Goal: Information Seeking & Learning: Compare options

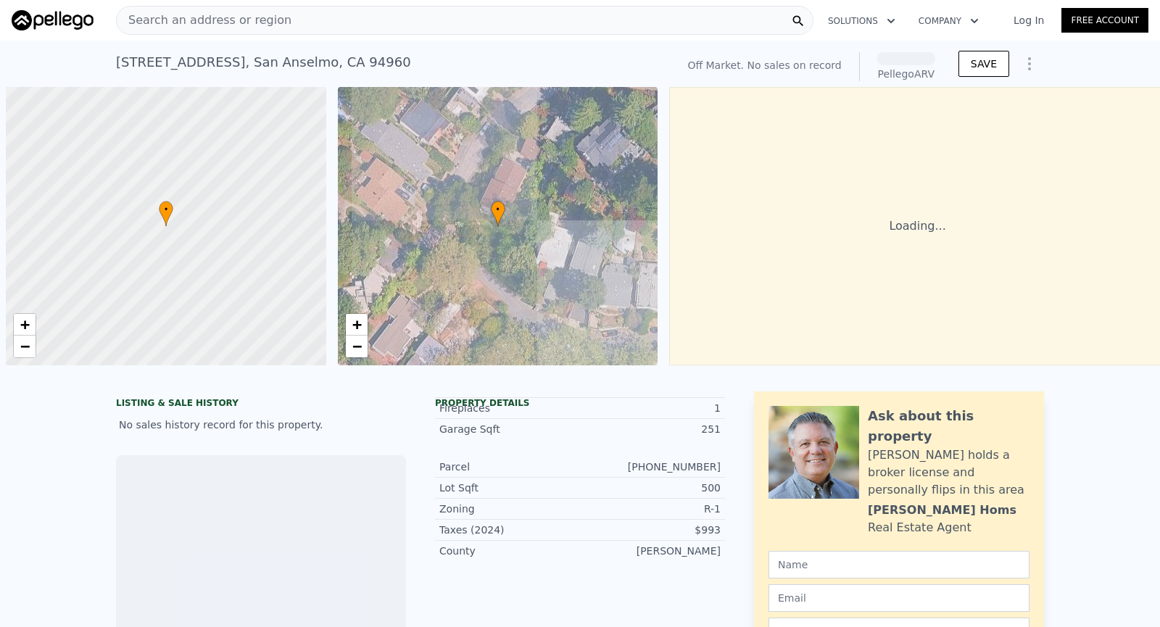
scroll to position [0, 6]
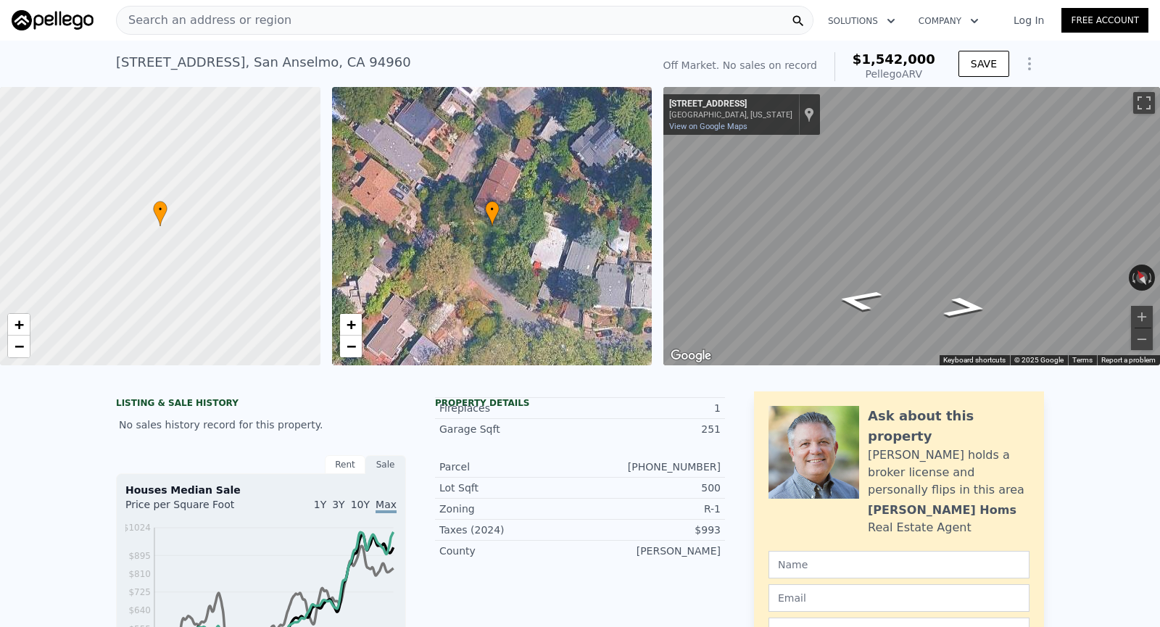
click at [378, 20] on div "Search an address or region" at bounding box center [464, 20] width 697 height 29
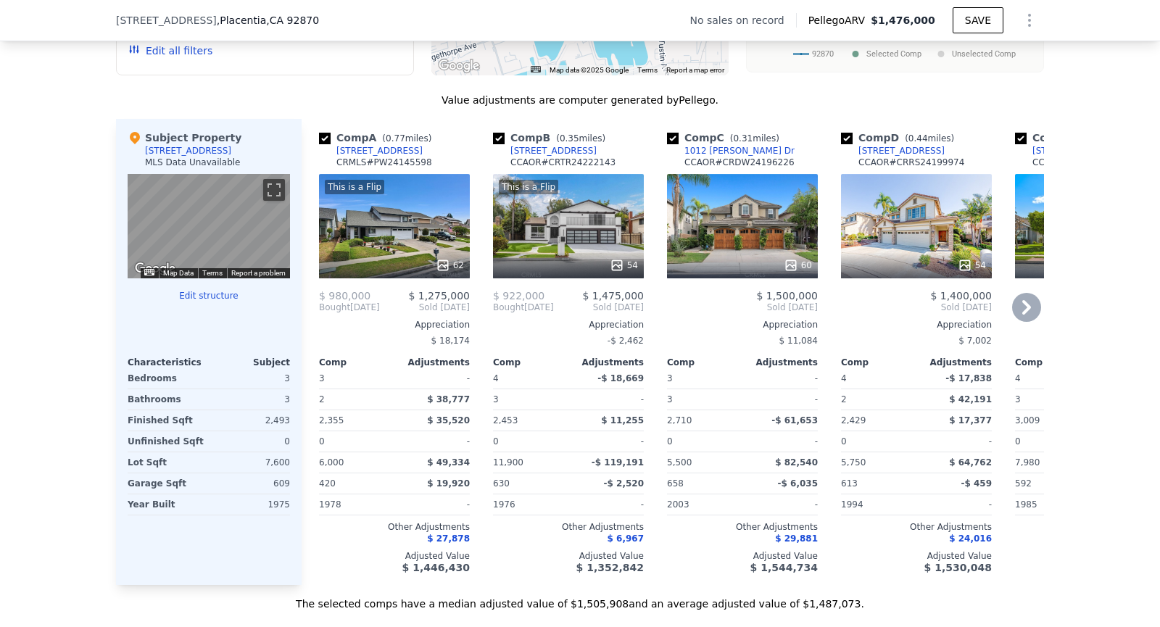
scroll to position [1328, 0]
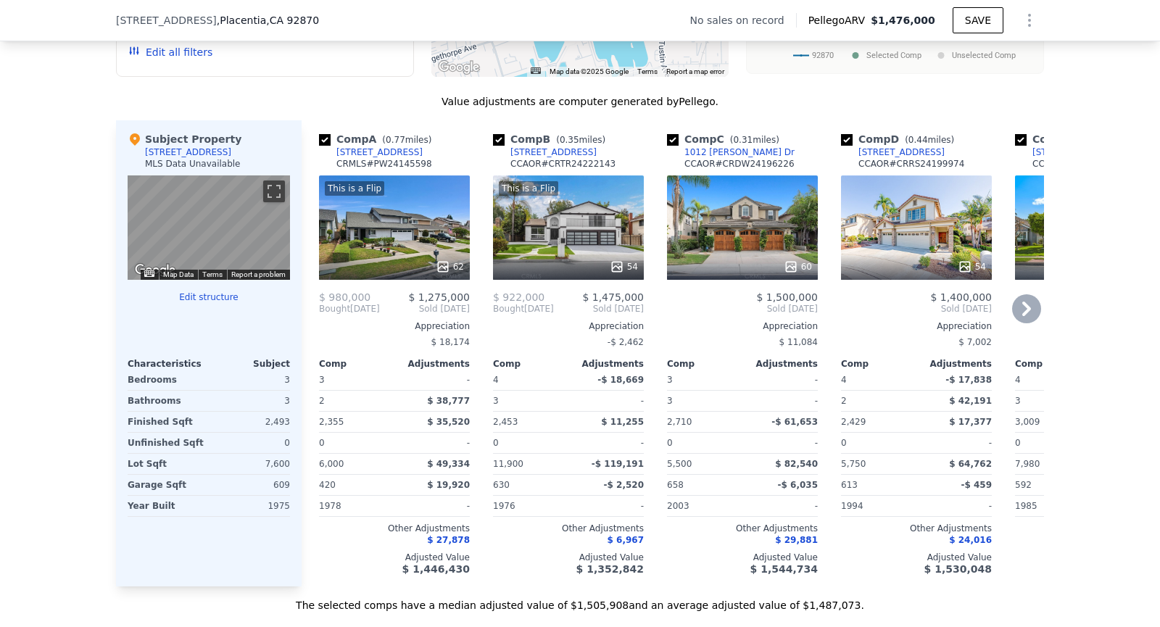
click at [581, 201] on div "This is a Flip 54" at bounding box center [568, 227] width 151 height 104
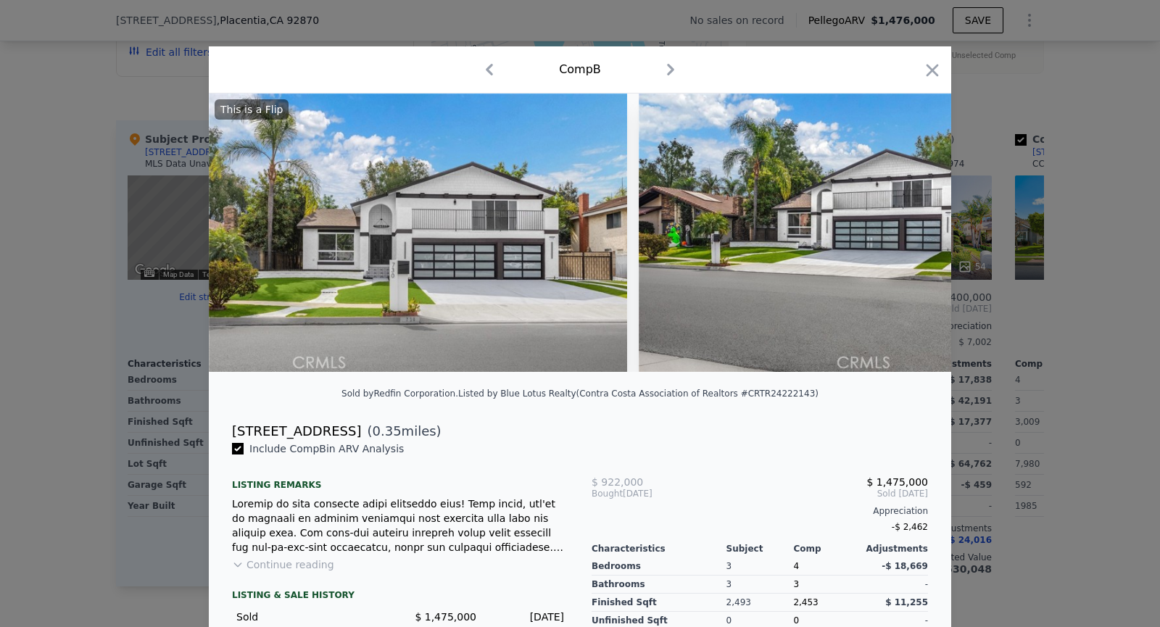
click at [259, 436] on div "[STREET_ADDRESS]" at bounding box center [296, 431] width 129 height 20
copy div "[STREET_ADDRESS]"
click at [930, 67] on icon "button" at bounding box center [932, 70] width 12 height 12
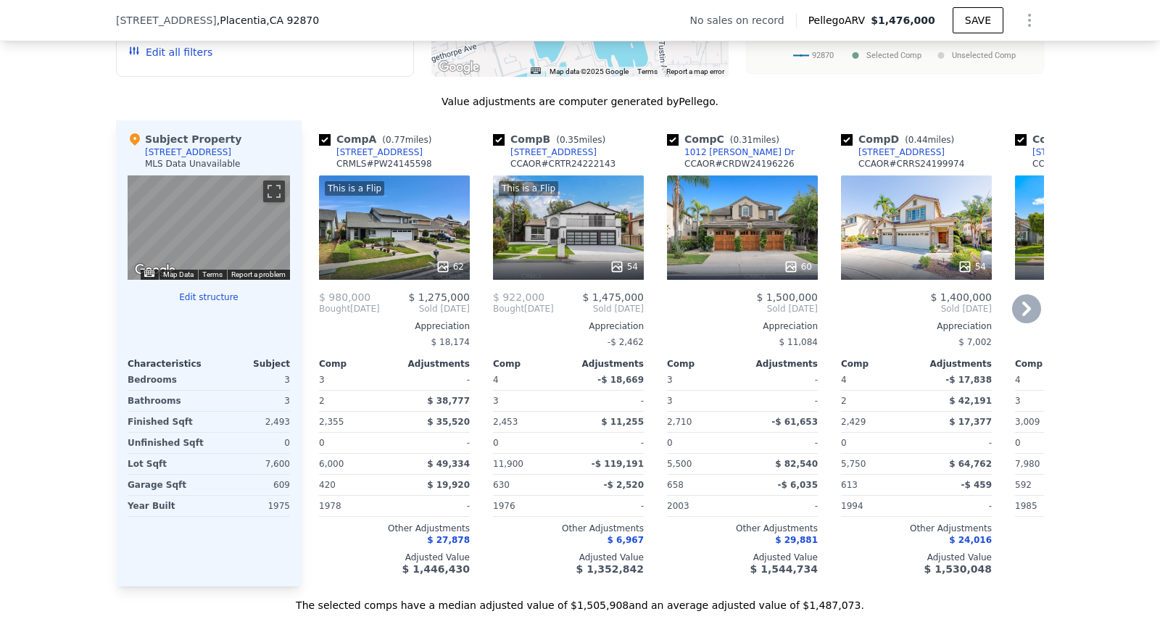
drag, startPoint x: 412, startPoint y: 146, endPoint x: 427, endPoint y: 147, distance: 14.5
click at [427, 147] on div "Comp A ( 0.77 miles) 3069 E Cardinal St CRMLS # PW24145598" at bounding box center [394, 153] width 151 height 43
click at [410, 150] on div "Comp A ( 0.77 miles) 3069 E Cardinal St CRMLS # PW24145598" at bounding box center [394, 153] width 151 height 43
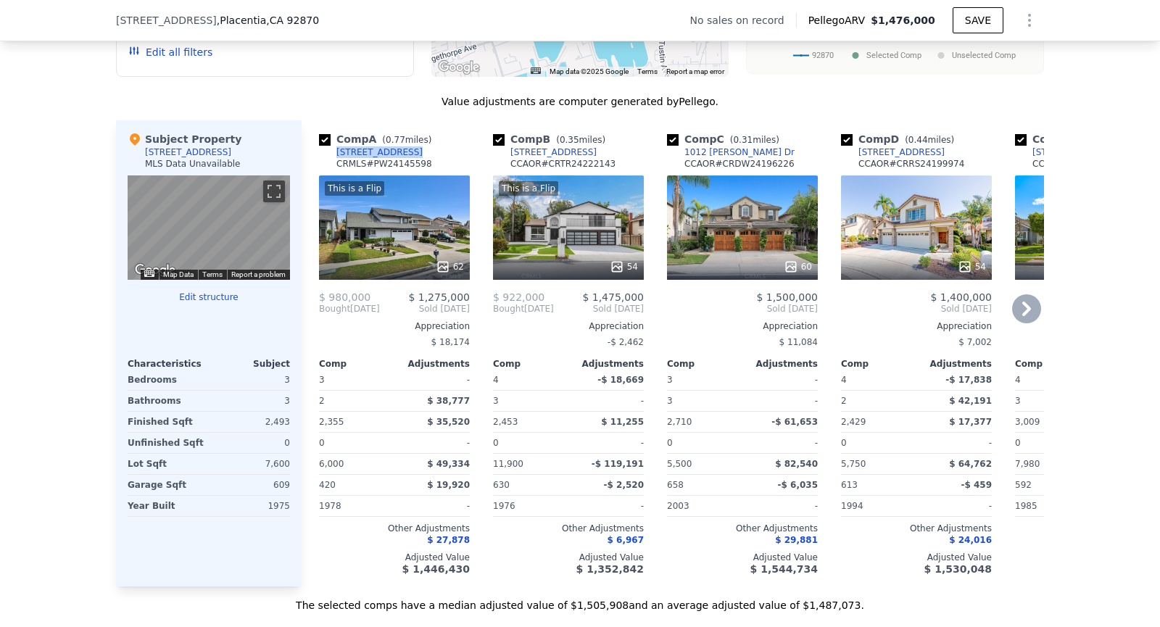
click at [410, 150] on div "Comp A ( 0.77 miles) 3069 E Cardinal St CRMLS # PW24145598" at bounding box center [394, 153] width 151 height 43
copy div "[STREET_ADDRESS]"
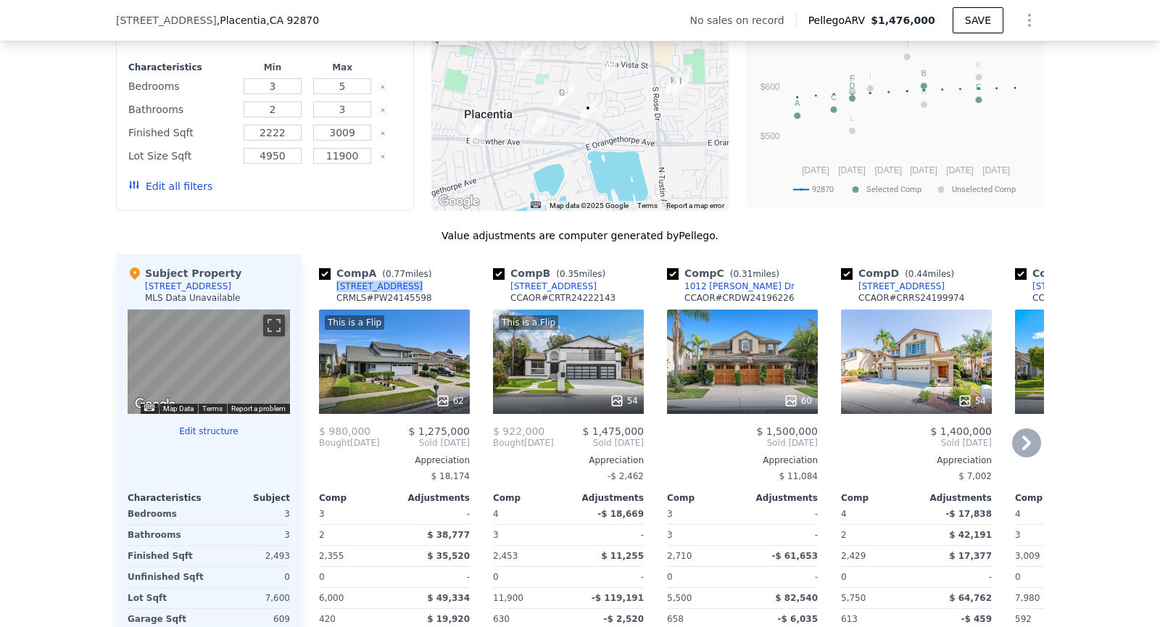
scroll to position [1196, 0]
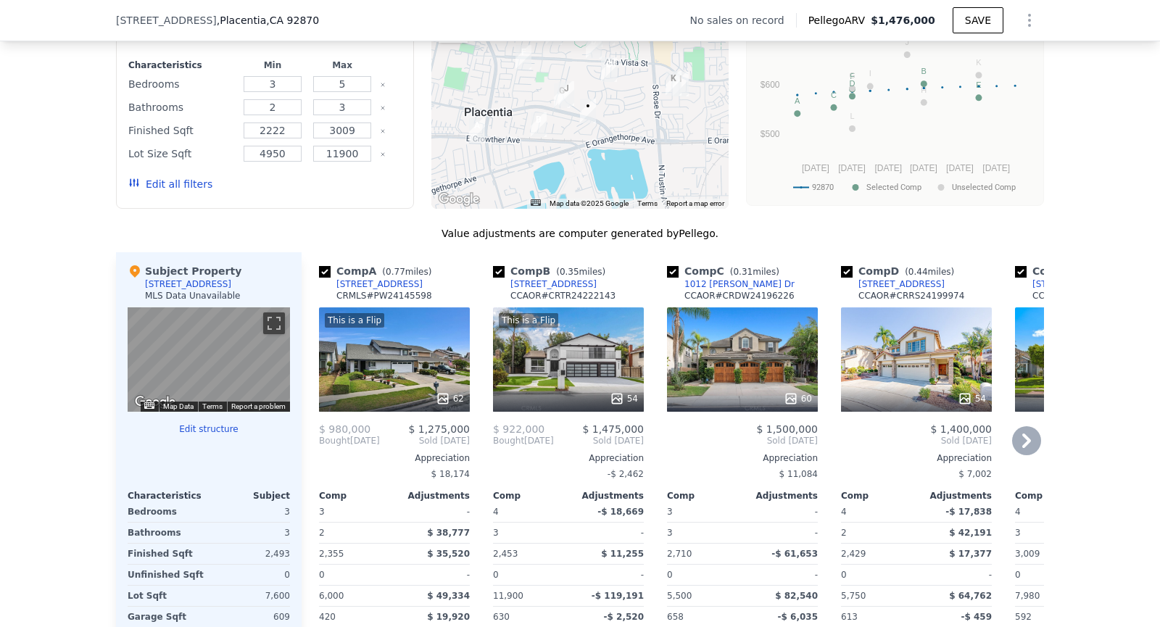
click at [1037, 438] on icon at bounding box center [1026, 440] width 29 height 29
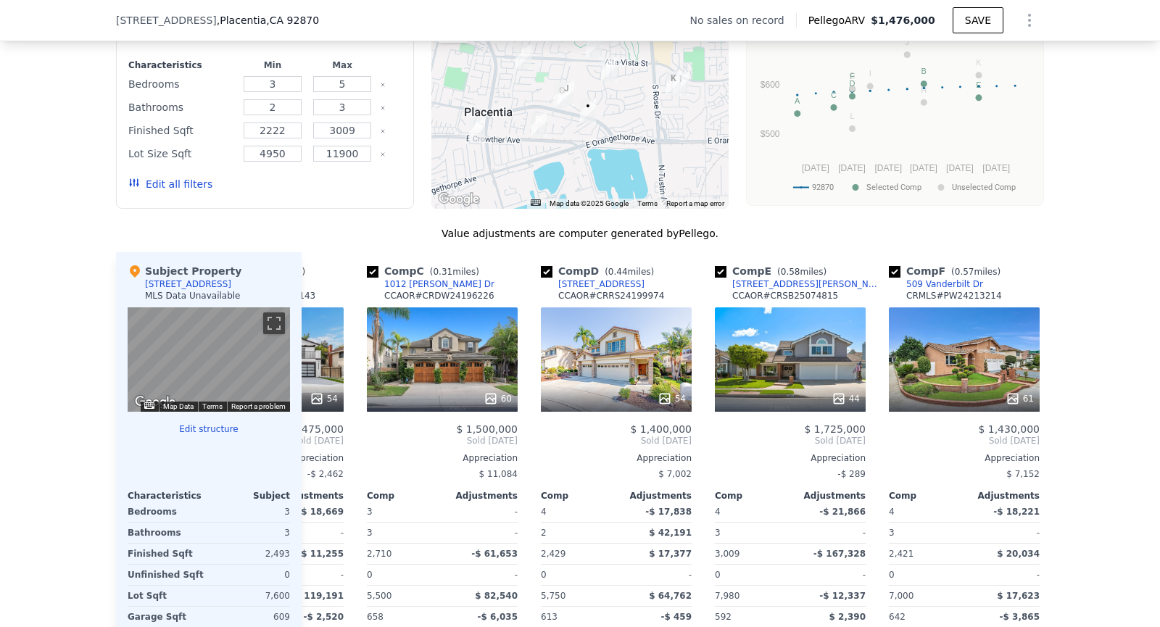
scroll to position [0, 348]
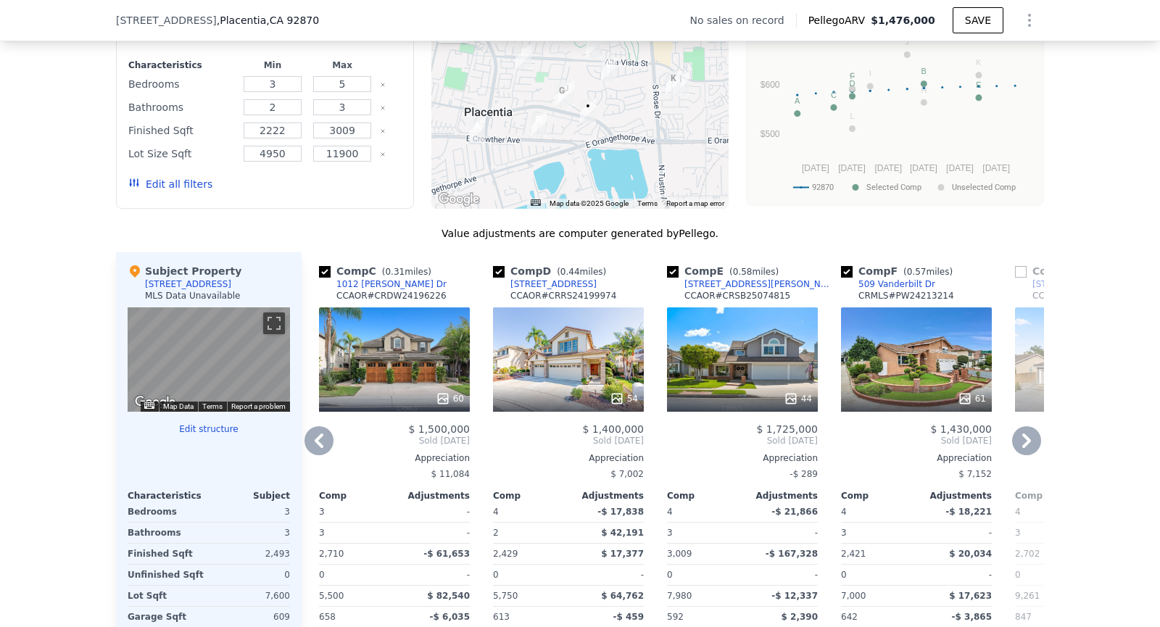
click at [1037, 438] on icon at bounding box center [1026, 440] width 29 height 29
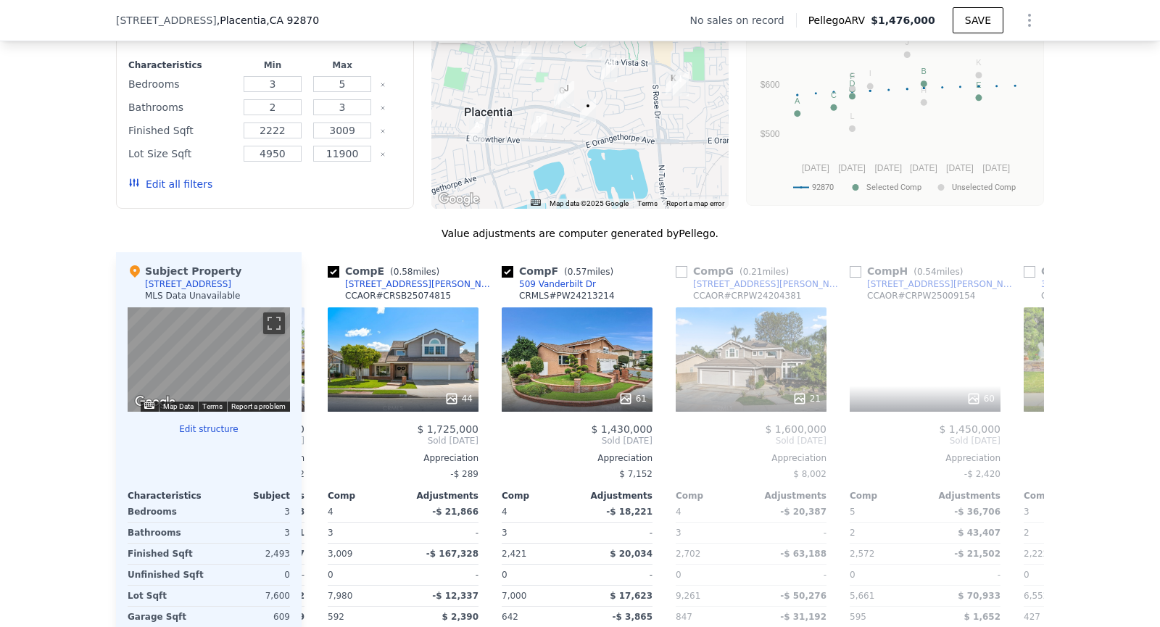
scroll to position [0, 696]
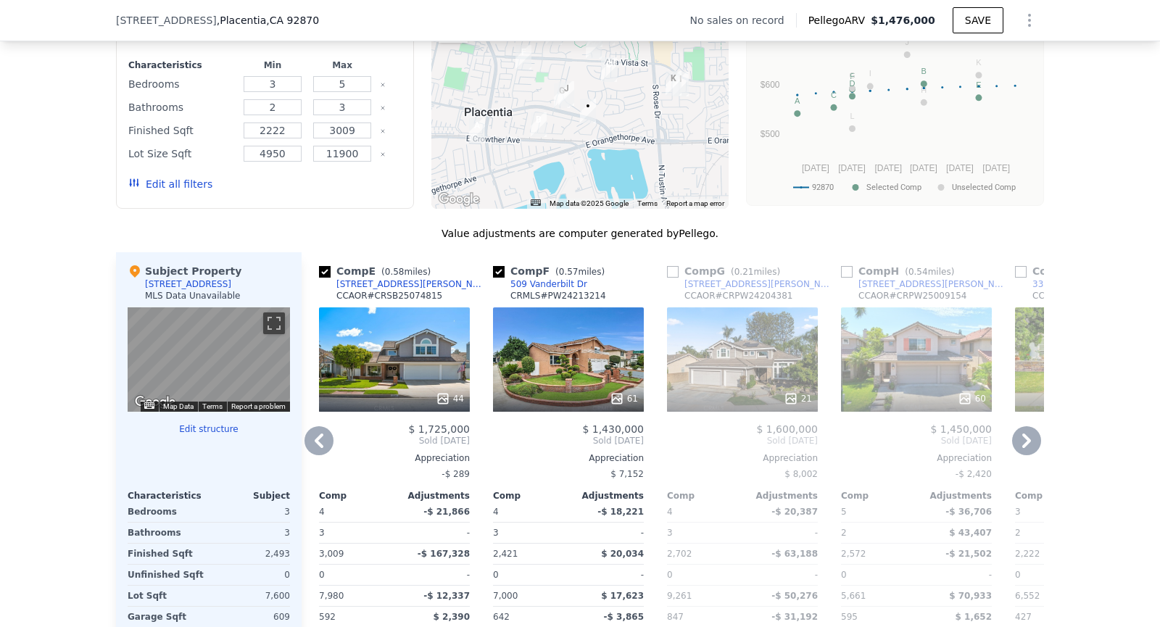
click at [315, 449] on icon at bounding box center [318, 440] width 29 height 29
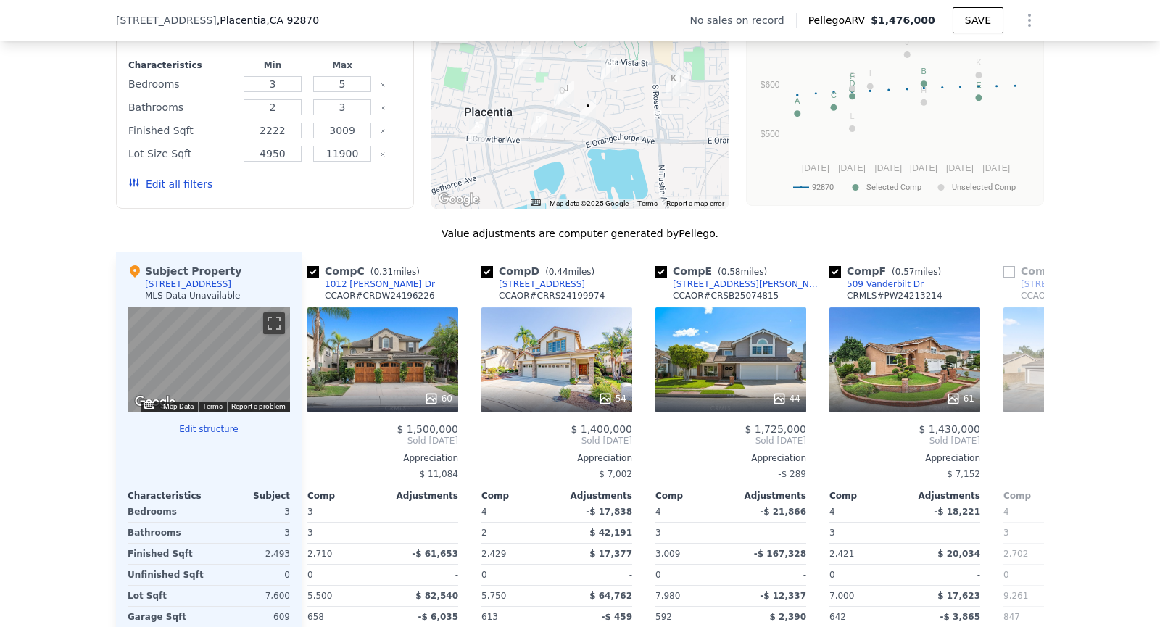
scroll to position [0, 348]
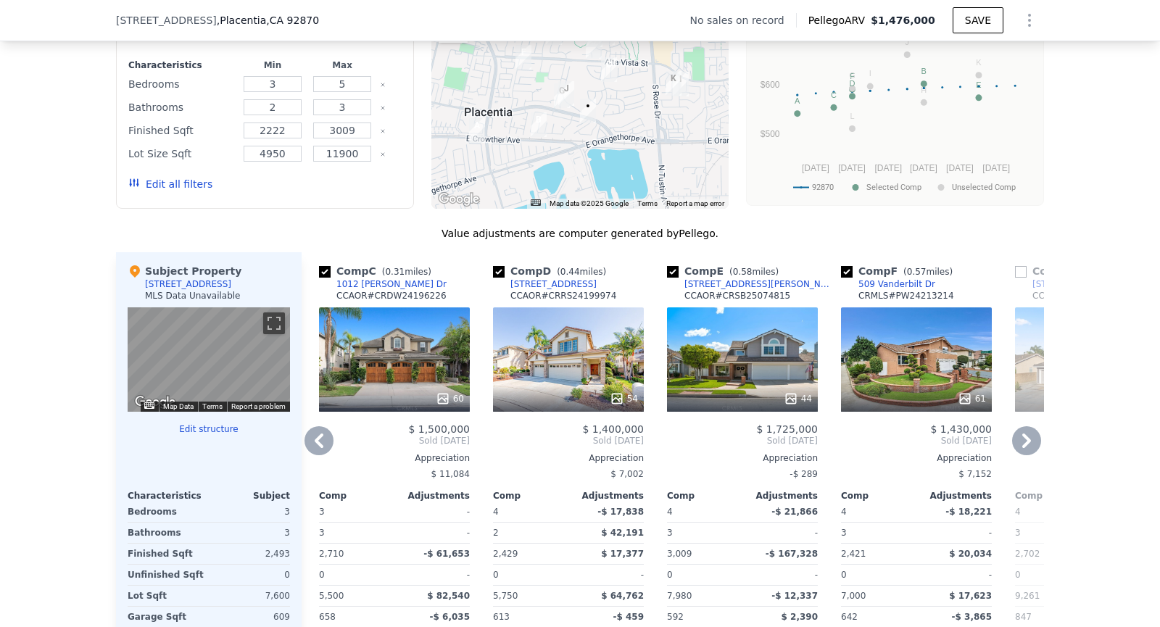
click at [315, 441] on icon at bounding box center [318, 440] width 29 height 29
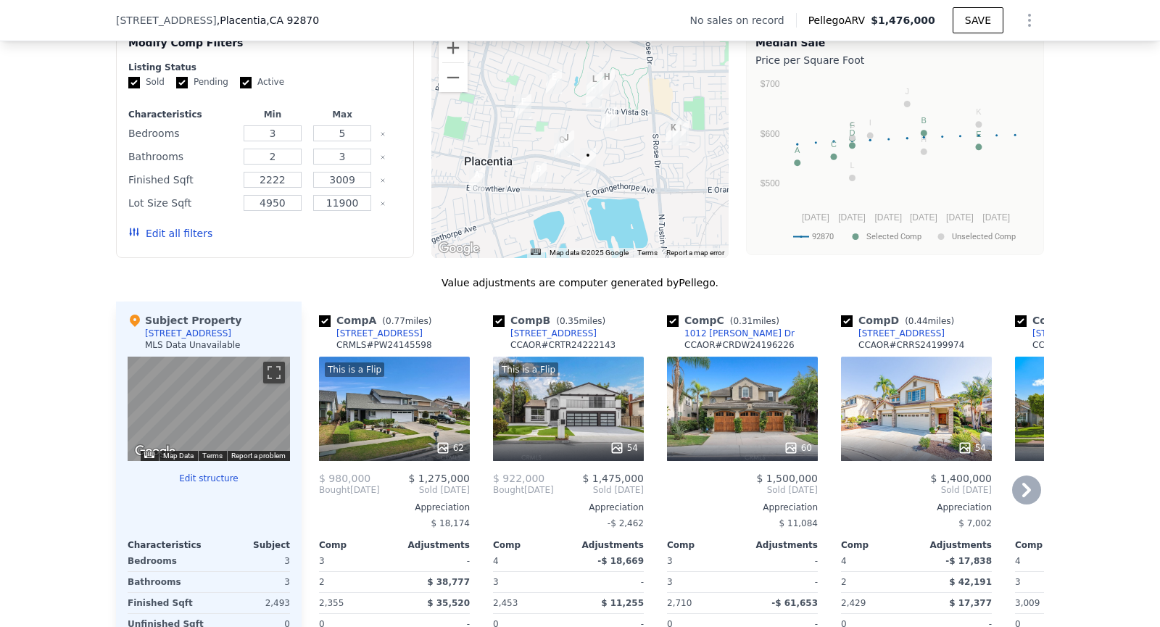
scroll to position [1145, 0]
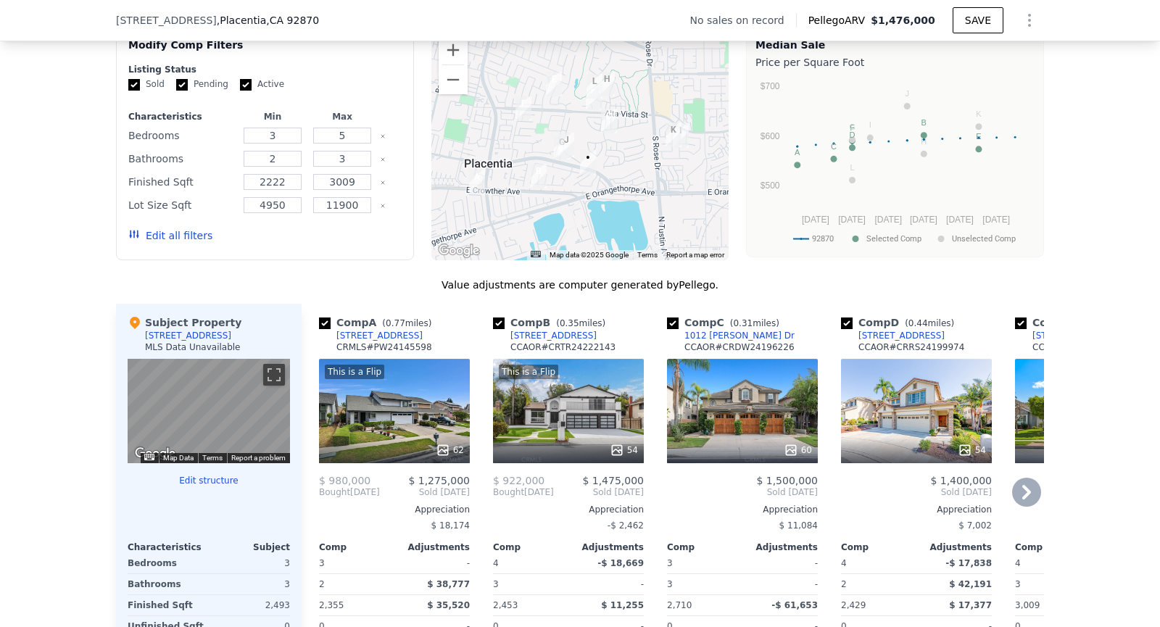
click at [444, 350] on div "Comp A ( 0.77 miles) 3069 E Cardinal St CRMLS # PW24145598" at bounding box center [394, 336] width 151 height 43
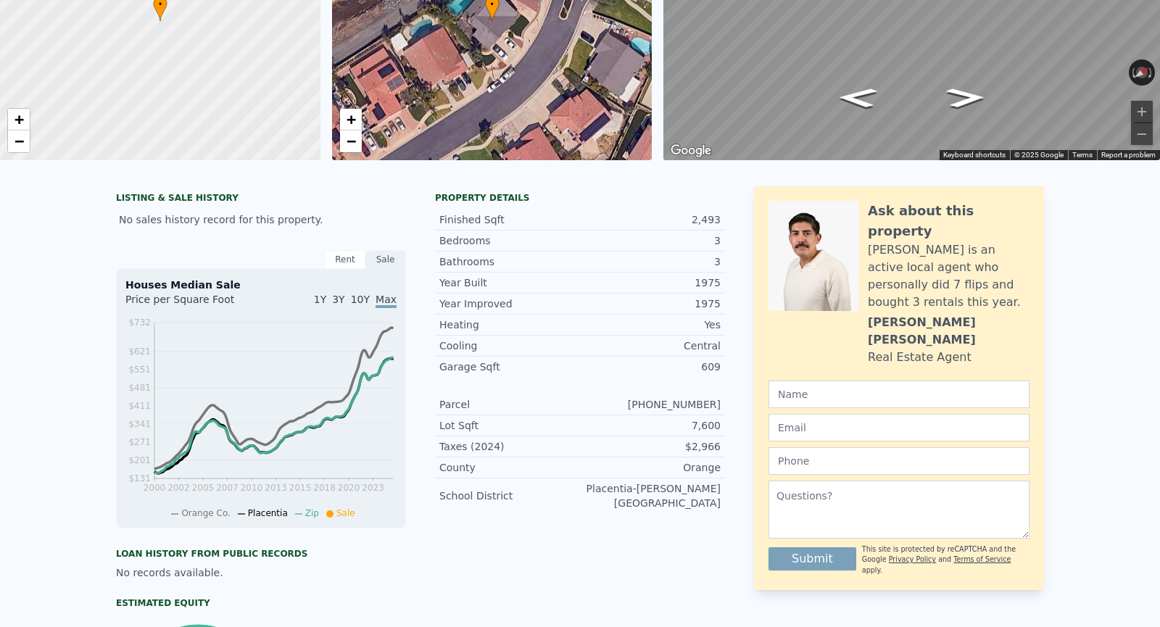
scroll to position [0, 0]
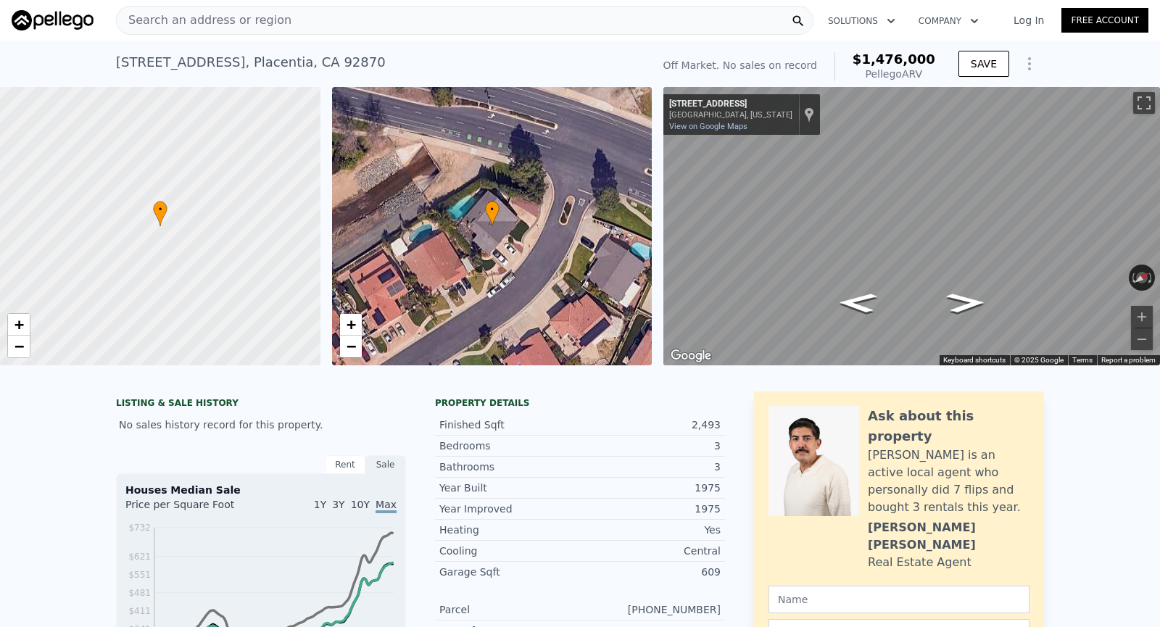
click at [350, 62] on div "101 San Anselmo Ln , Placentia , CA 92870" at bounding box center [251, 62] width 270 height 20
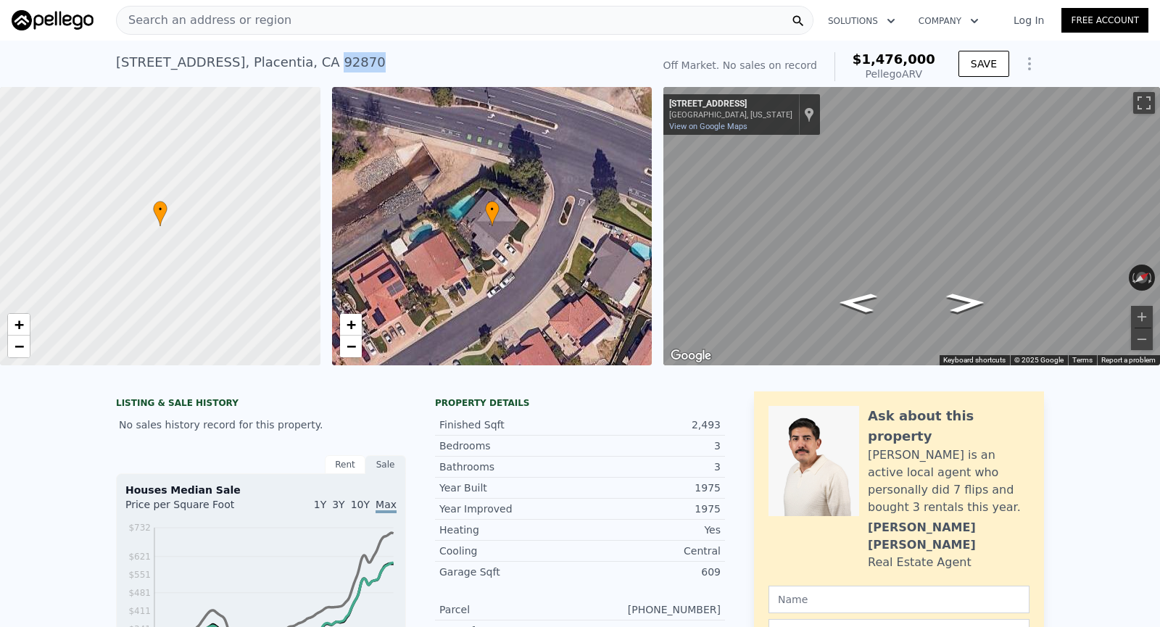
click at [350, 62] on div "101 San Anselmo Ln , Placentia , CA 92870" at bounding box center [251, 62] width 270 height 20
copy div "92870"
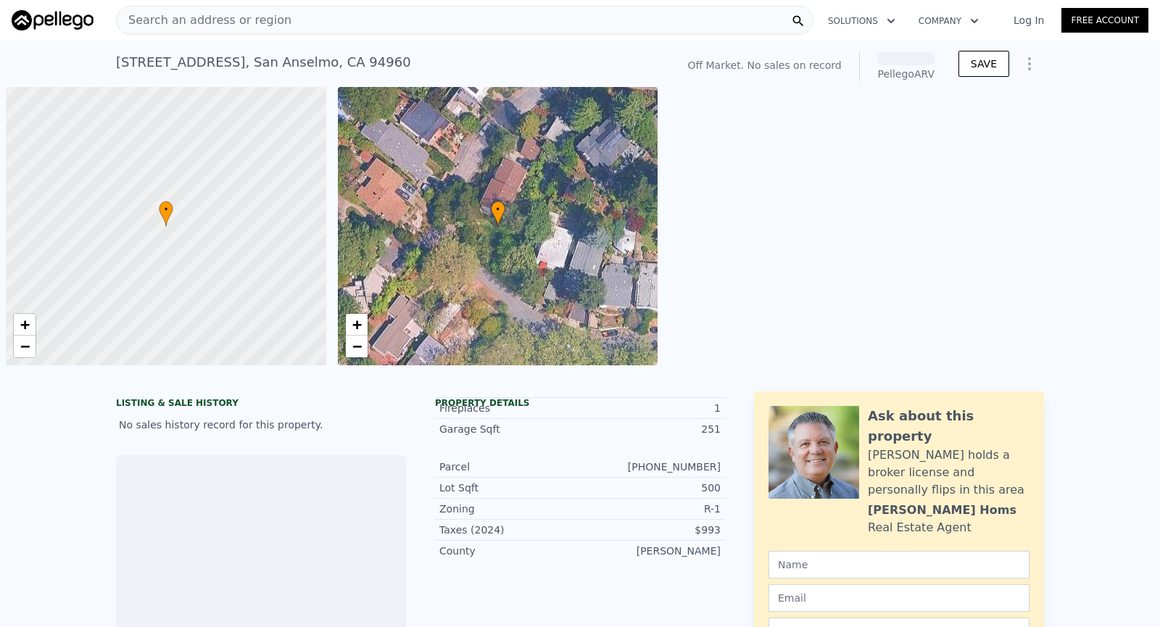
scroll to position [0, 6]
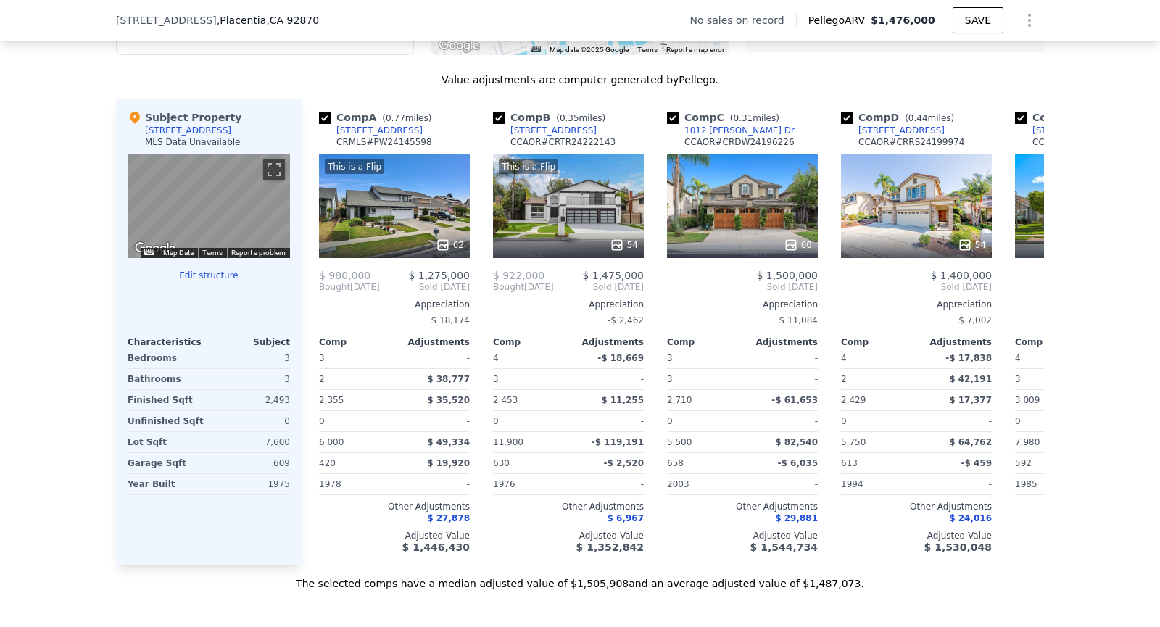
scroll to position [1390, 0]
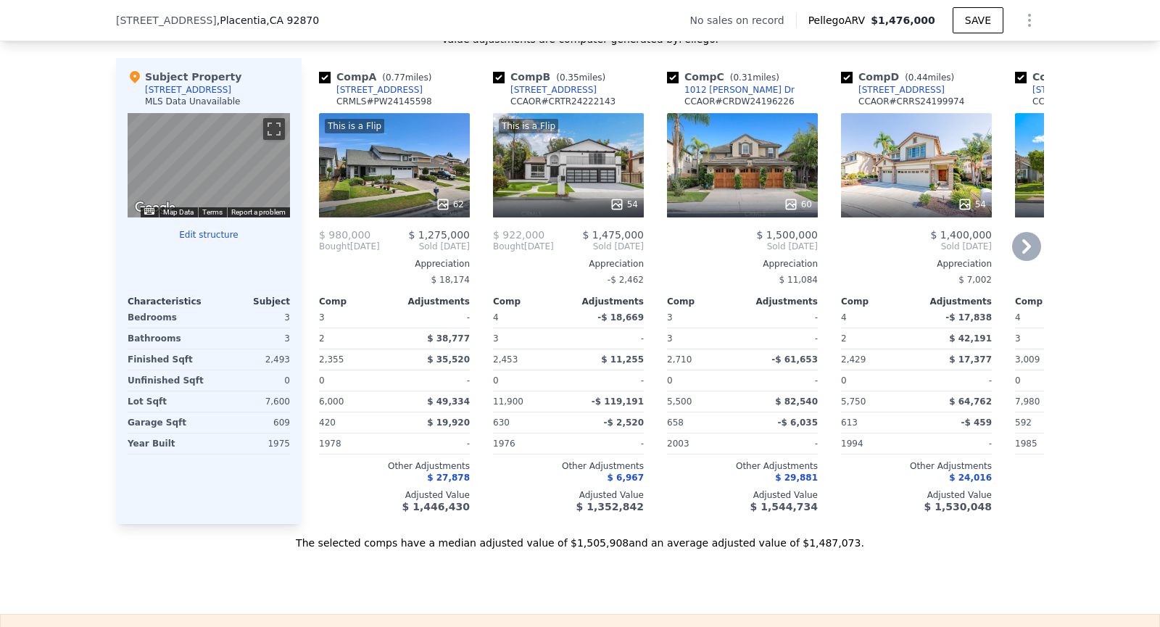
click at [1027, 224] on div "Comp E ( 0.58 miles) [STREET_ADDRESS][PERSON_NAME] CCAOR # CRSB25074815 44 $ 1,…" at bounding box center [1090, 291] width 162 height 466
click at [1028, 236] on icon at bounding box center [1026, 246] width 29 height 29
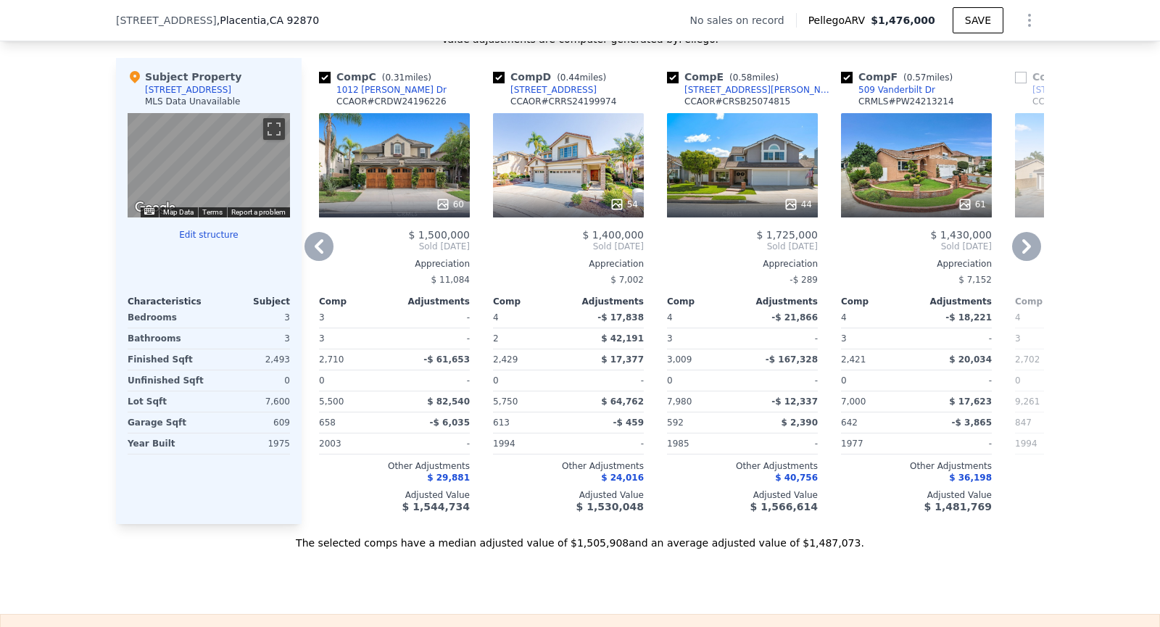
click at [1027, 236] on icon at bounding box center [1026, 246] width 29 height 29
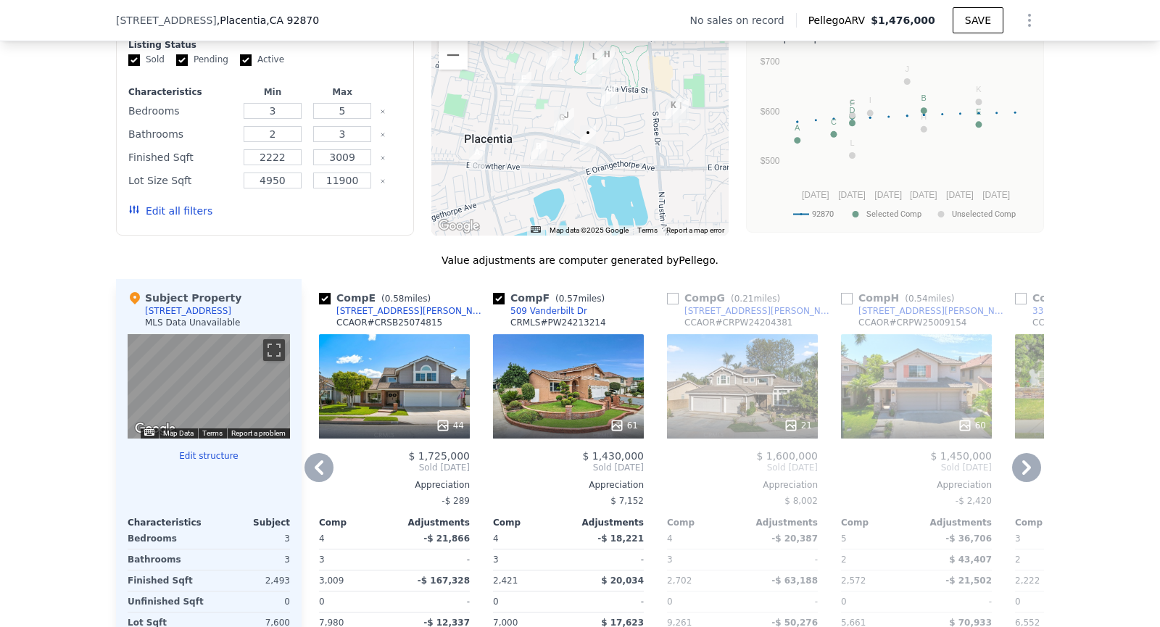
scroll to position [1167, 0]
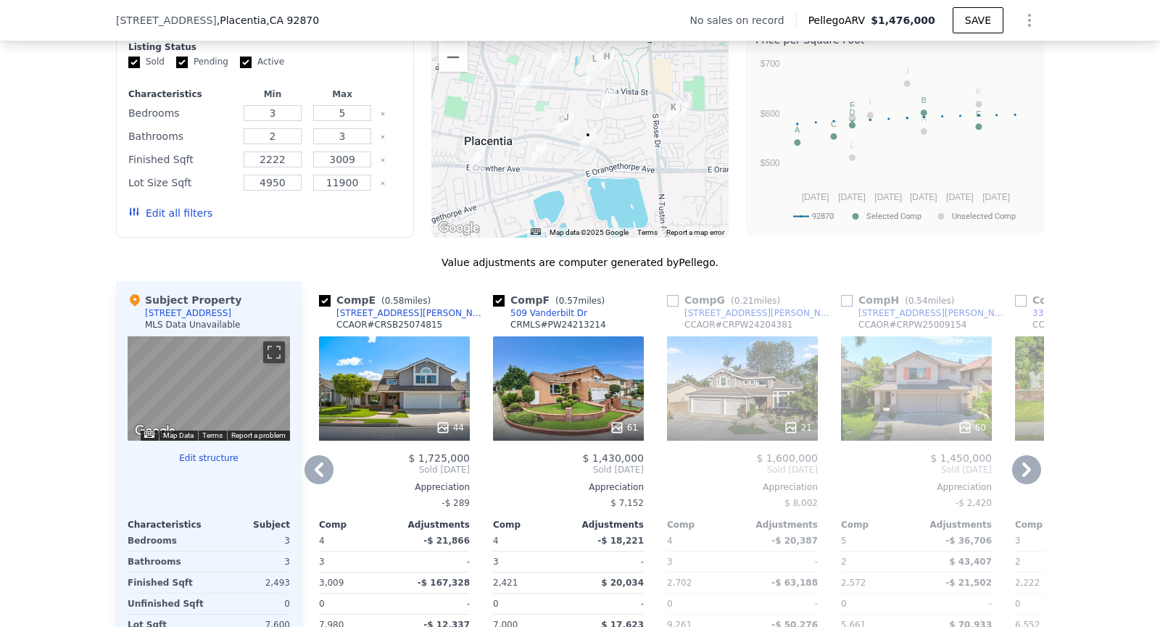
click at [323, 477] on icon at bounding box center [318, 469] width 29 height 29
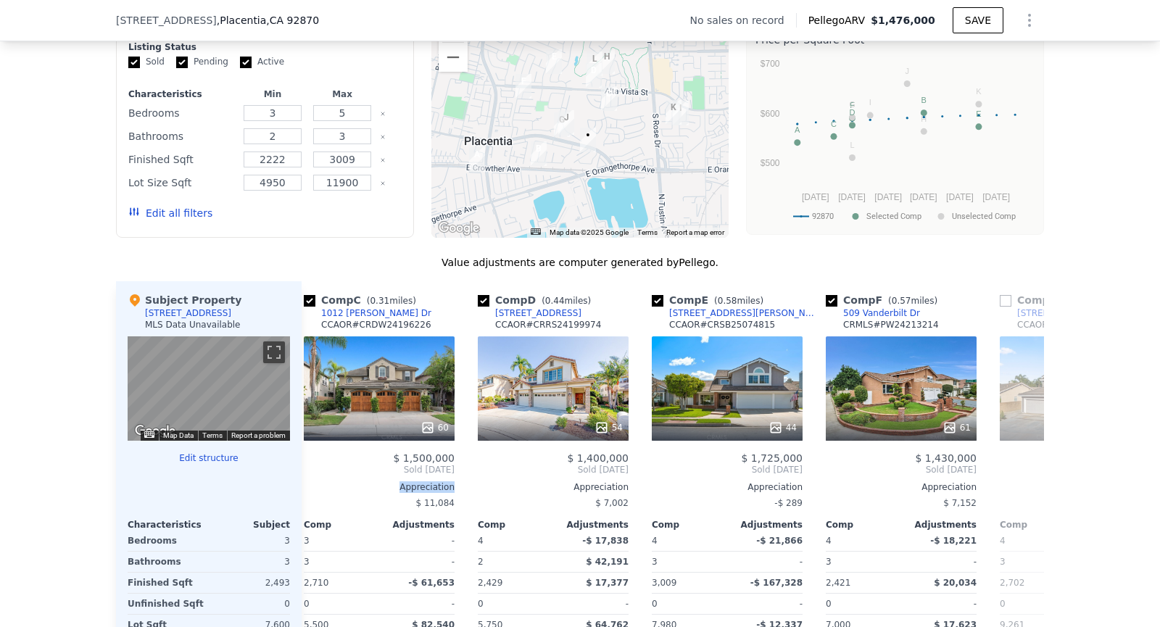
click at [323, 477] on div "$ 1,500,000 Sold [DATE] Appreciation $ 11,084 Comp Adjustments 3 - 3 - 2,710 -$…" at bounding box center [379, 593] width 151 height 283
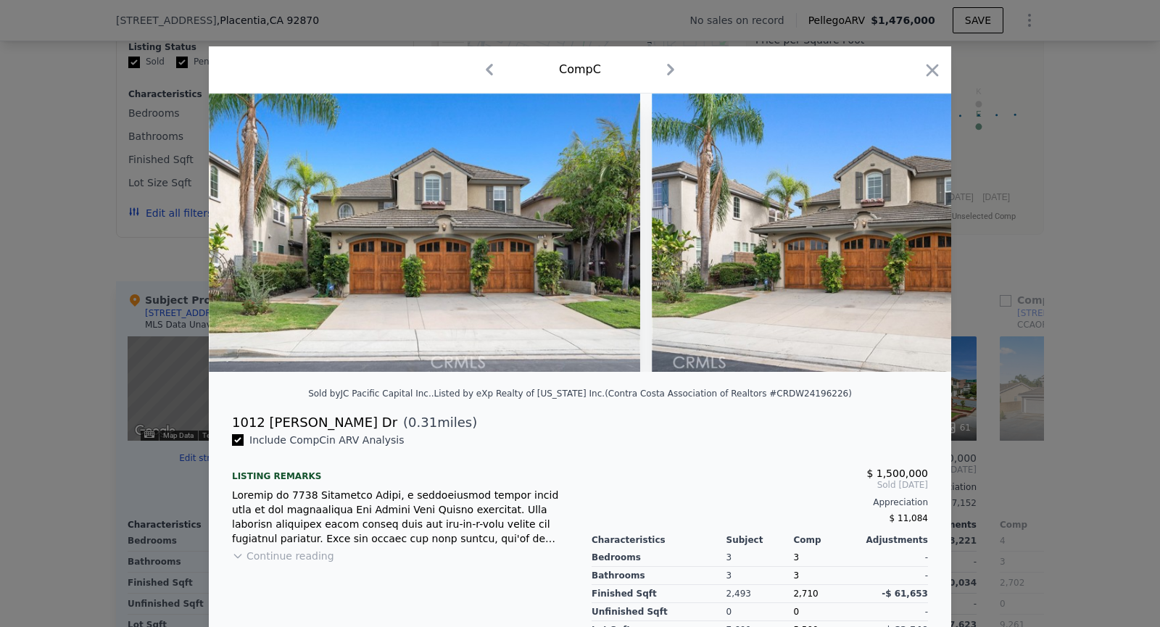
scroll to position [0, 348]
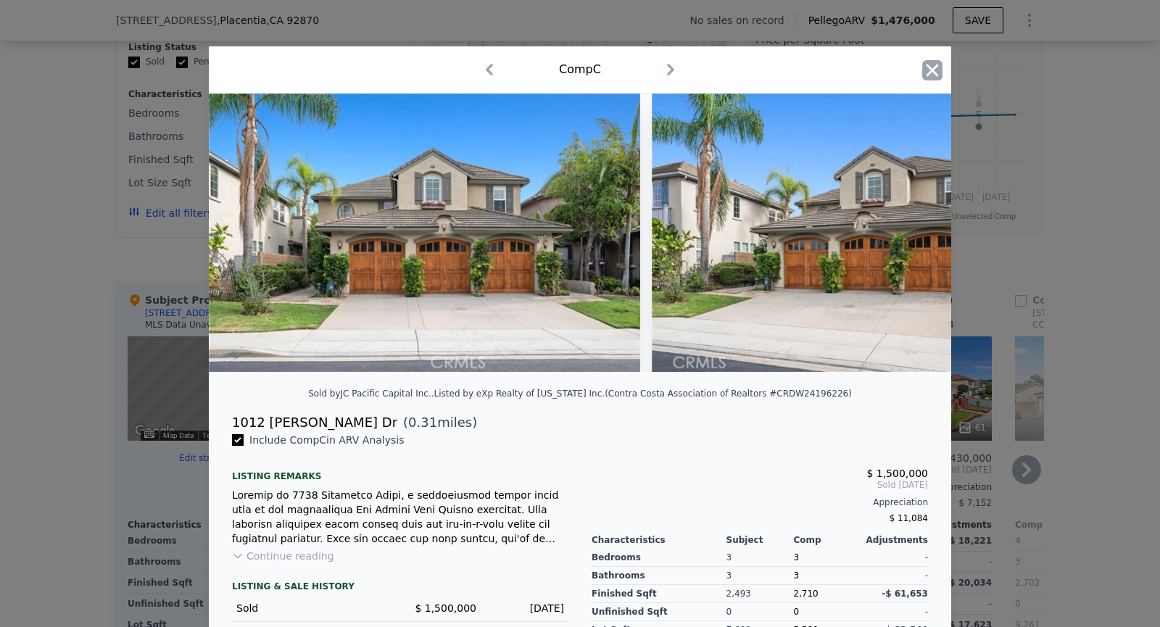
click at [940, 62] on icon "button" at bounding box center [932, 70] width 20 height 20
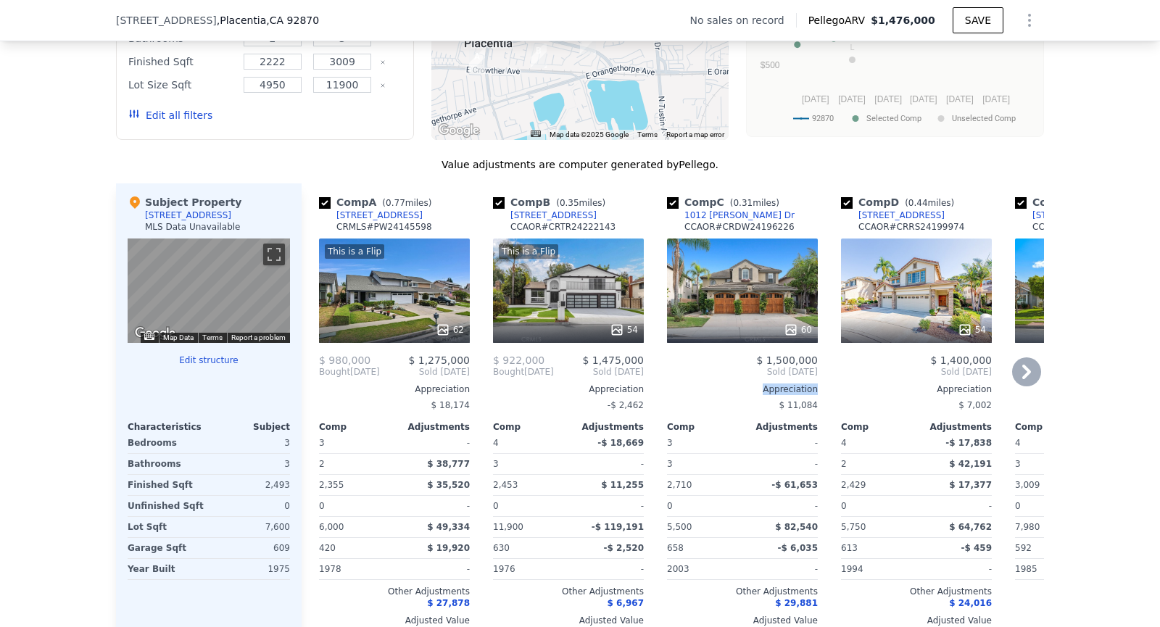
scroll to position [1301, 0]
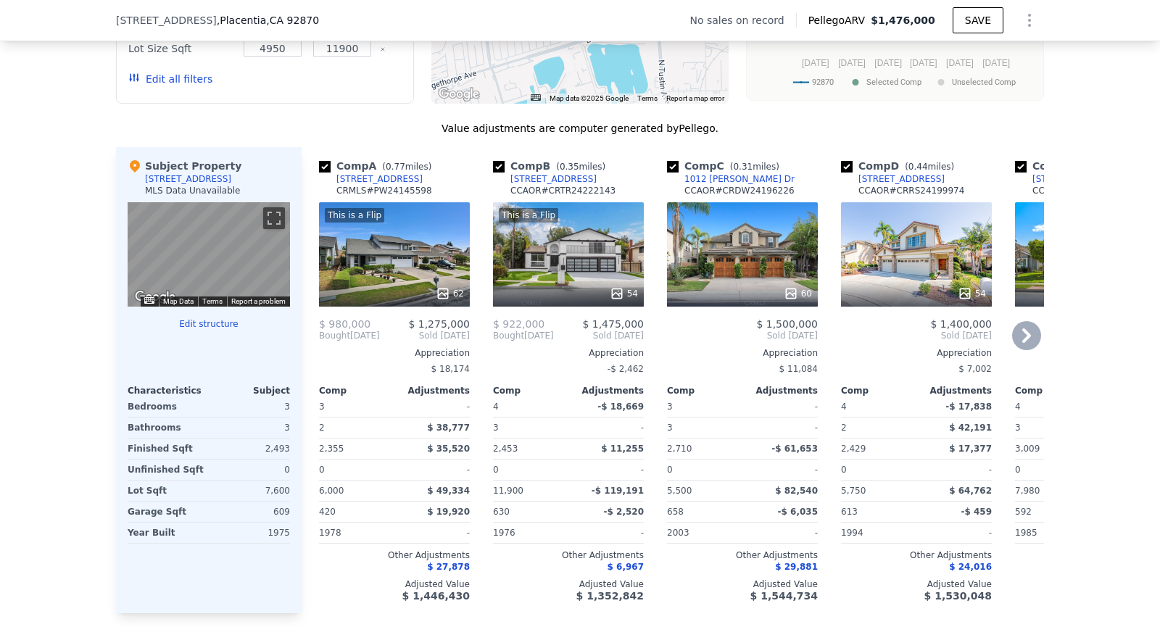
click at [761, 394] on div "Adjustments" at bounding box center [779, 391] width 75 height 12
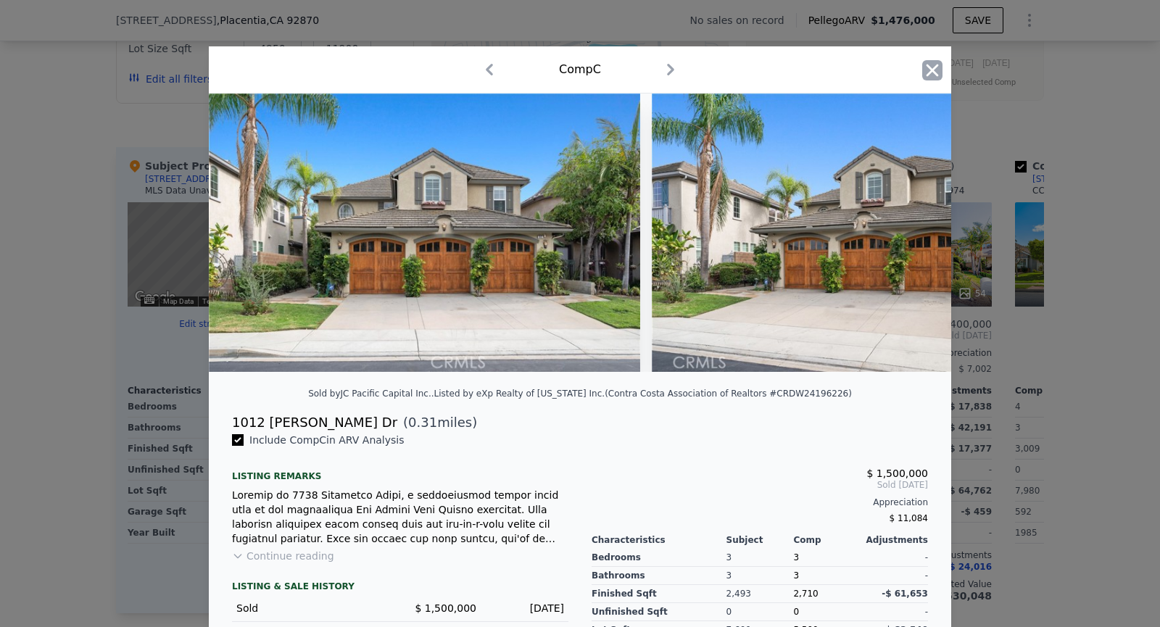
click at [934, 78] on icon "button" at bounding box center [932, 70] width 20 height 20
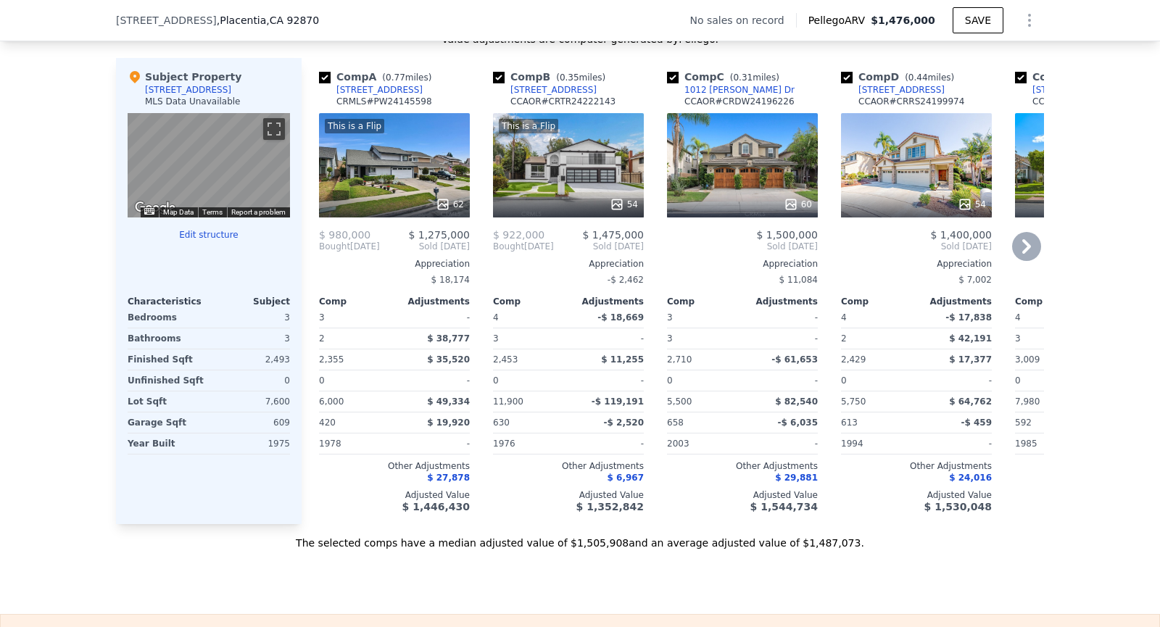
scroll to position [1374, 0]
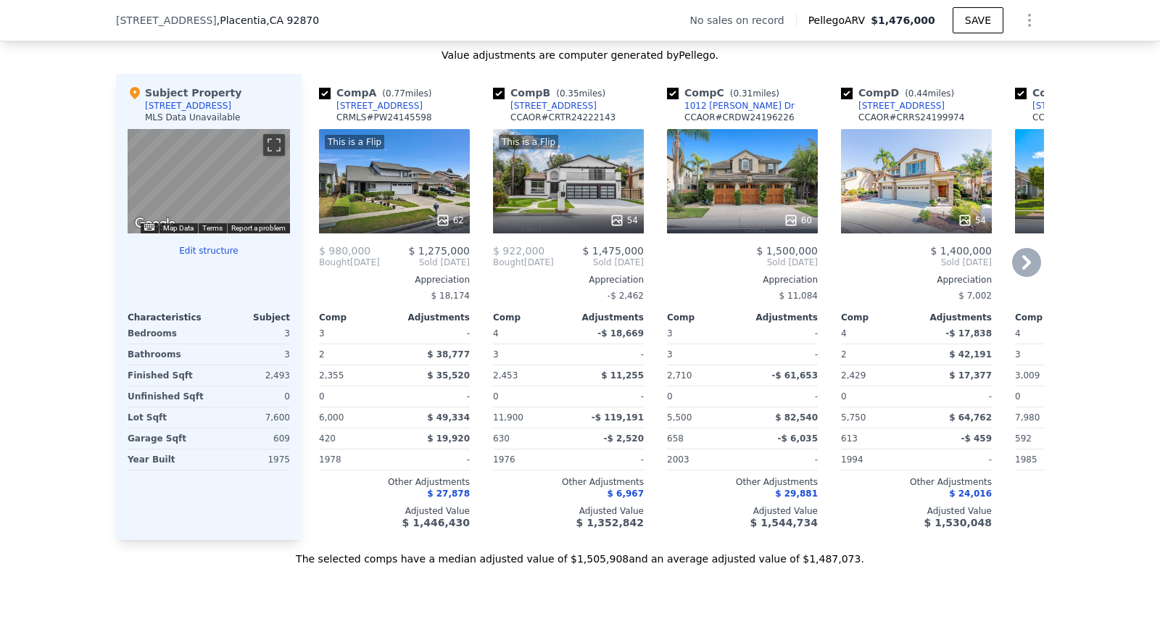
click at [603, 194] on div "This is a Flip 54" at bounding box center [568, 181] width 151 height 104
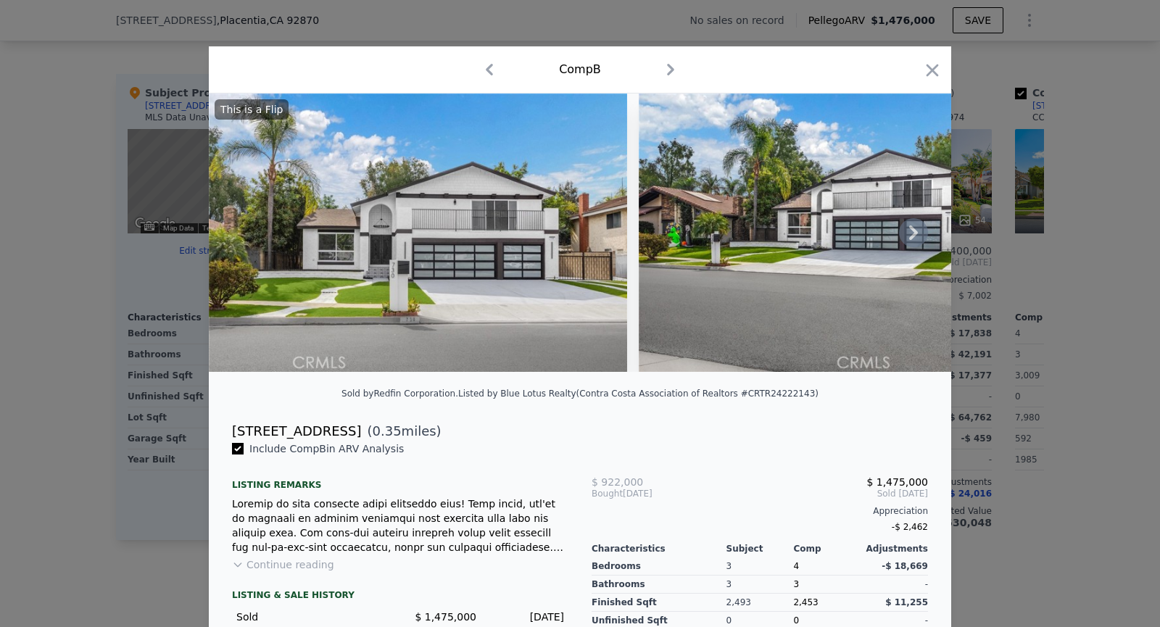
click at [929, 232] on img at bounding box center [848, 233] width 418 height 278
click at [913, 236] on icon at bounding box center [913, 232] width 9 height 14
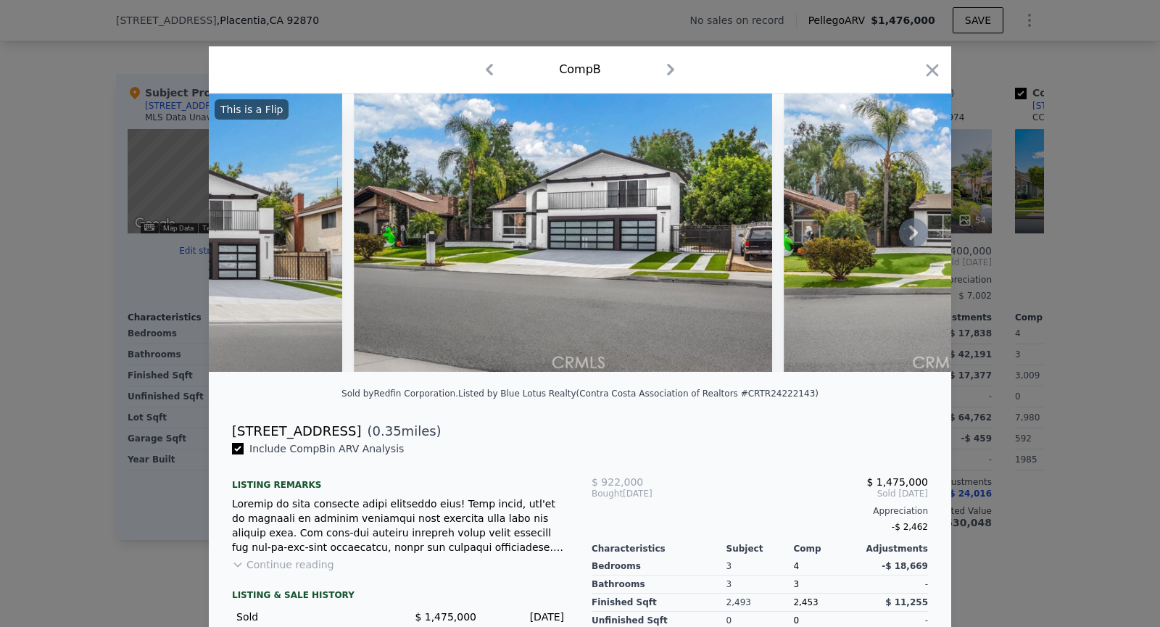
click at [913, 236] on img at bounding box center [993, 233] width 418 height 278
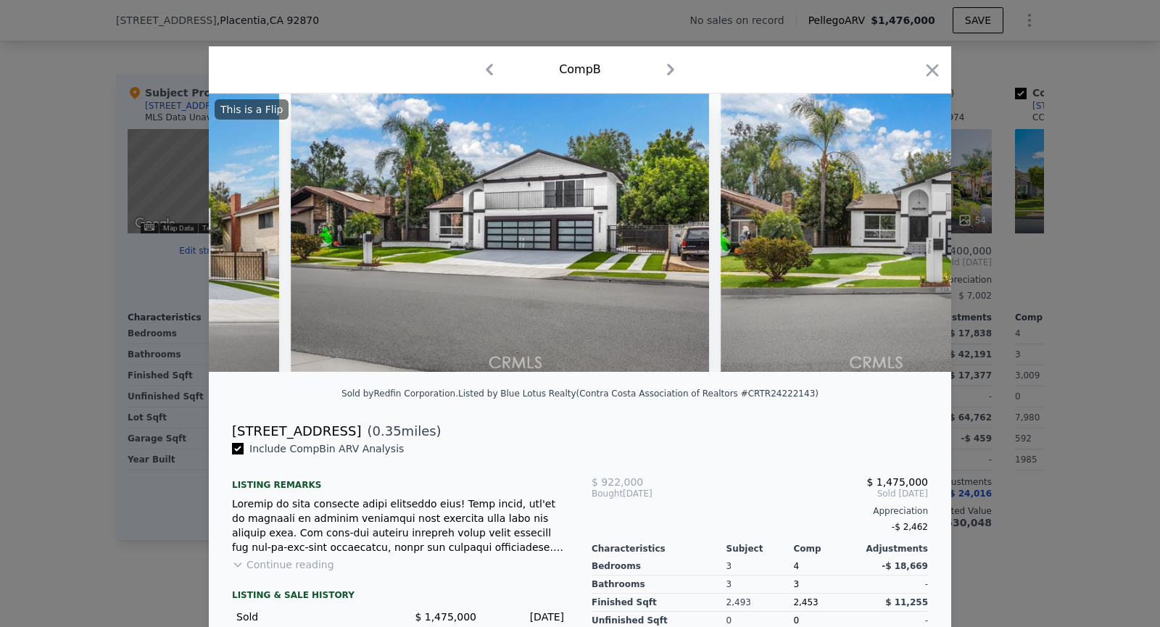
click at [913, 236] on img at bounding box center [930, 233] width 418 height 278
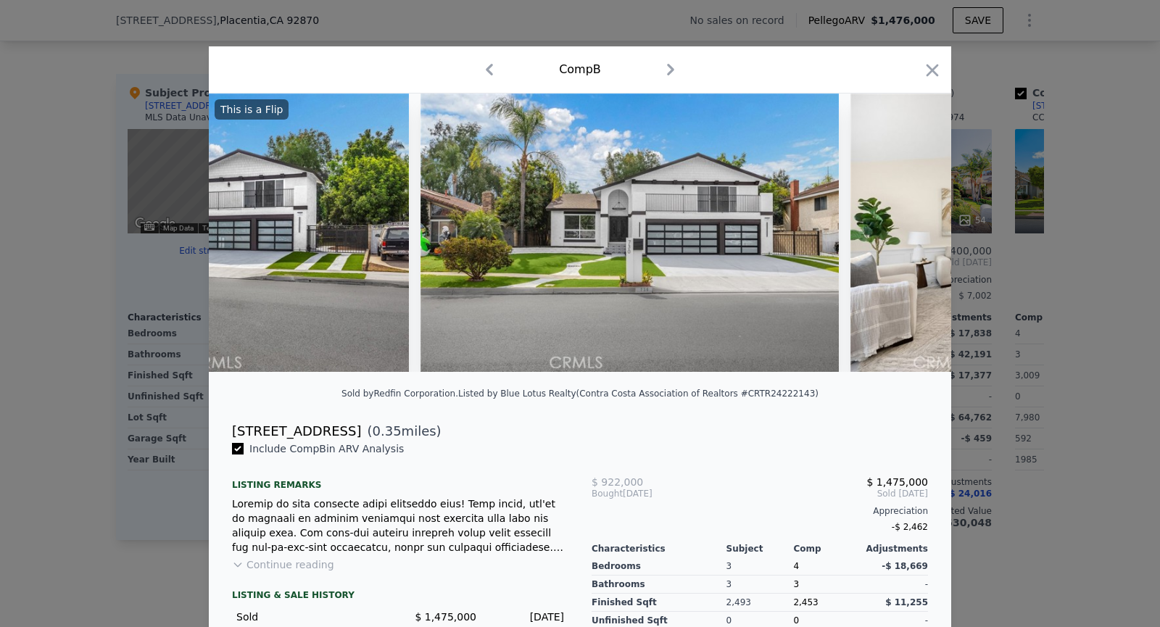
click at [913, 236] on img at bounding box center [1059, 233] width 418 height 278
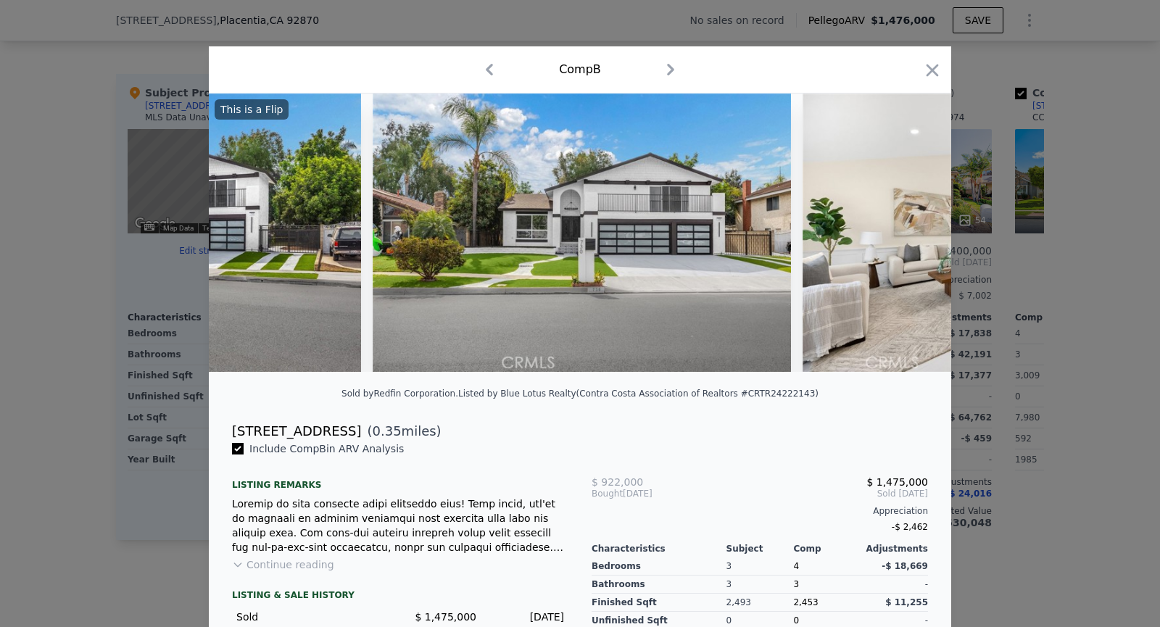
click at [913, 236] on img at bounding box center [1011, 233] width 418 height 278
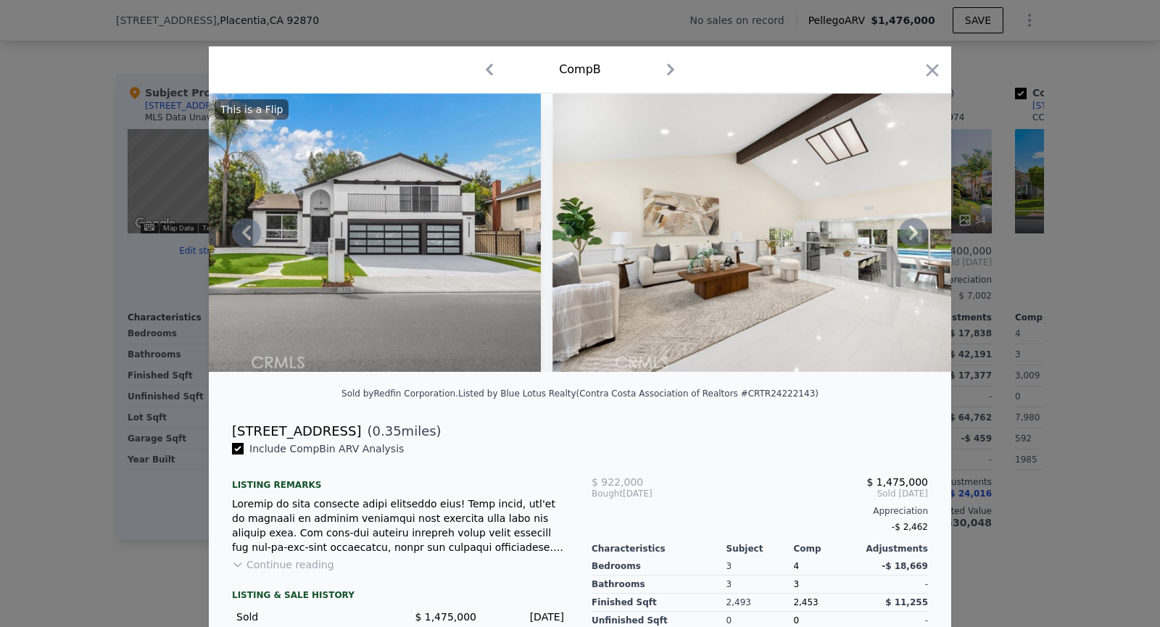
click at [913, 236] on img at bounding box center [761, 233] width 418 height 278
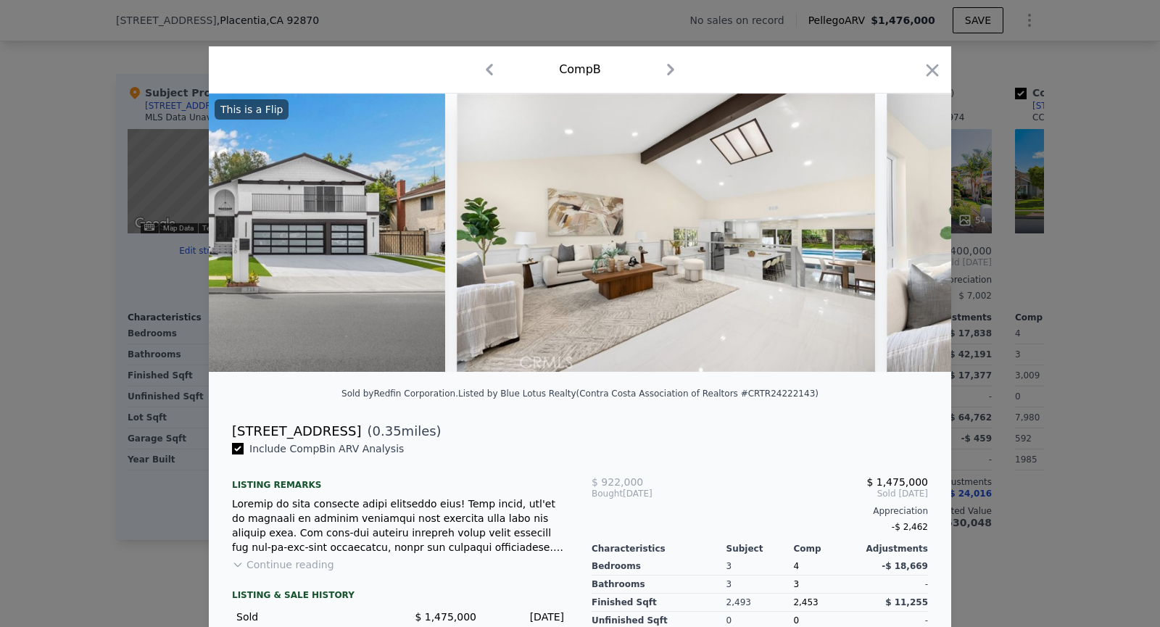
click at [913, 236] on img at bounding box center [1096, 233] width 418 height 278
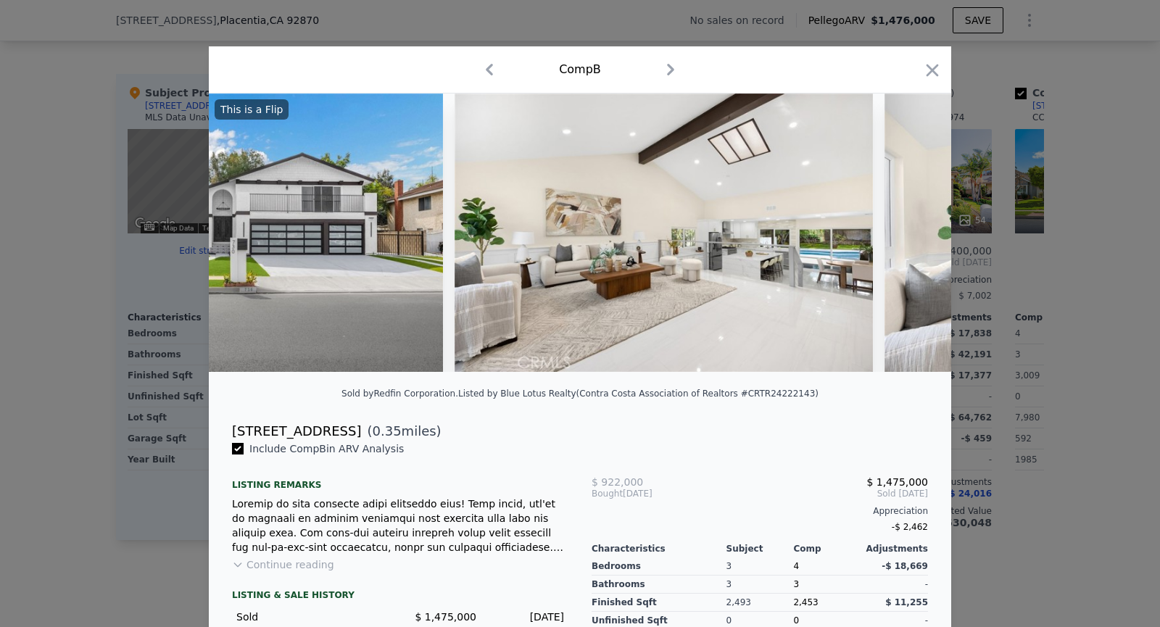
click at [913, 236] on img at bounding box center [1093, 233] width 418 height 278
click at [913, 236] on icon at bounding box center [913, 232] width 9 height 14
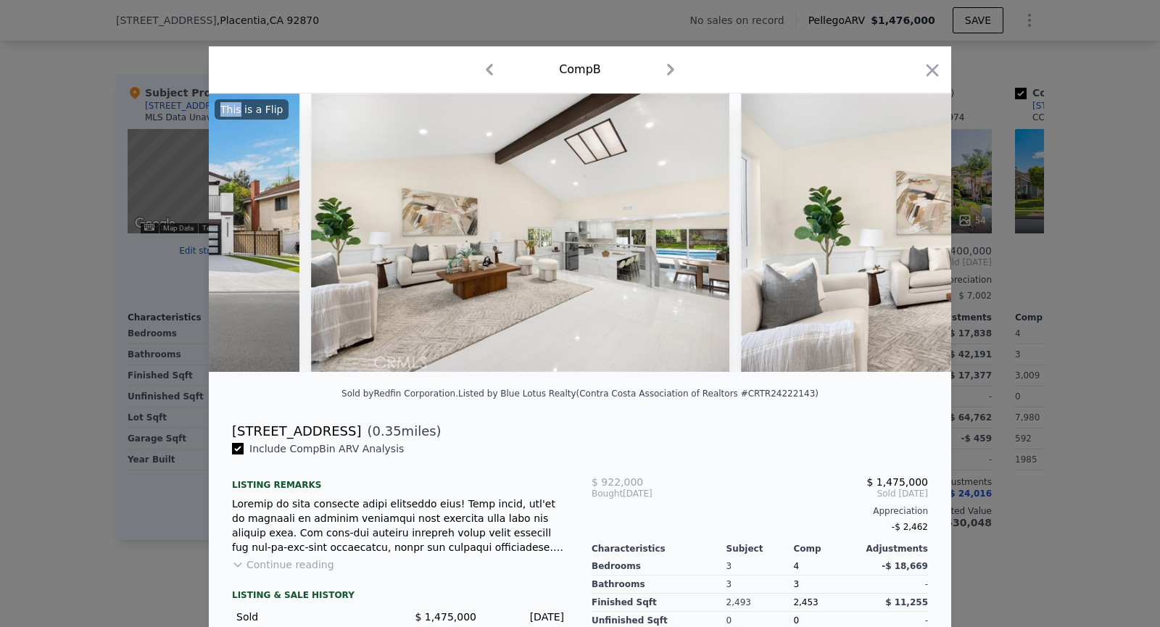
click at [913, 236] on img at bounding box center [950, 233] width 418 height 278
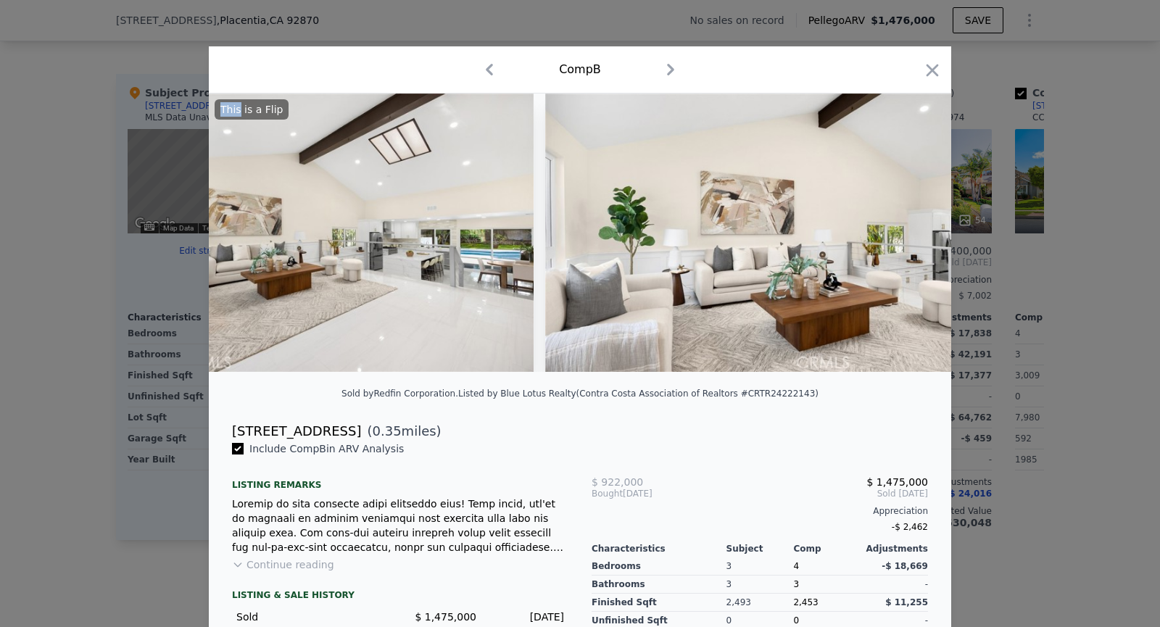
click at [913, 236] on img at bounding box center [754, 233] width 418 height 278
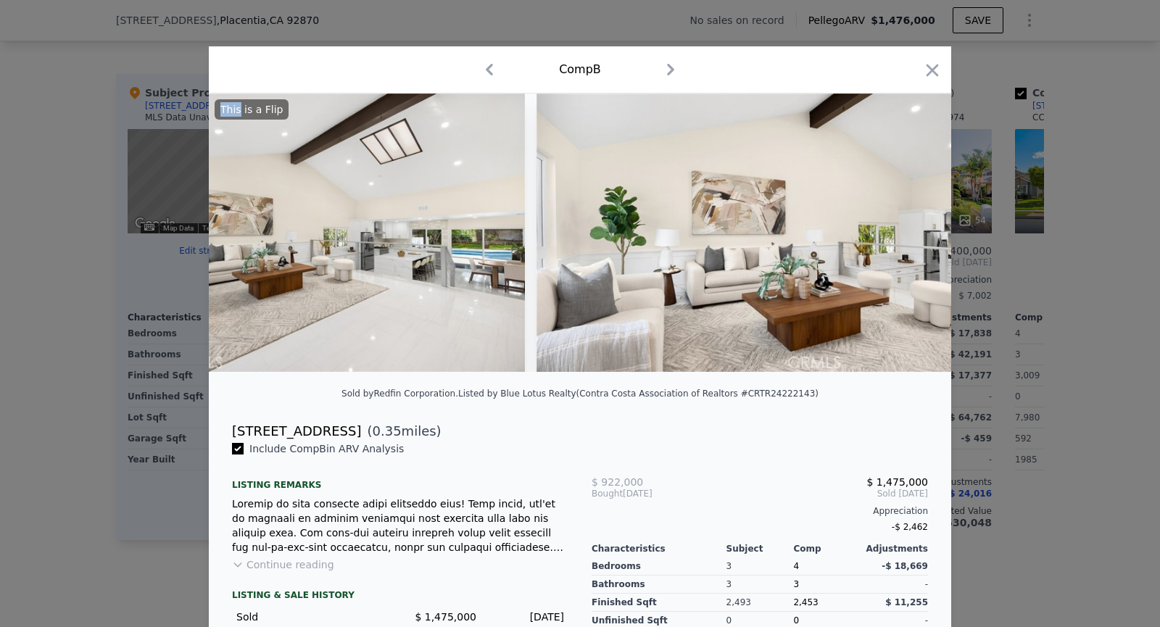
click at [913, 236] on img at bounding box center [745, 233] width 418 height 278
click at [913, 236] on icon at bounding box center [913, 232] width 9 height 14
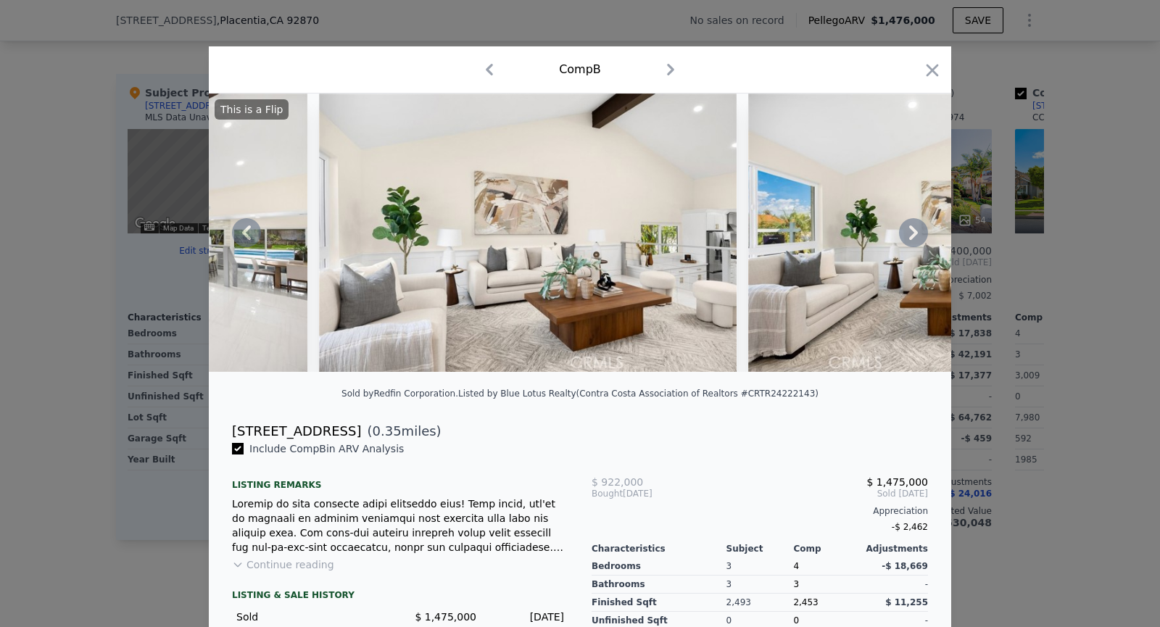
click at [913, 236] on img at bounding box center [957, 233] width 418 height 278
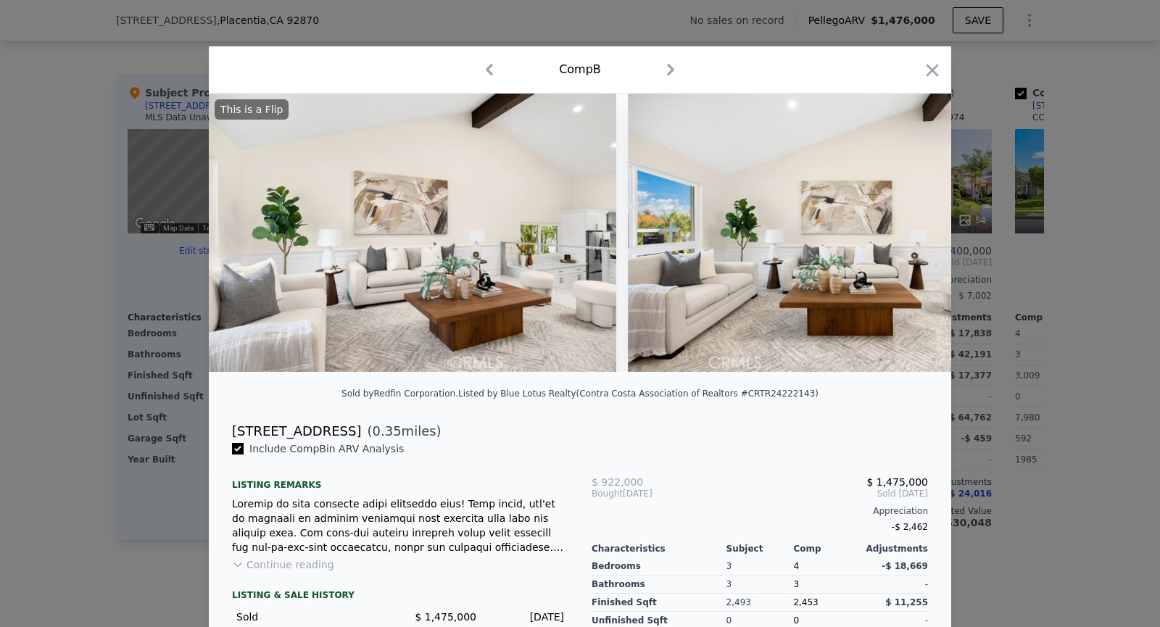
click at [913, 236] on img at bounding box center [837, 233] width 418 height 278
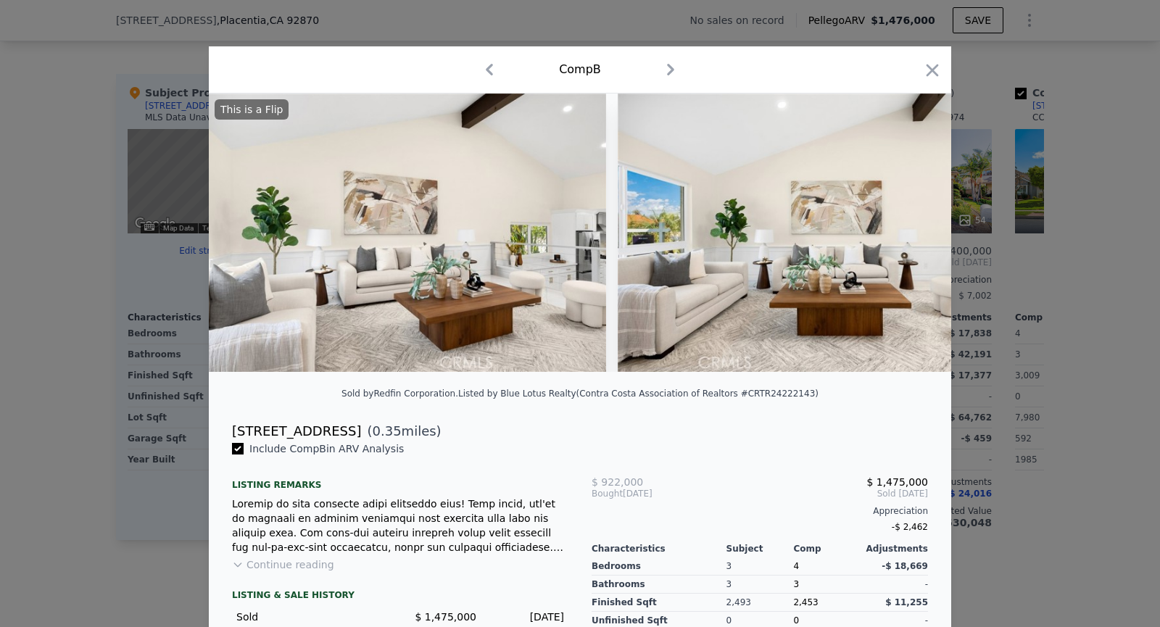
click at [913, 236] on img at bounding box center [827, 233] width 418 height 278
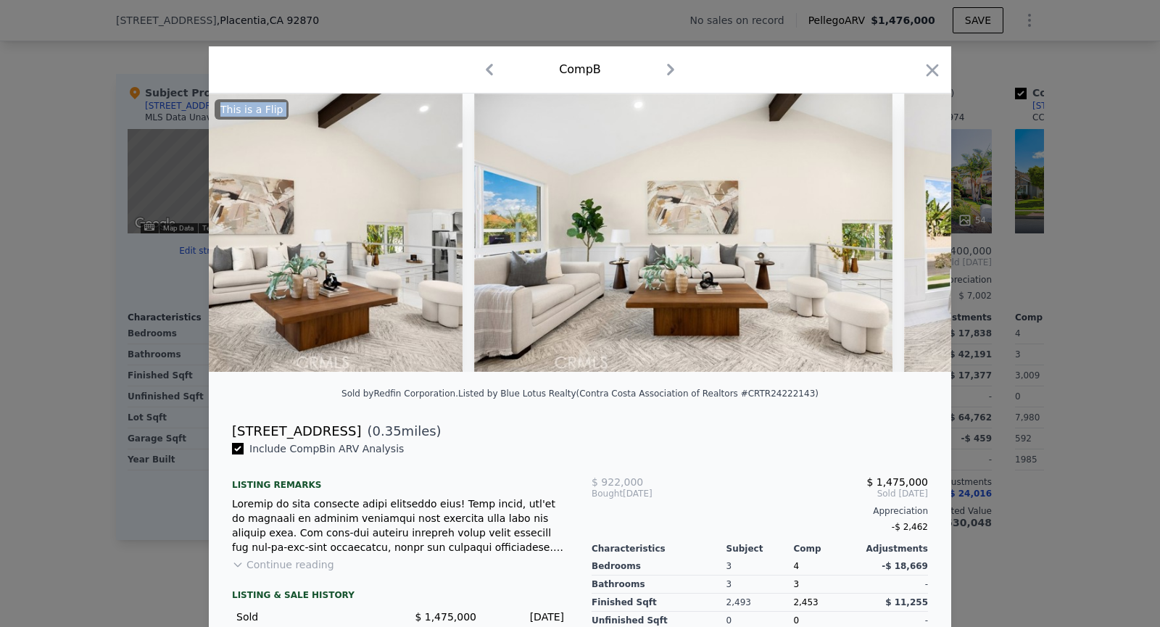
click at [913, 236] on img at bounding box center [1113, 233] width 418 height 278
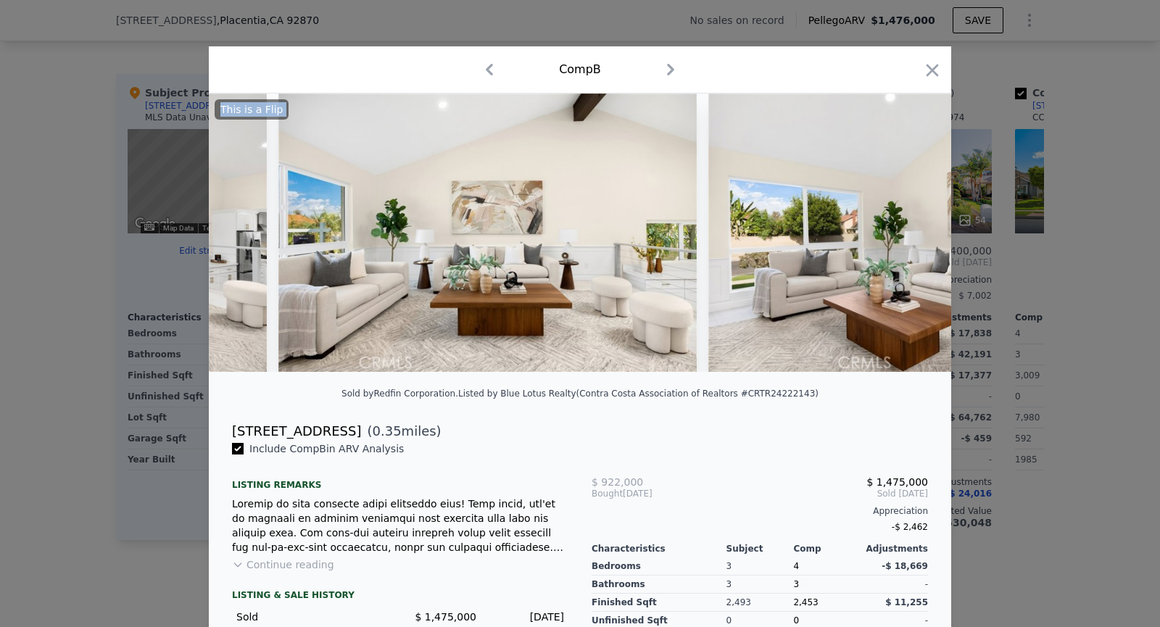
click at [913, 236] on img at bounding box center [917, 233] width 418 height 278
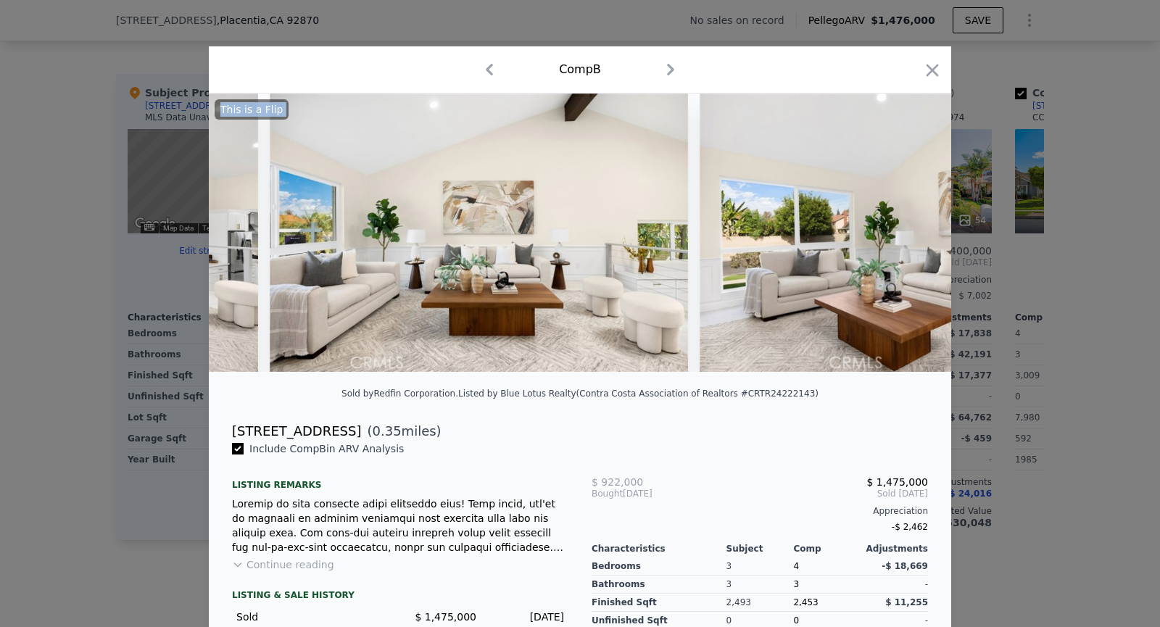
click at [913, 236] on img at bounding box center [909, 233] width 418 height 278
click at [913, 236] on div "This is a Flip" at bounding box center [580, 233] width 742 height 278
click at [913, 236] on icon at bounding box center [913, 232] width 9 height 14
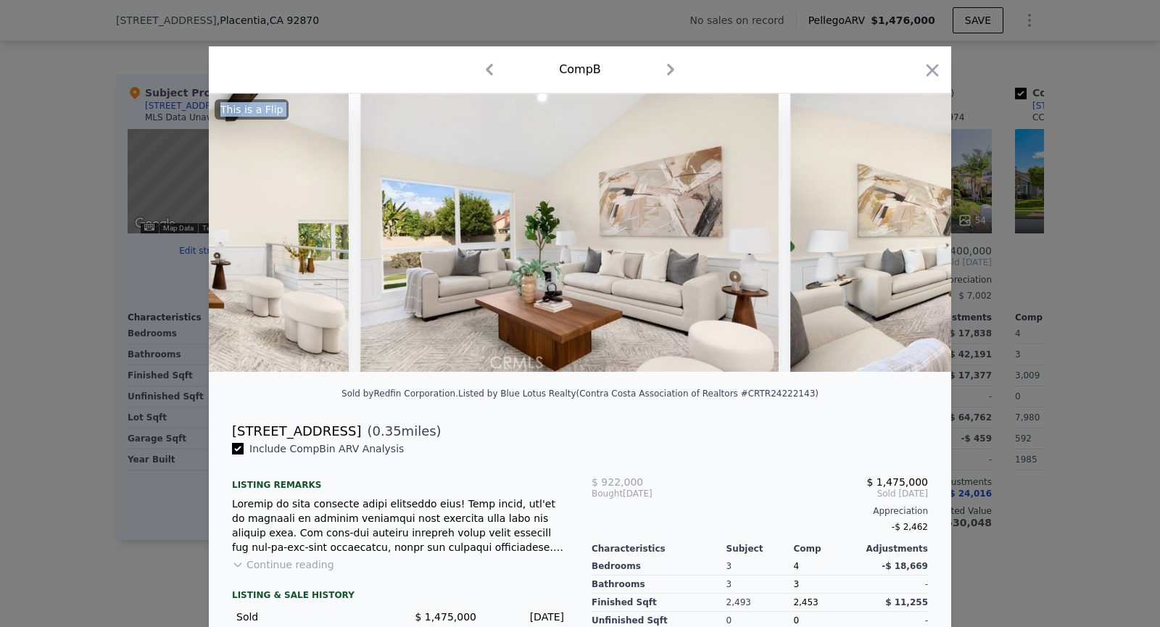
click at [913, 236] on img at bounding box center [999, 233] width 418 height 278
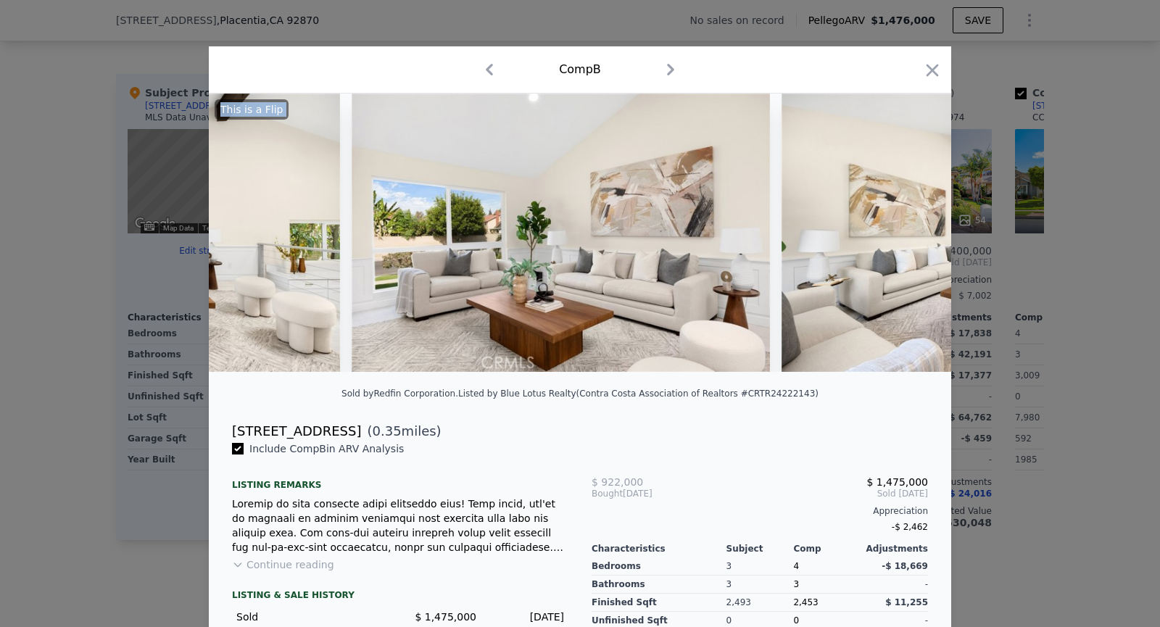
click at [913, 236] on img at bounding box center [990, 233] width 418 height 278
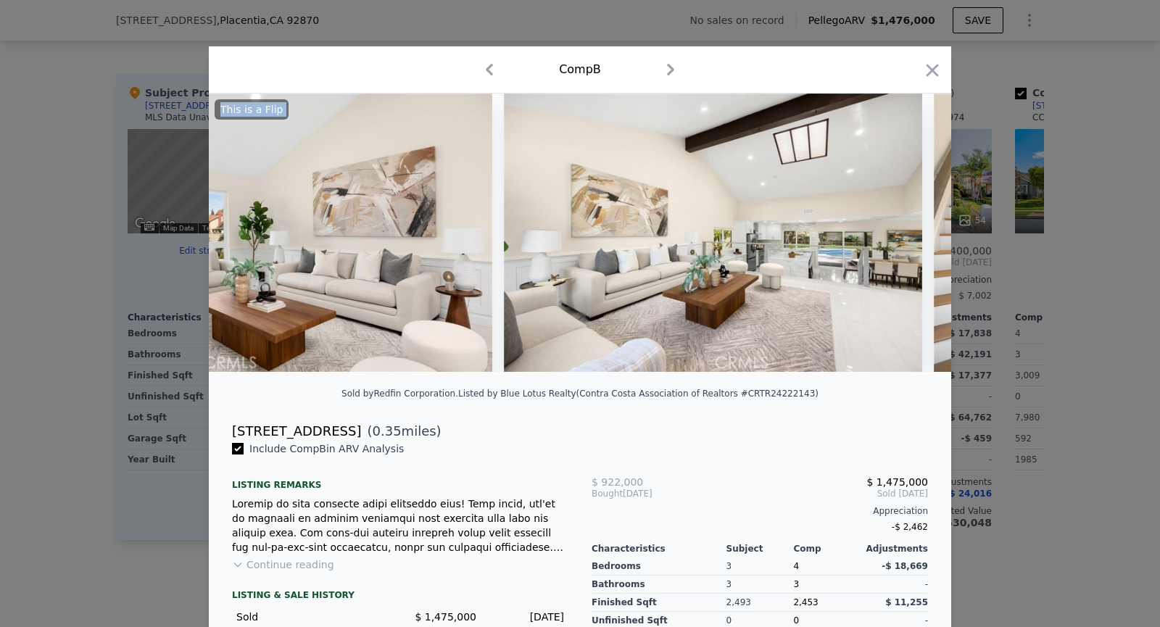
click at [913, 236] on div at bounding box center [580, 233] width 742 height 278
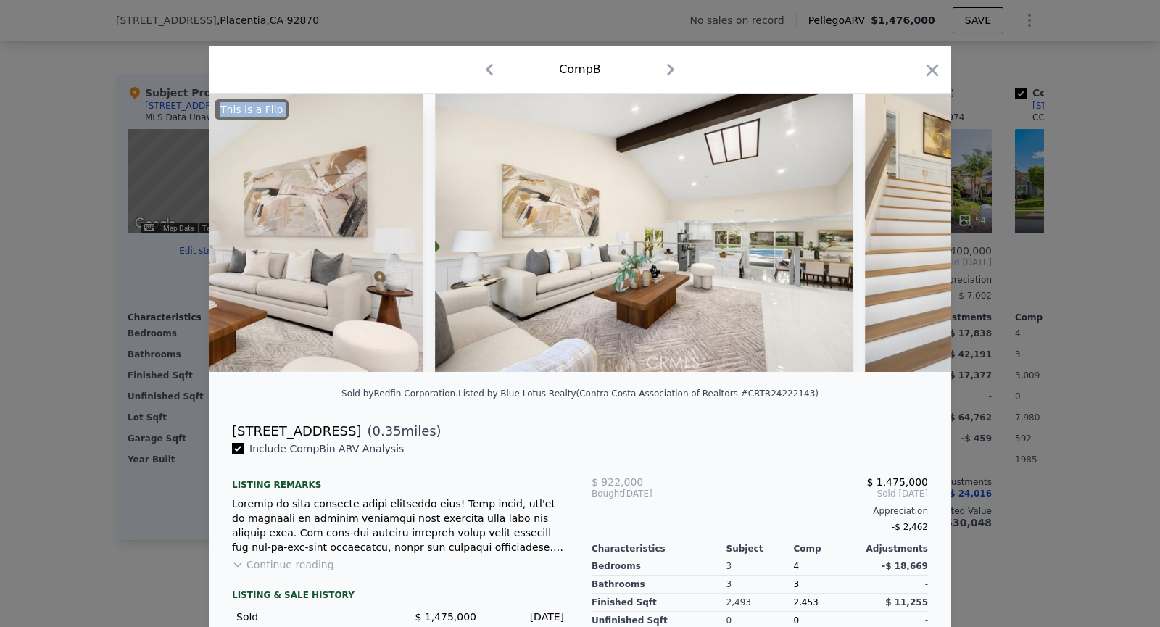
click at [913, 236] on img at bounding box center [1074, 233] width 418 height 278
click at [913, 236] on div "This is a Flip" at bounding box center [580, 233] width 742 height 278
click at [913, 236] on icon at bounding box center [913, 232] width 9 height 14
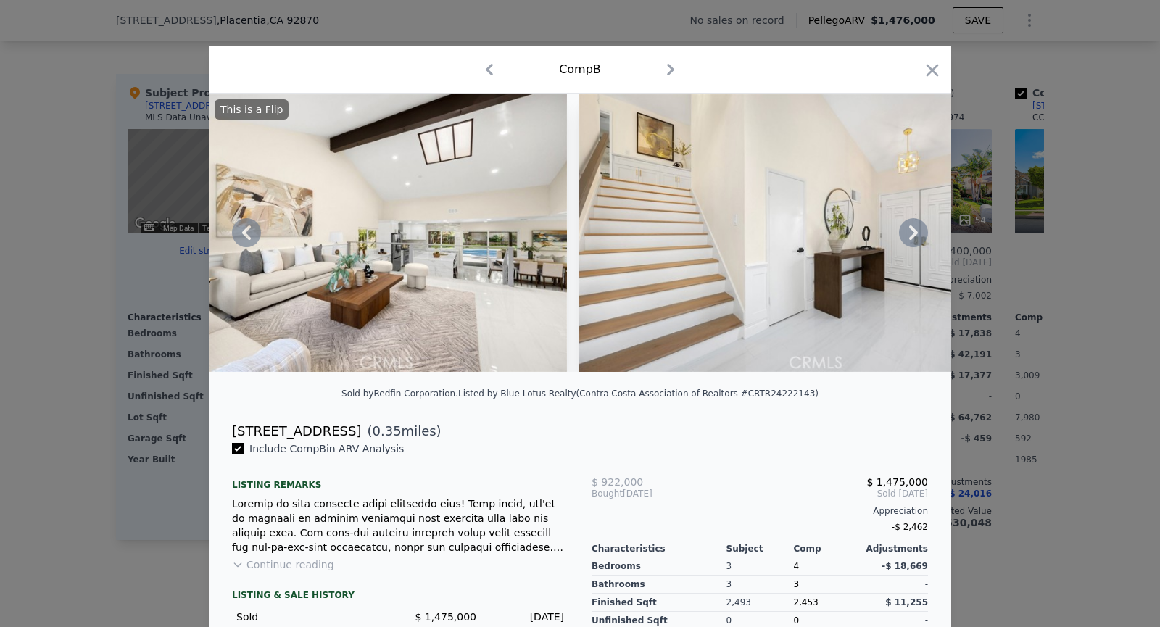
click at [913, 236] on img at bounding box center [787, 233] width 418 height 278
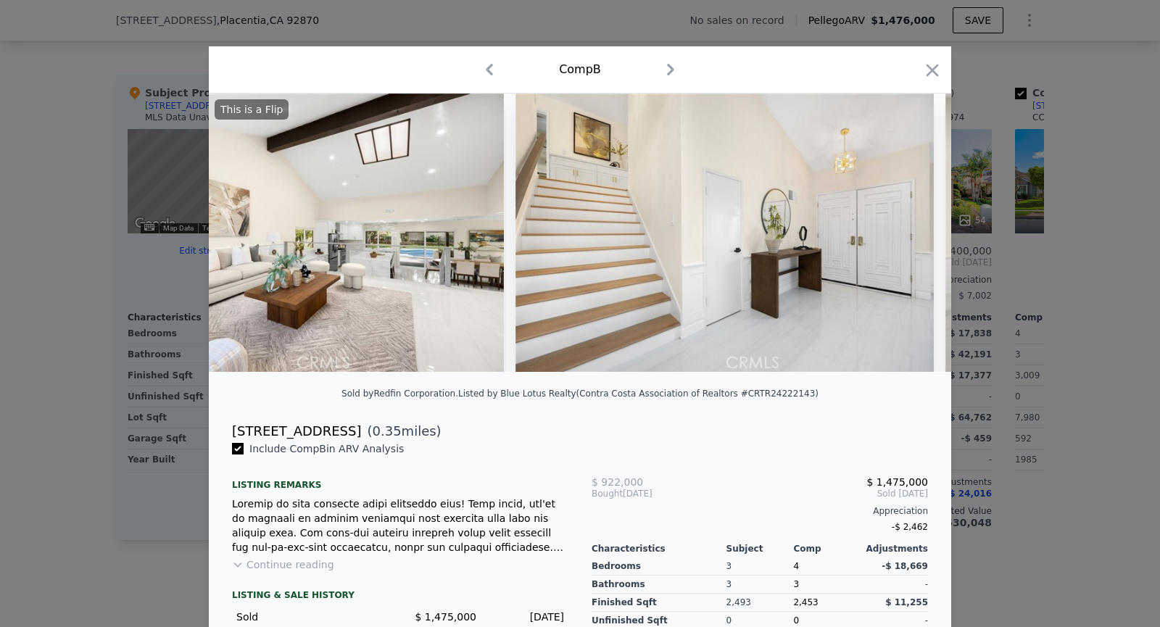
click at [913, 236] on img at bounding box center [724, 233] width 418 height 278
click at [913, 236] on icon at bounding box center [913, 232] width 9 height 14
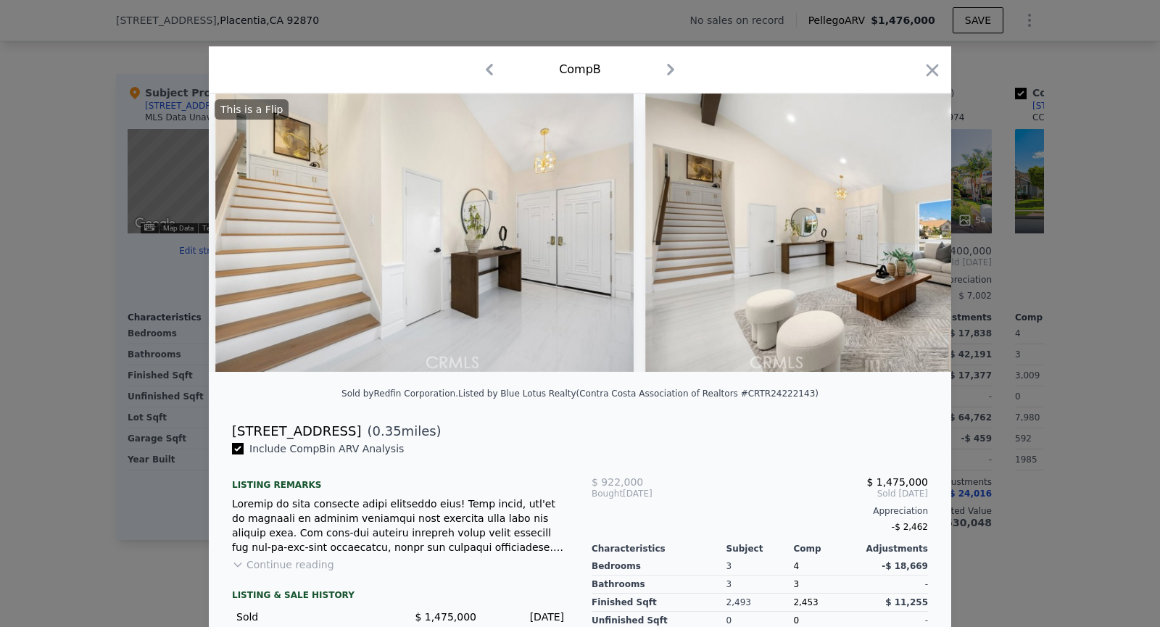
click at [913, 236] on img at bounding box center [854, 233] width 418 height 278
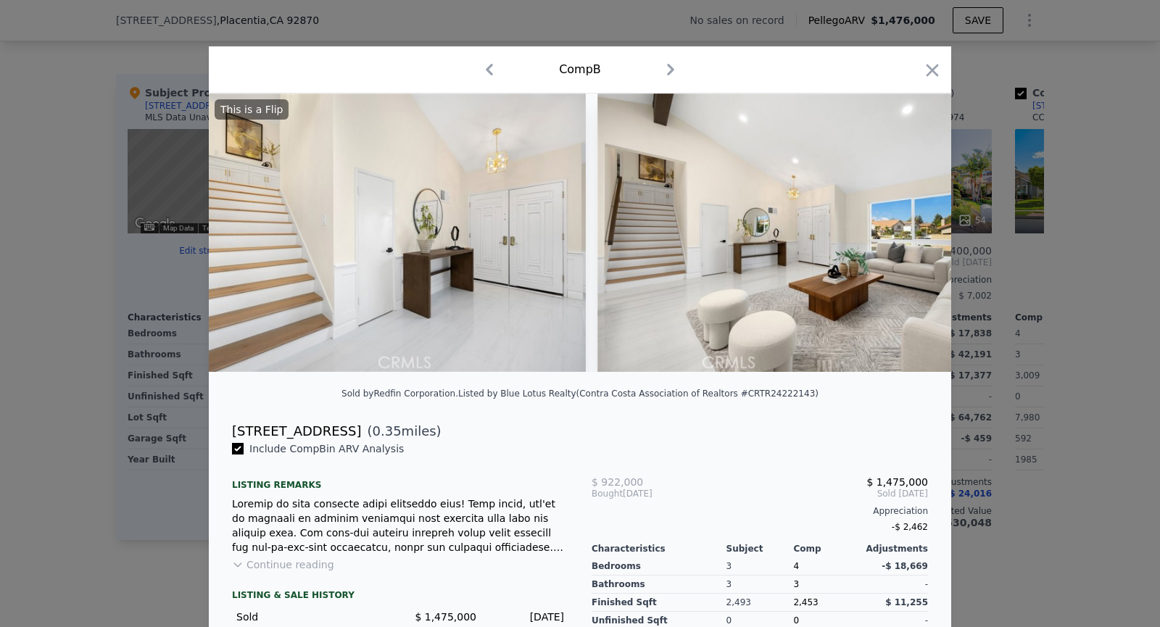
click at [913, 236] on img at bounding box center [806, 233] width 418 height 278
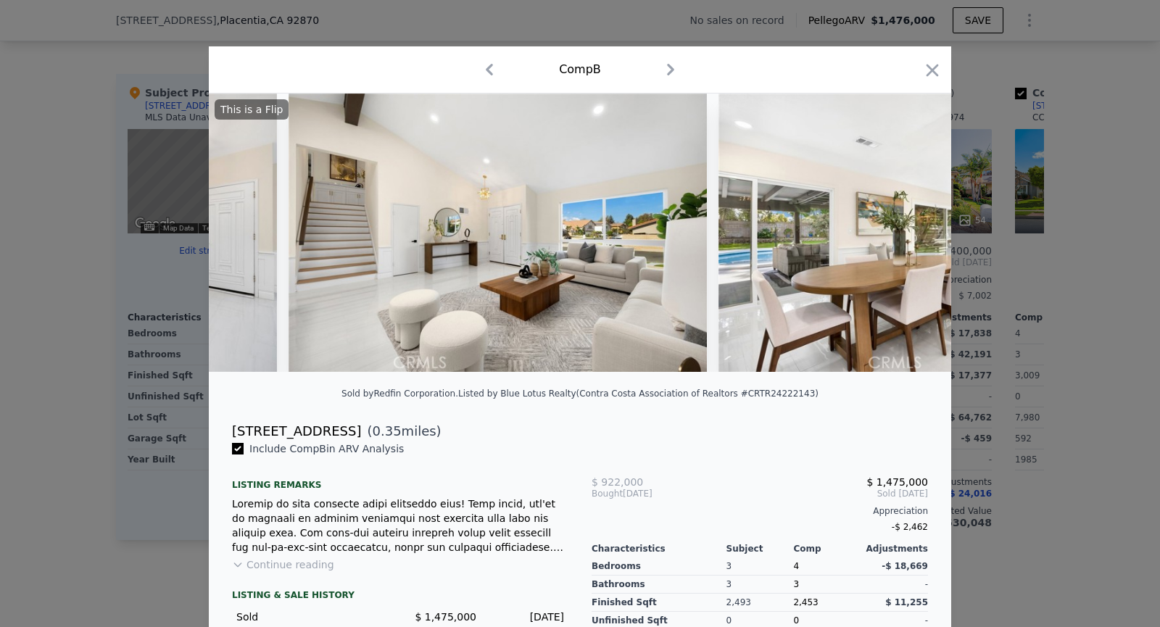
click at [913, 236] on img at bounding box center [927, 233] width 418 height 278
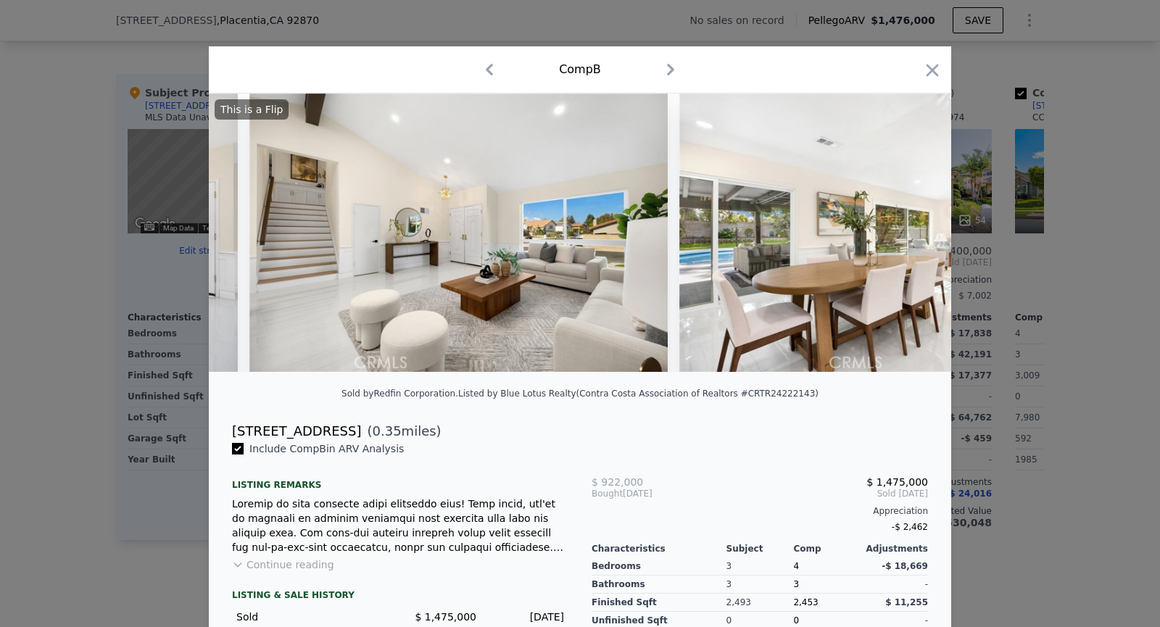
click at [913, 236] on img at bounding box center [888, 233] width 418 height 278
click at [913, 236] on icon at bounding box center [913, 232] width 9 height 14
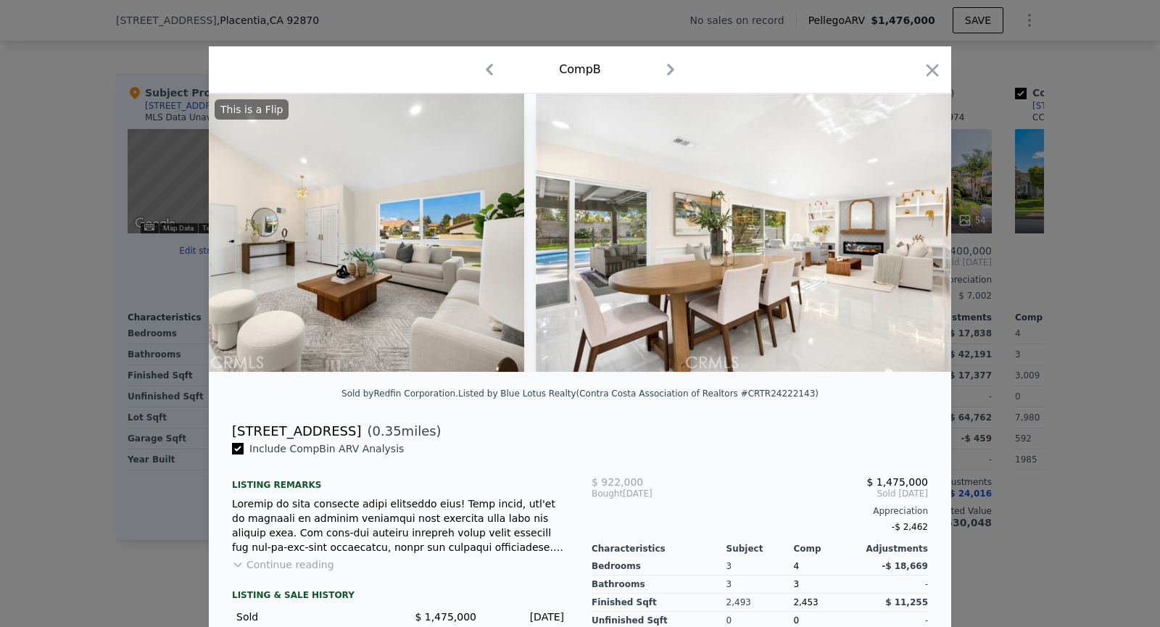
click at [966, 236] on img at bounding box center [1175, 233] width 418 height 278
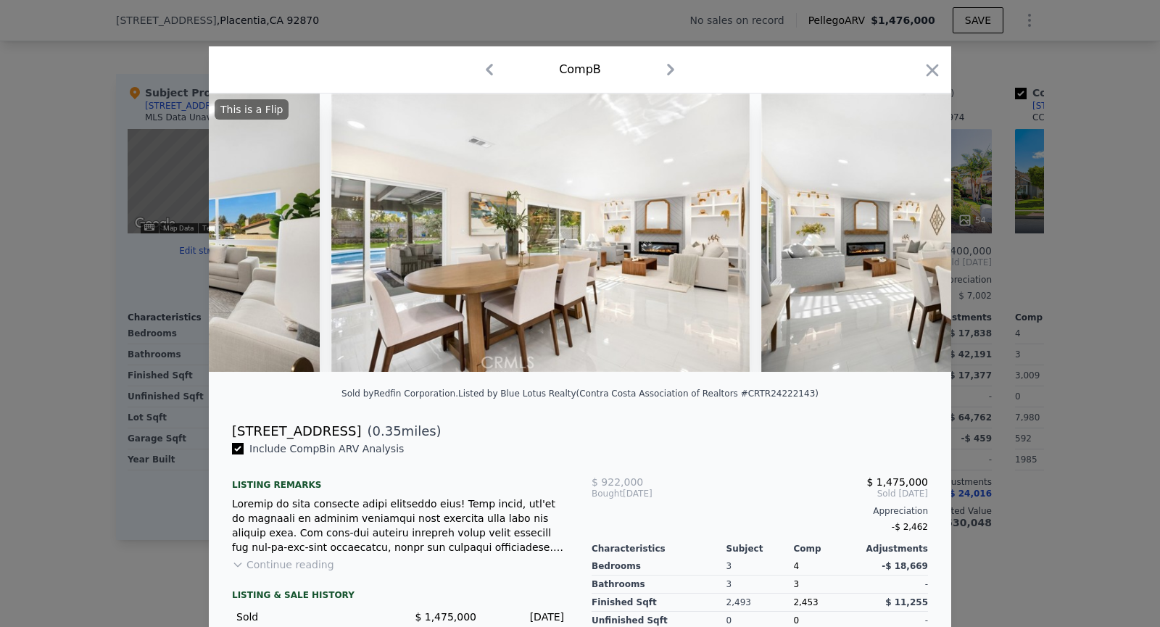
click at [913, 236] on img at bounding box center [970, 233] width 418 height 278
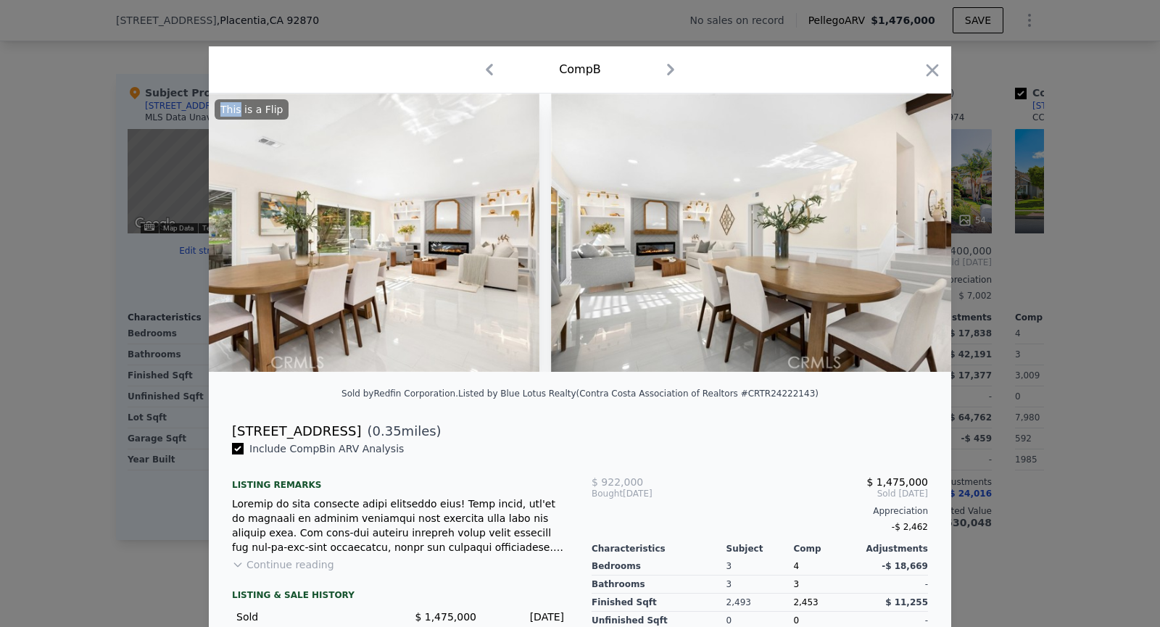
click at [913, 236] on img at bounding box center [760, 233] width 418 height 278
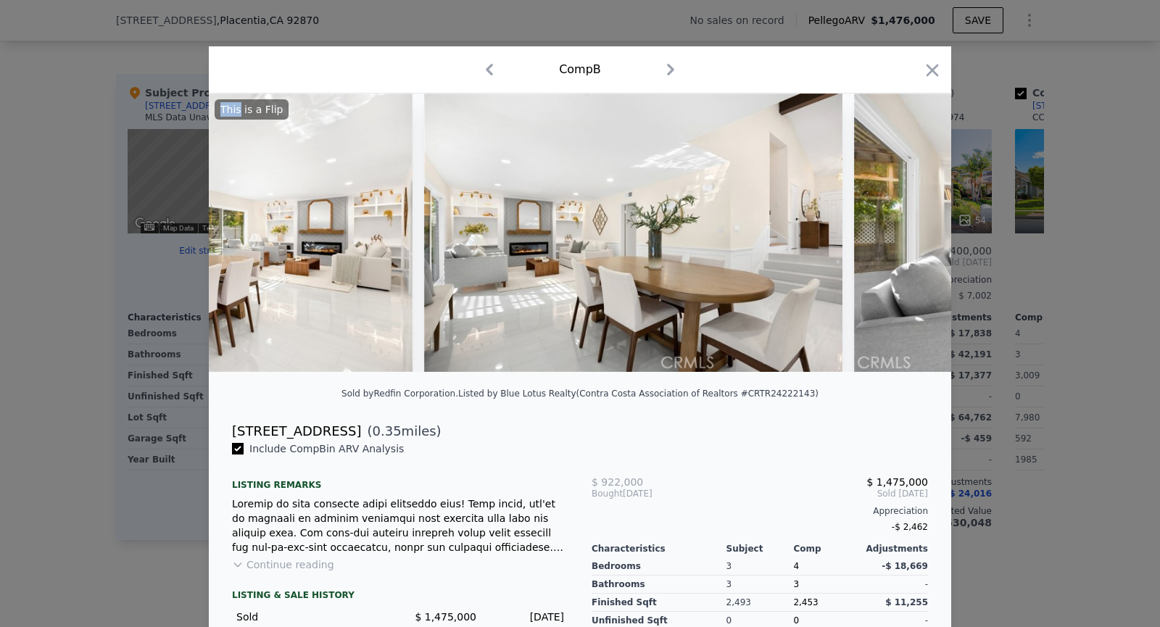
click at [913, 236] on img at bounding box center [1063, 233] width 418 height 278
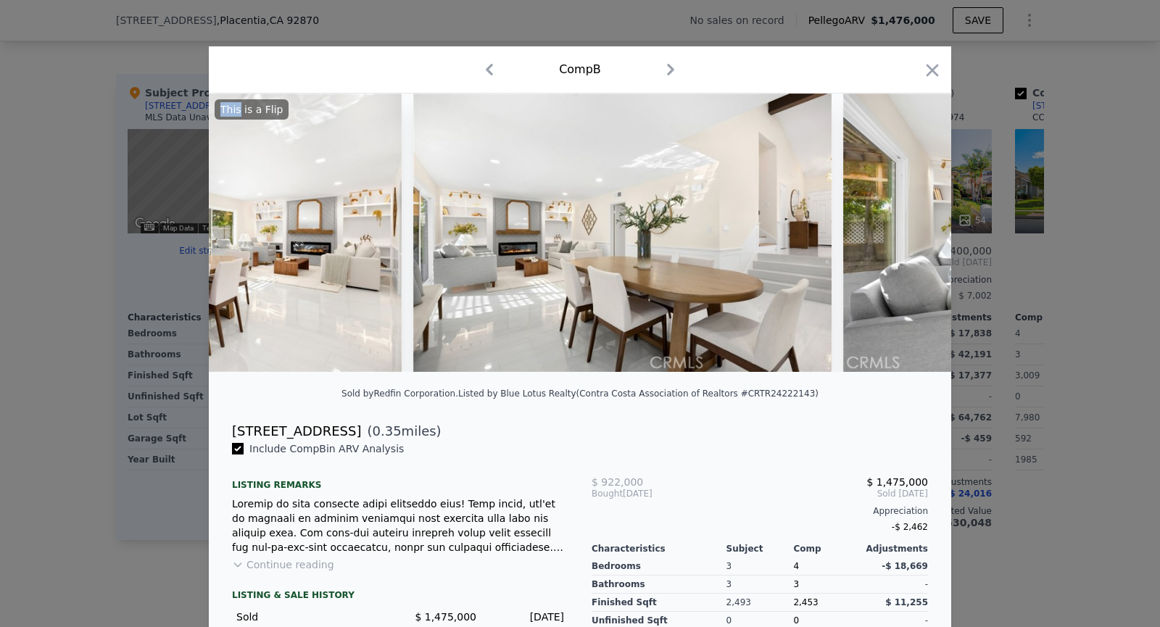
click at [913, 236] on img at bounding box center [1052, 233] width 418 height 278
click at [913, 236] on icon at bounding box center [913, 232] width 9 height 14
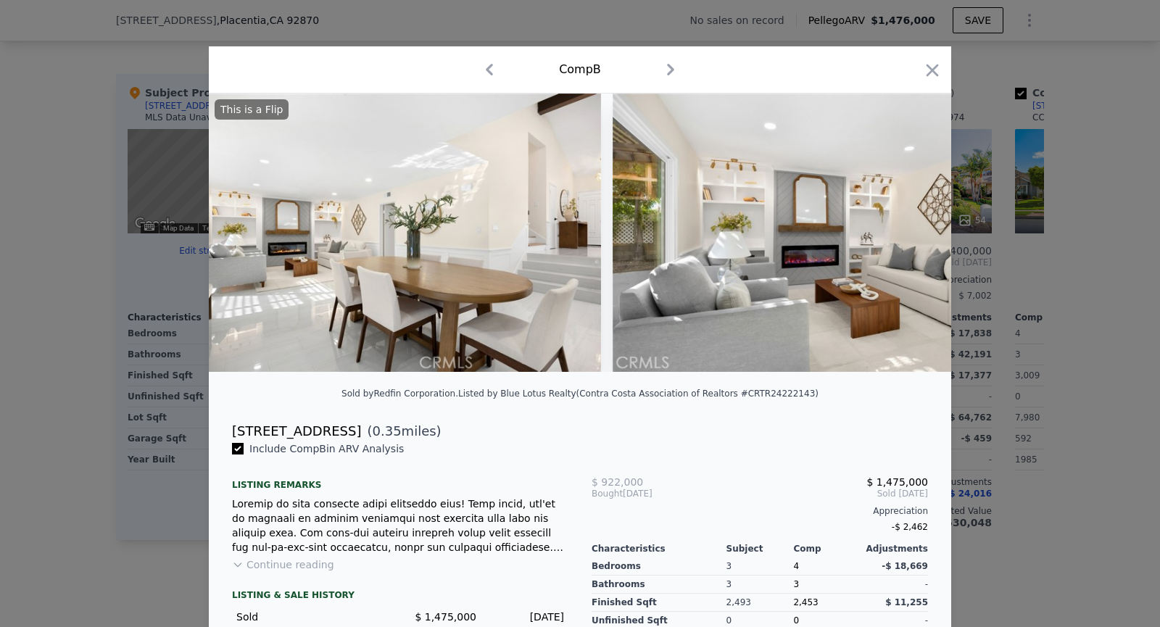
click at [913, 236] on img at bounding box center [822, 233] width 418 height 278
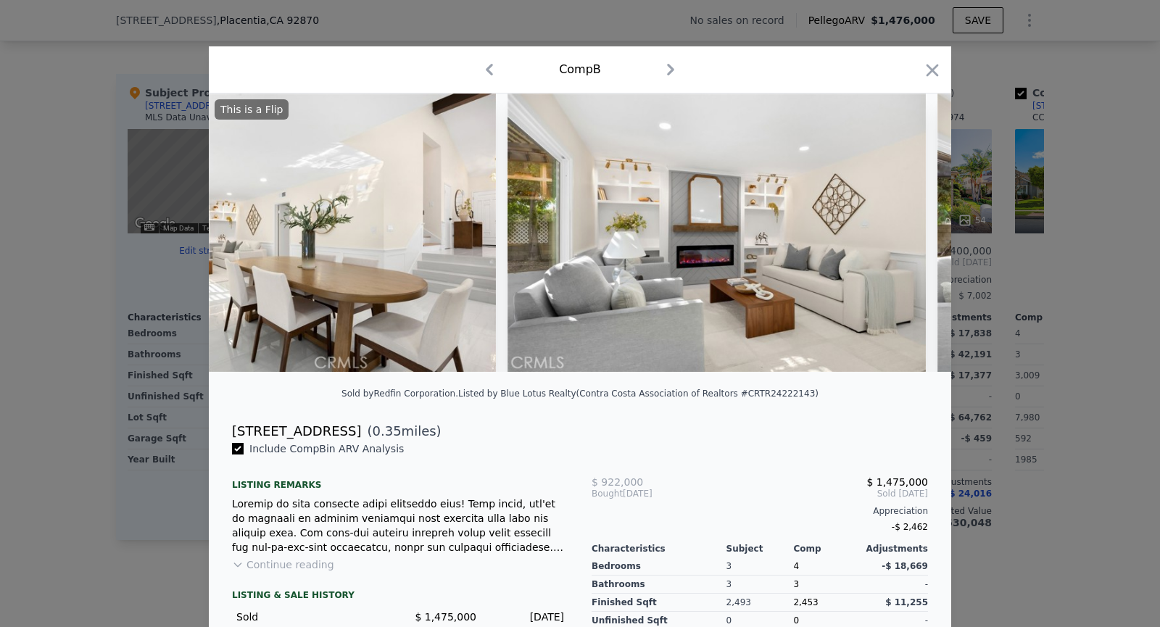
click at [913, 236] on img at bounding box center [716, 233] width 418 height 278
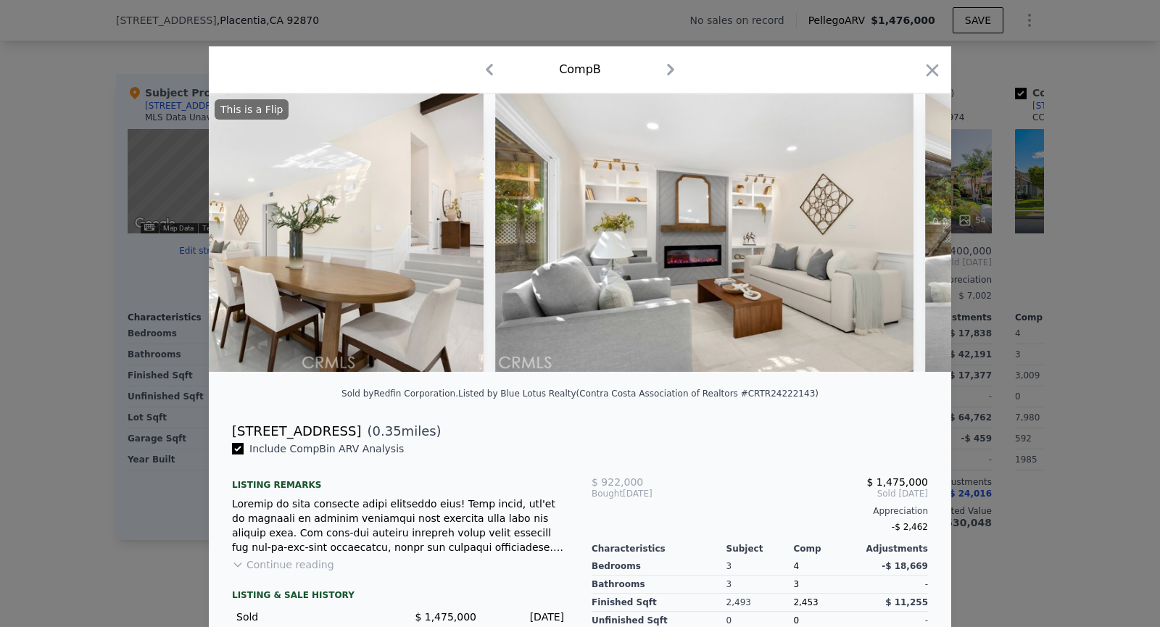
click at [913, 236] on div at bounding box center [580, 233] width 742 height 278
click at [913, 236] on div "This is a Flip" at bounding box center [580, 233] width 742 height 278
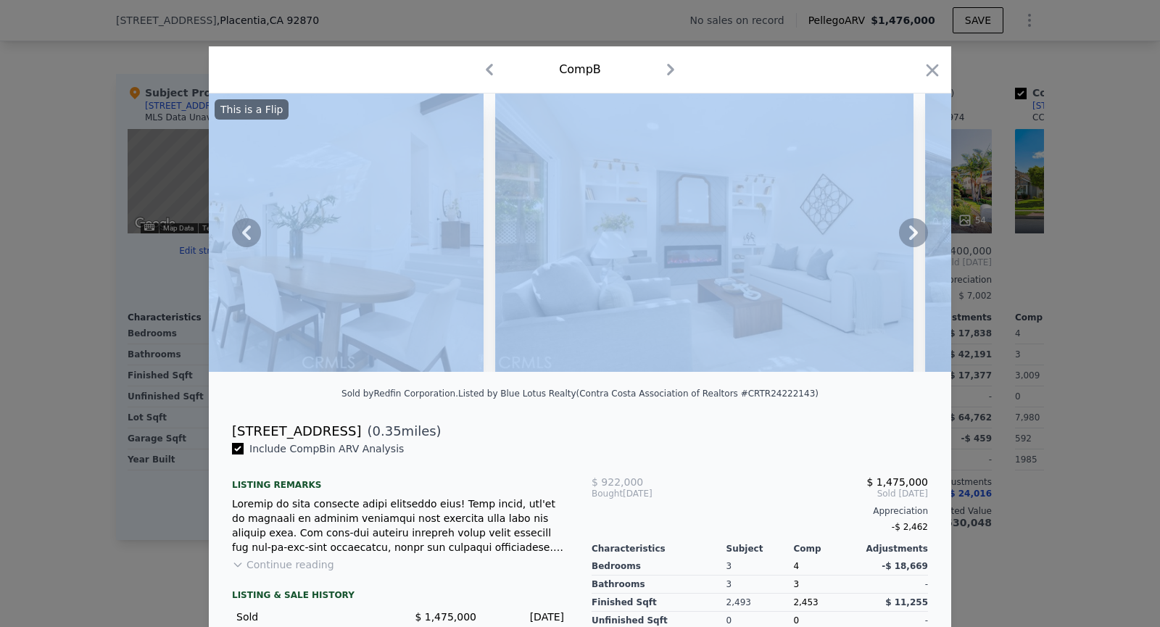
click at [913, 236] on icon at bounding box center [913, 232] width 9 height 14
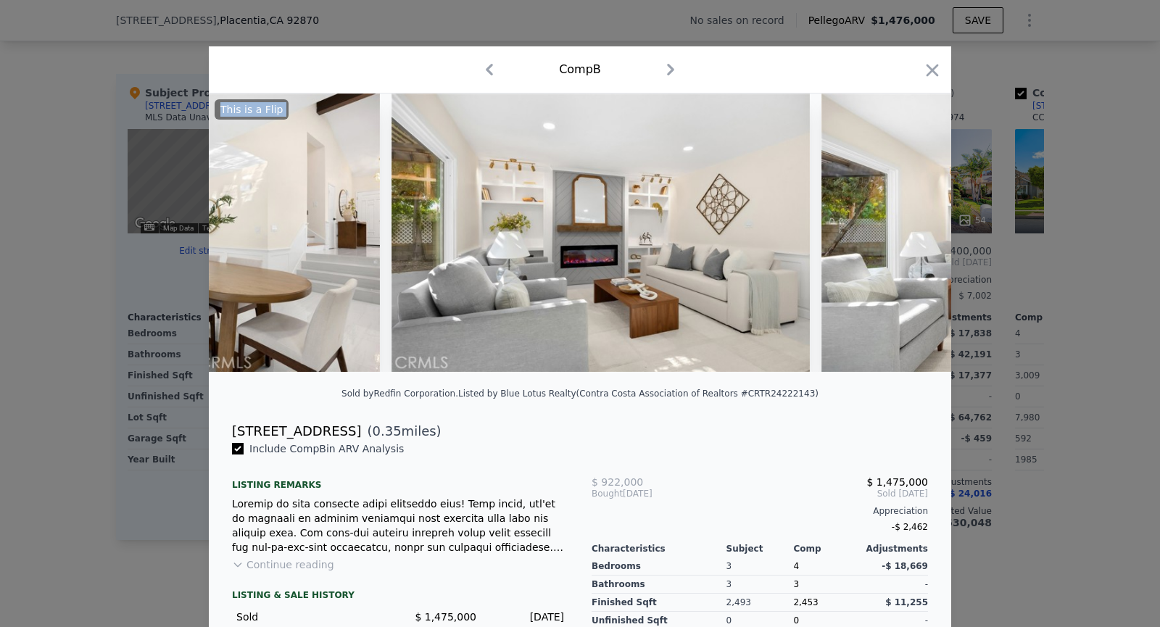
click at [913, 236] on img at bounding box center [1030, 233] width 418 height 278
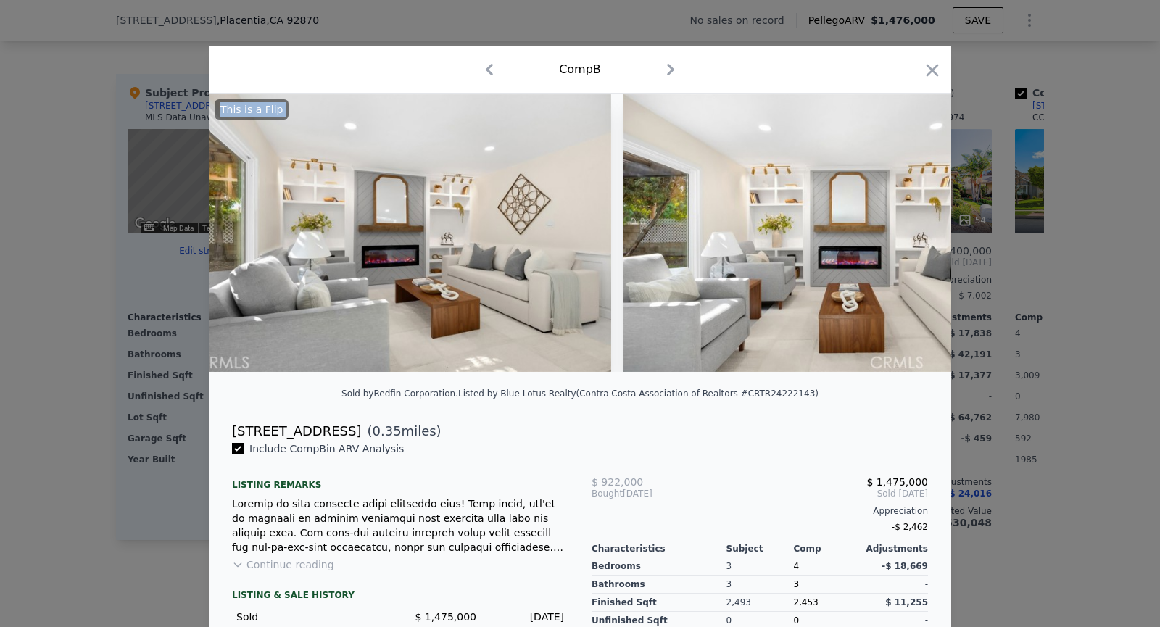
click at [913, 236] on img at bounding box center [832, 233] width 418 height 278
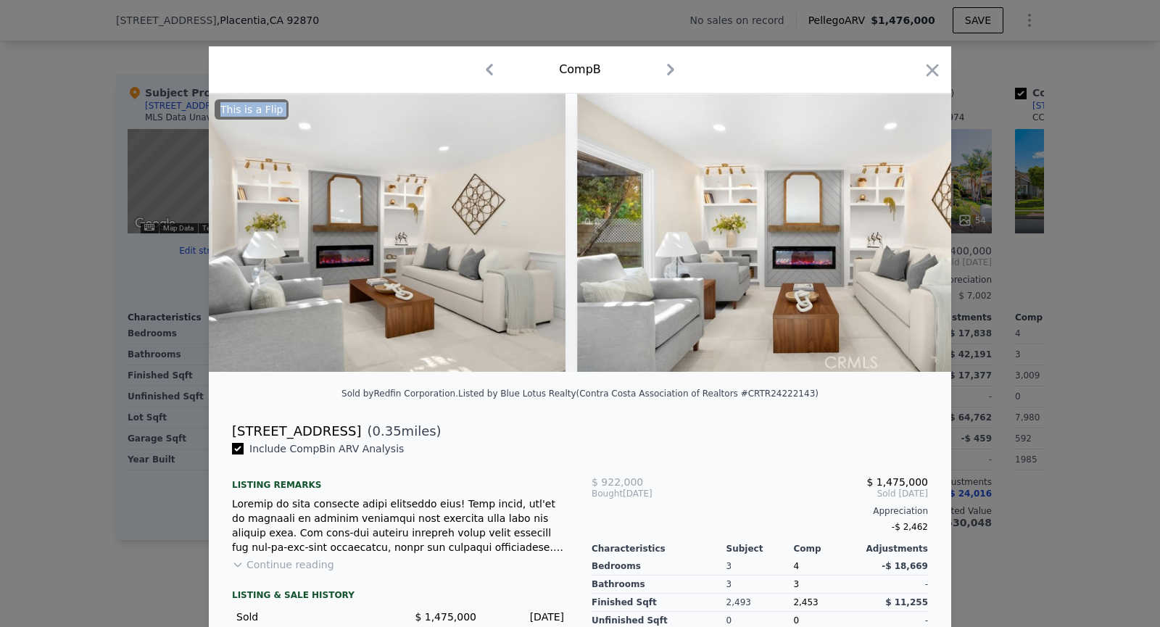
click at [913, 236] on img at bounding box center [786, 233] width 418 height 278
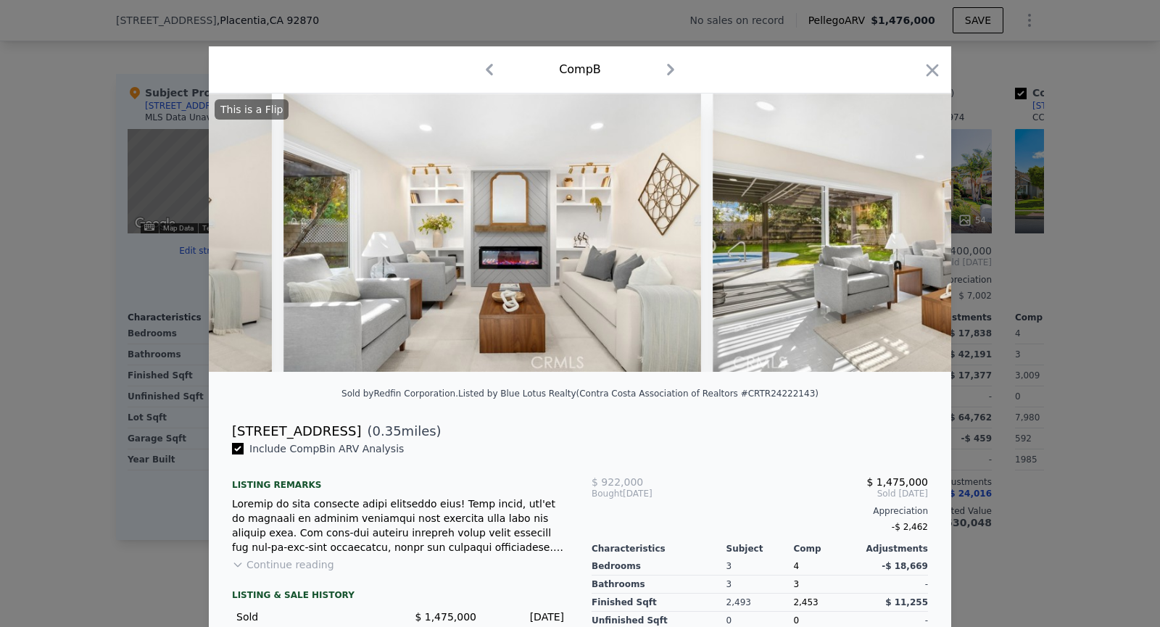
click at [913, 236] on img at bounding box center [922, 233] width 418 height 278
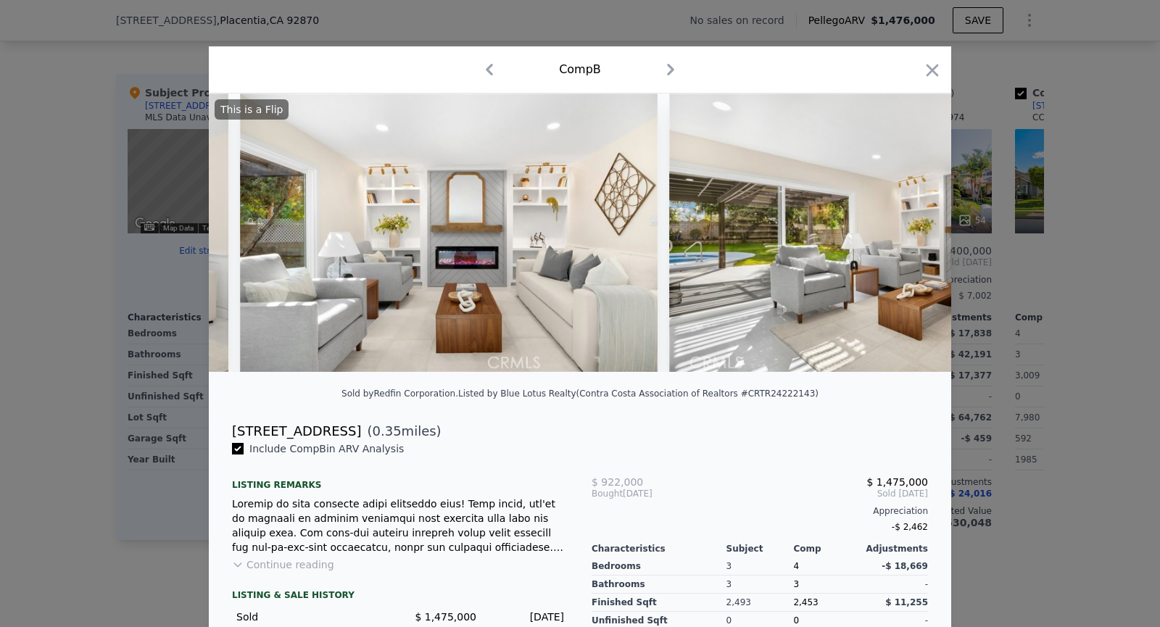
click at [913, 236] on img at bounding box center [878, 233] width 418 height 278
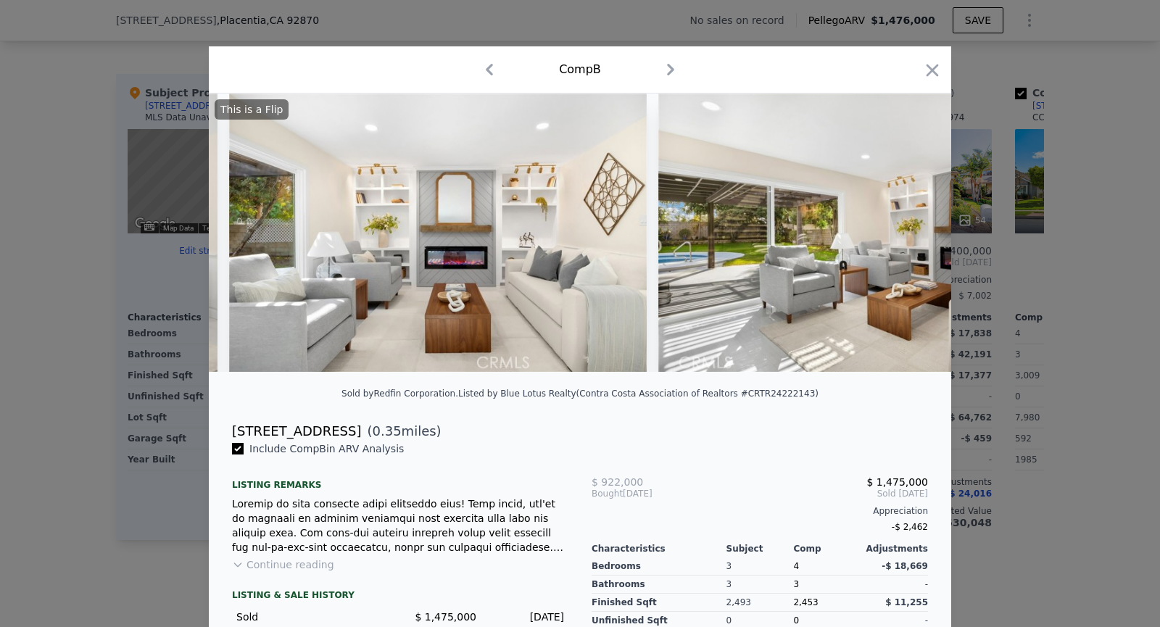
click at [913, 236] on img at bounding box center [867, 233] width 418 height 278
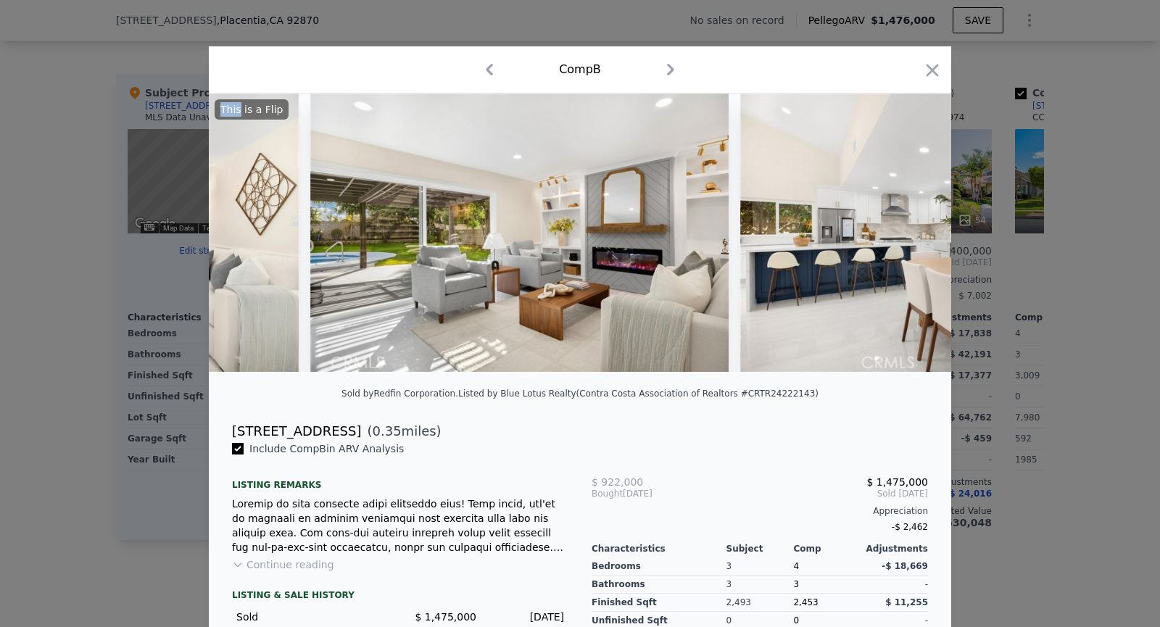
click at [913, 236] on img at bounding box center [949, 233] width 418 height 278
click at [913, 236] on div "This is a Flip" at bounding box center [580, 233] width 742 height 278
click at [913, 236] on icon at bounding box center [913, 232] width 9 height 14
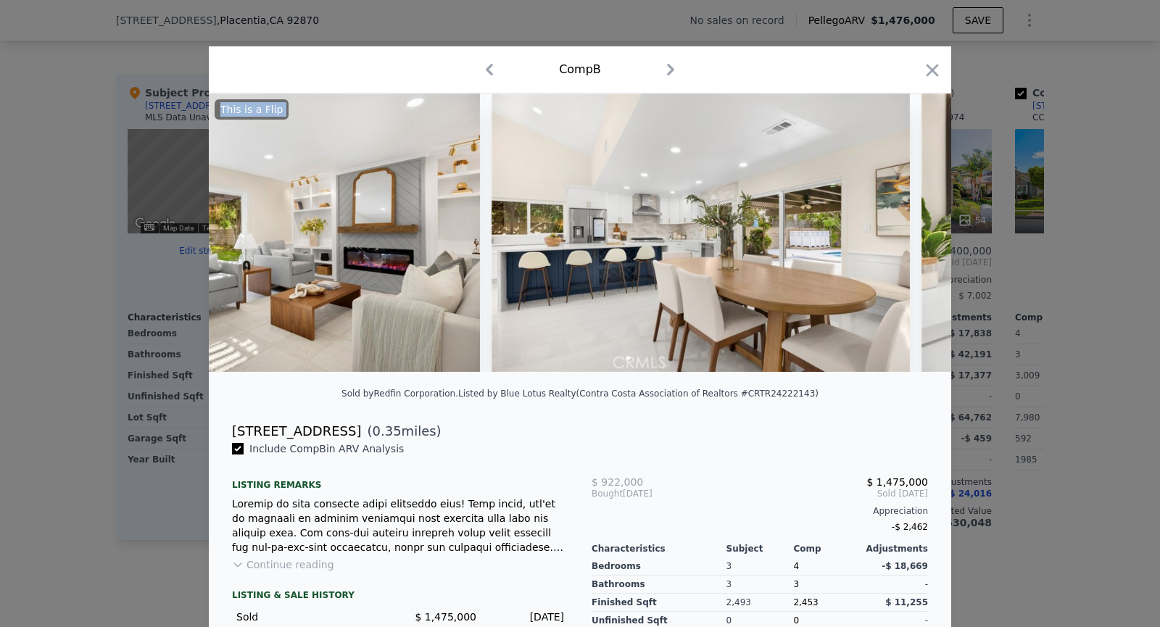
click at [913, 236] on div at bounding box center [580, 233] width 742 height 278
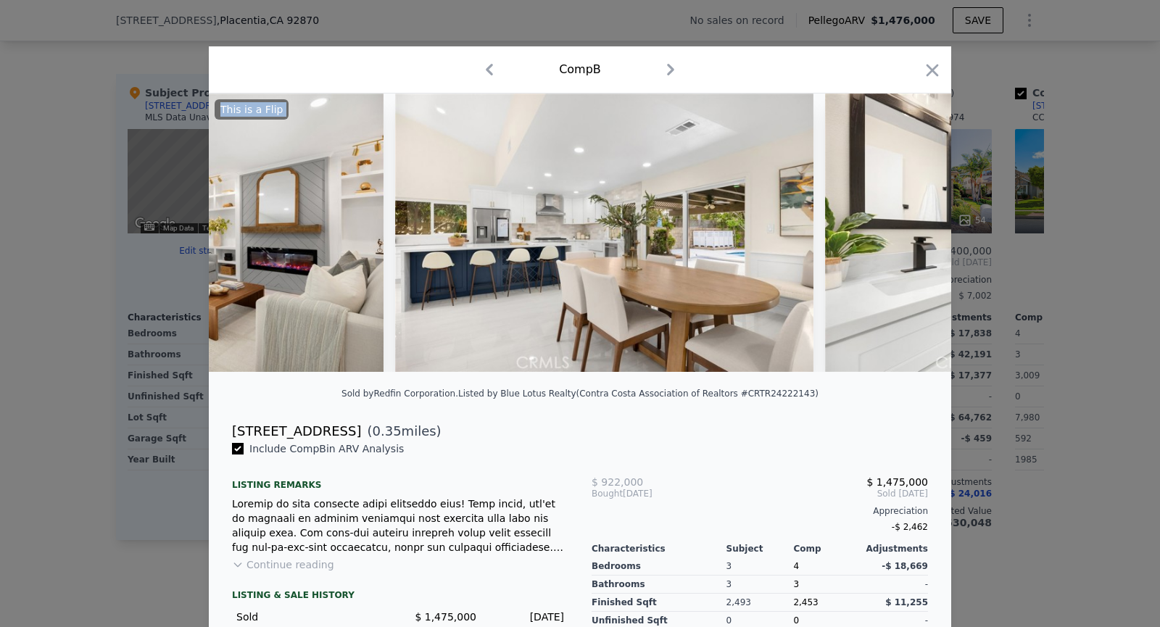
click at [913, 236] on img at bounding box center [1034, 233] width 418 height 278
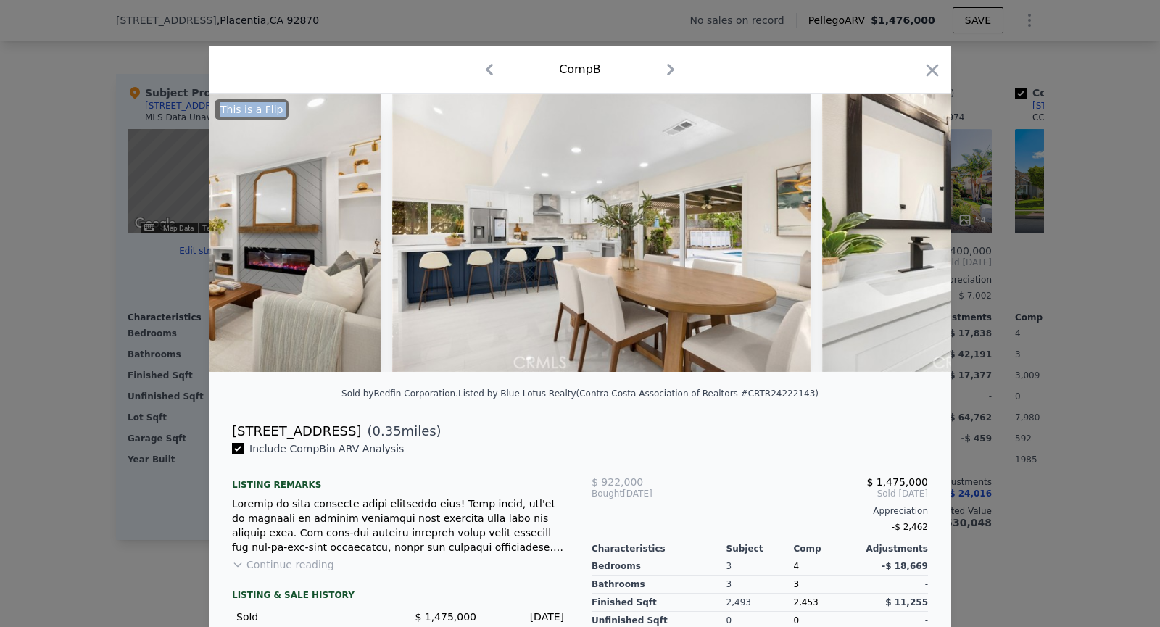
click at [913, 236] on img at bounding box center [1031, 233] width 418 height 278
click at [913, 236] on icon at bounding box center [913, 232] width 9 height 14
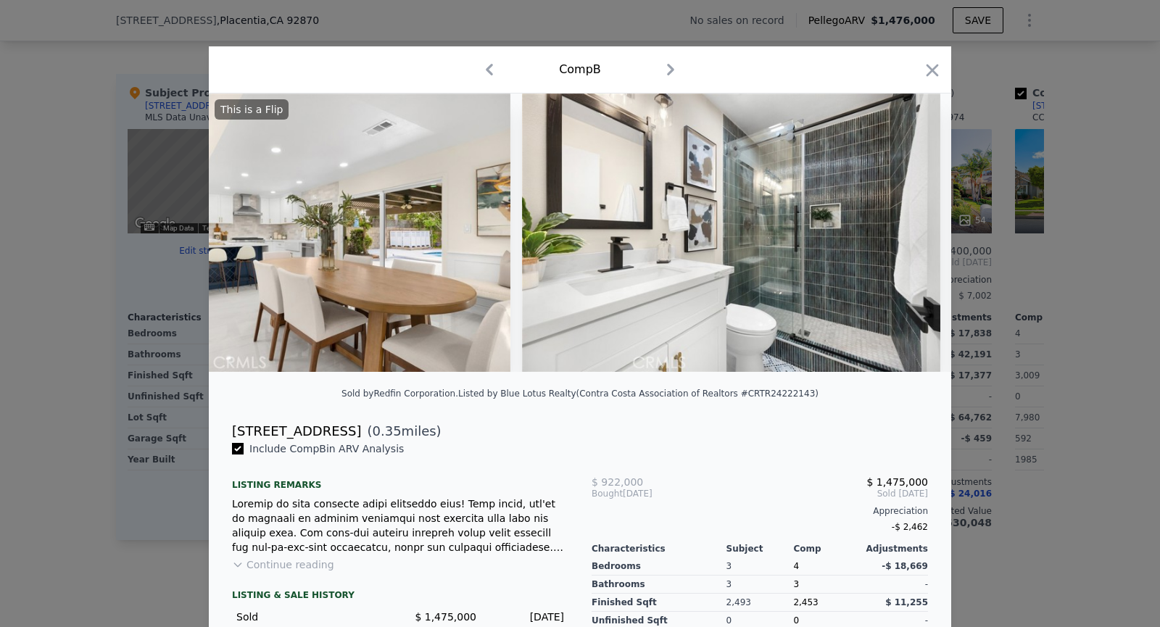
click at [913, 236] on img at bounding box center [731, 233] width 418 height 278
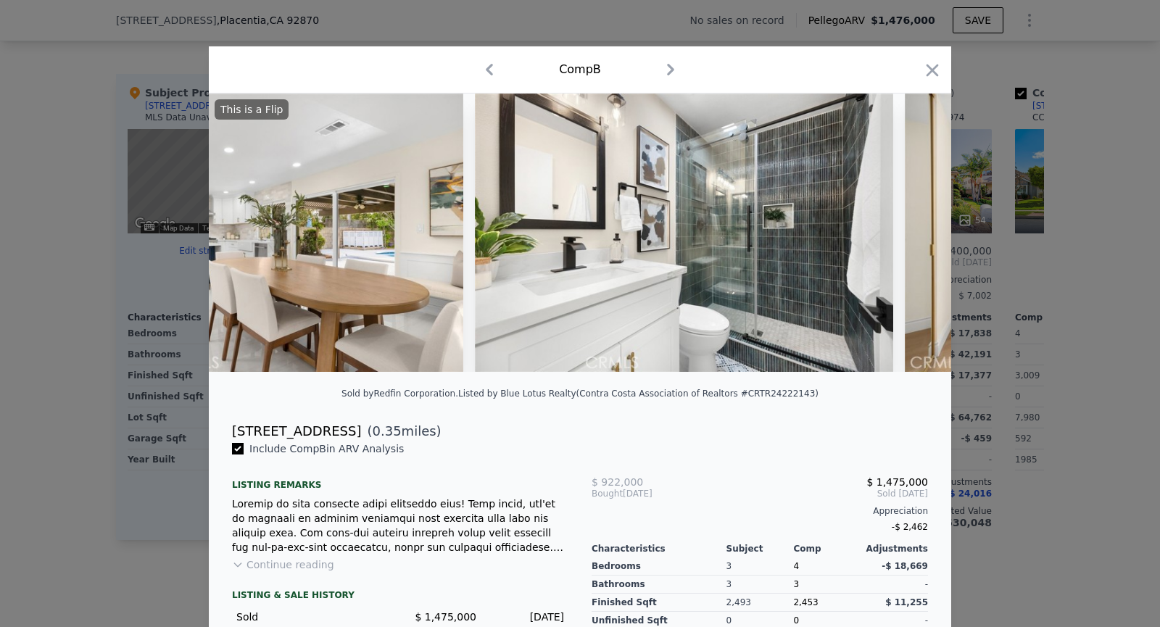
click at [913, 236] on img at bounding box center [1114, 233] width 418 height 278
click at [913, 236] on img at bounding box center [1113, 233] width 418 height 278
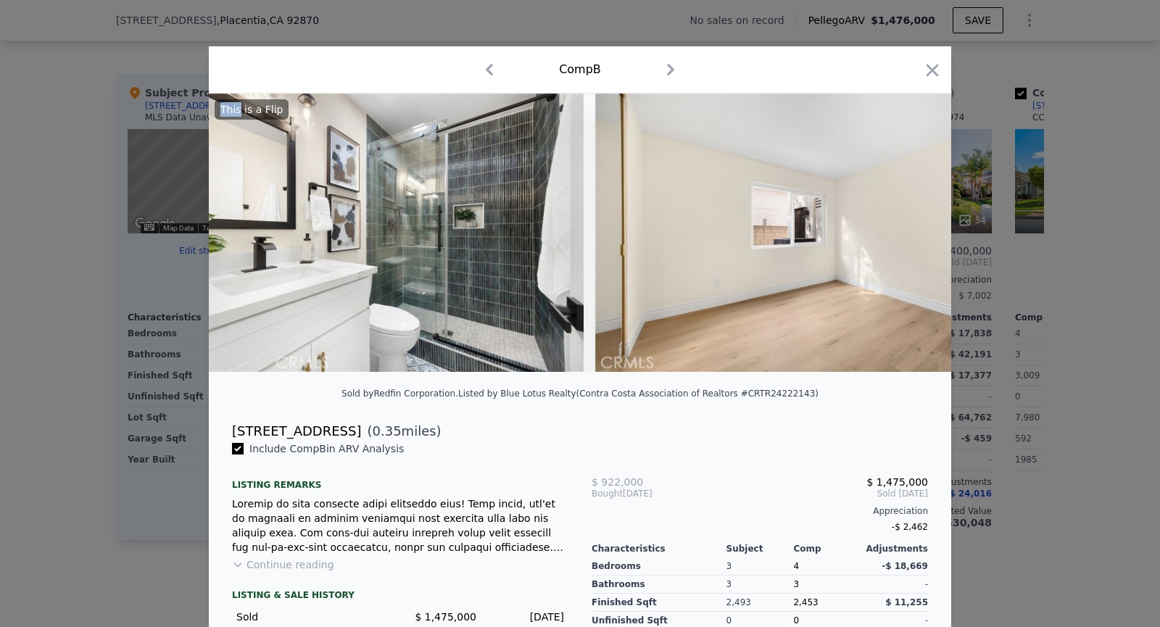
click at [913, 236] on img at bounding box center [804, 233] width 418 height 278
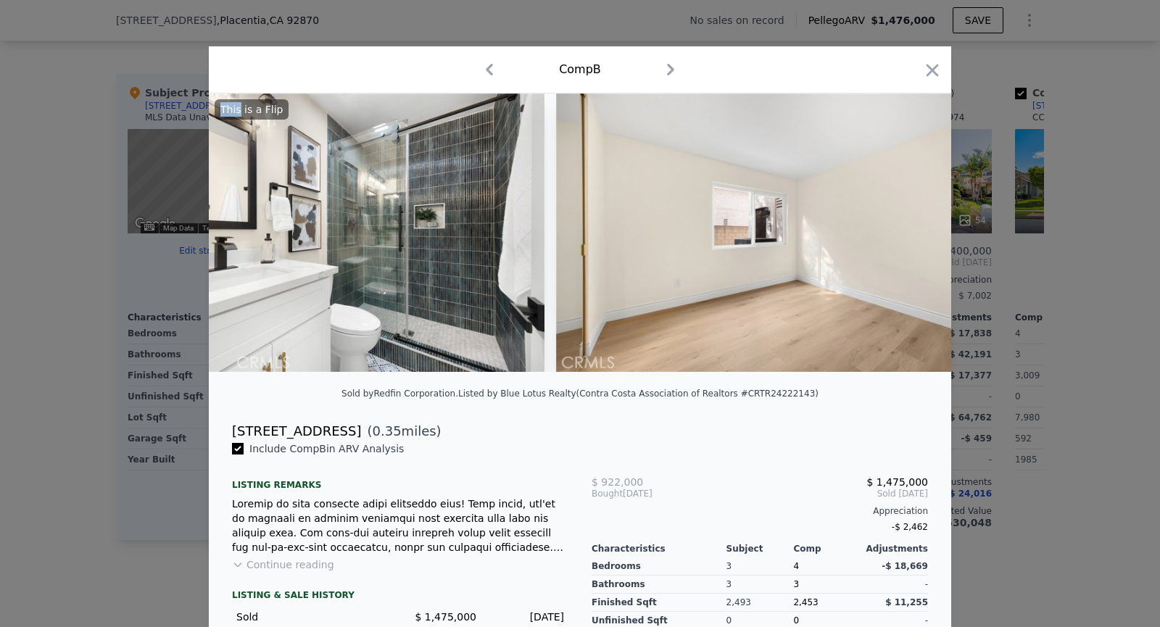
click at [913, 236] on img at bounding box center [765, 233] width 418 height 278
click at [913, 236] on icon at bounding box center [913, 232] width 9 height 14
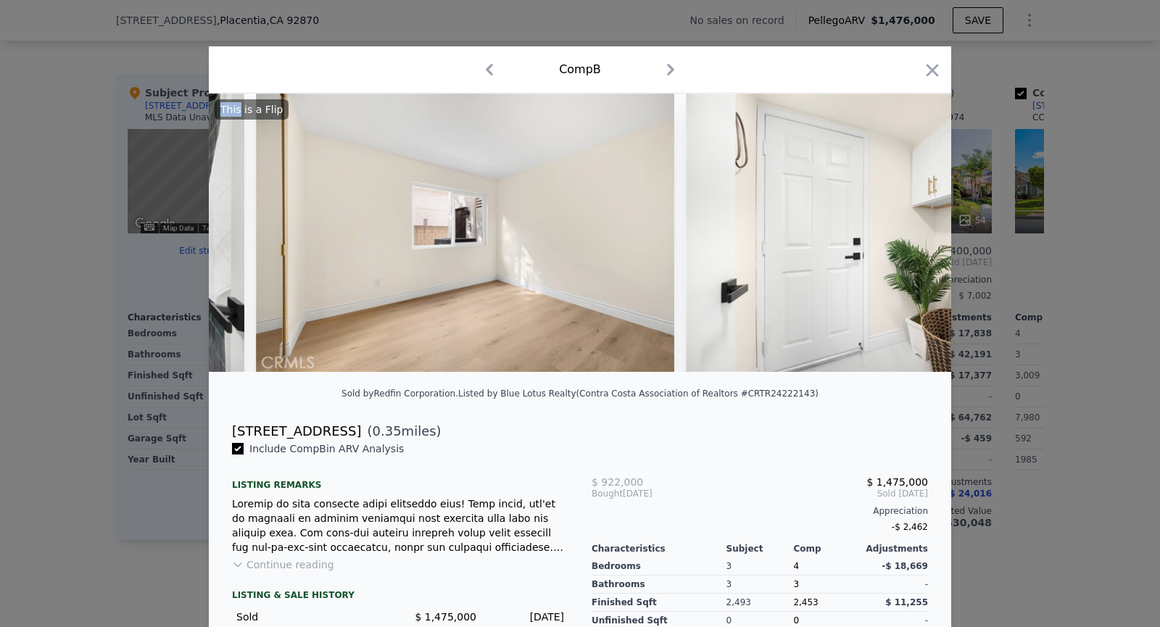
click at [913, 236] on img at bounding box center [895, 233] width 418 height 278
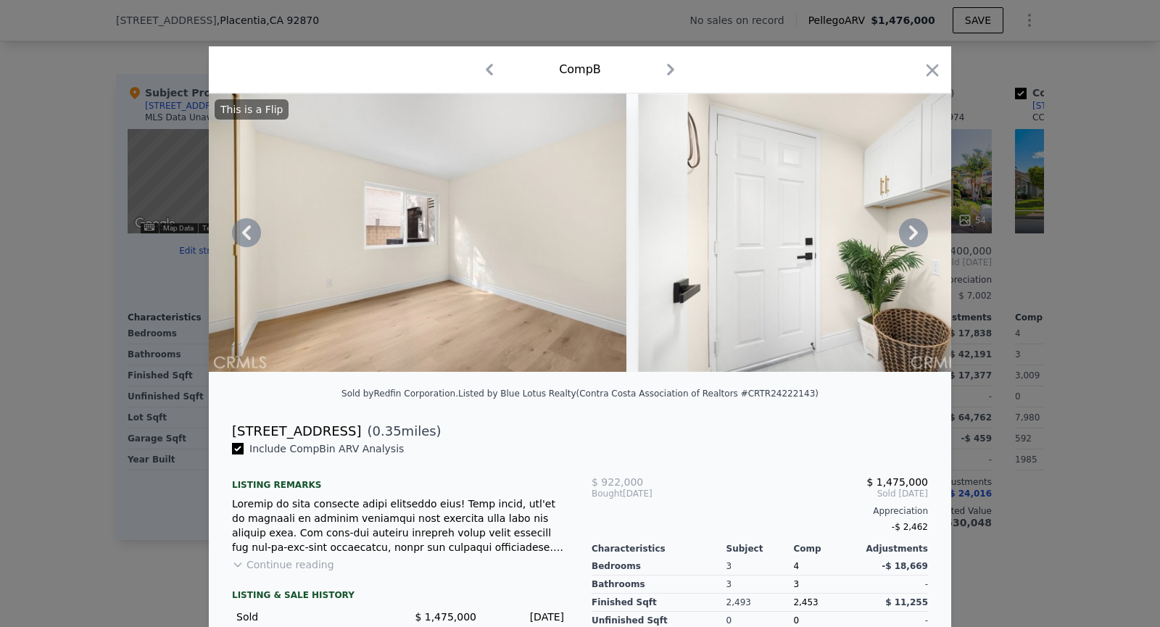
click at [913, 236] on icon at bounding box center [913, 232] width 9 height 14
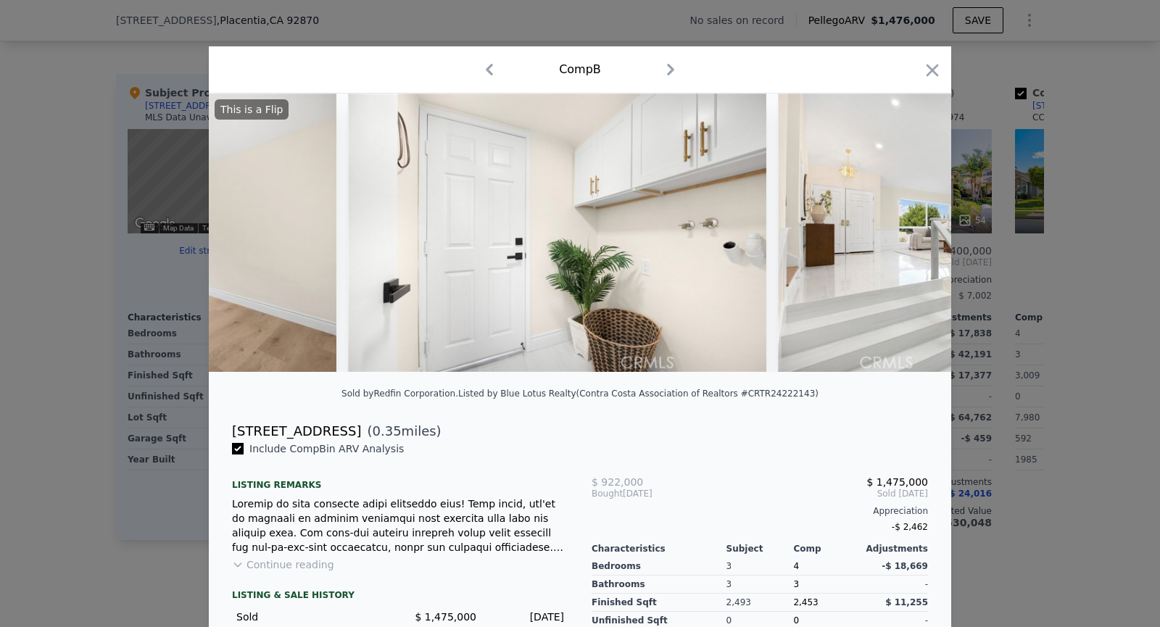
scroll to position [0, 7655]
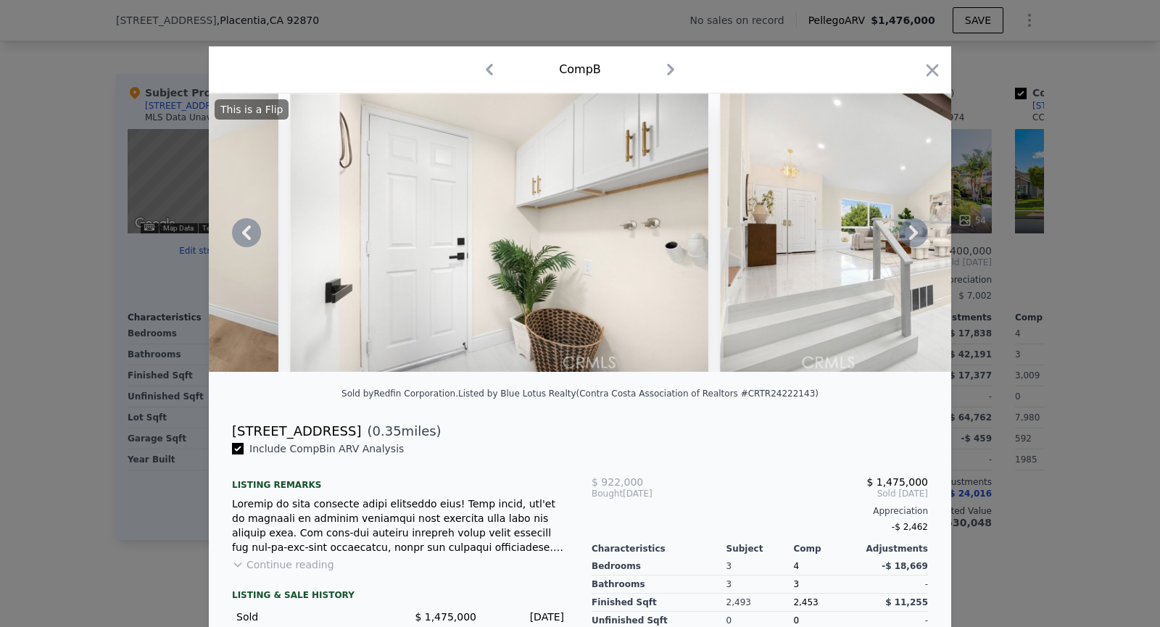
click at [913, 236] on div "This is a Flip" at bounding box center [580, 233] width 742 height 278
click at [913, 236] on icon at bounding box center [913, 232] width 9 height 14
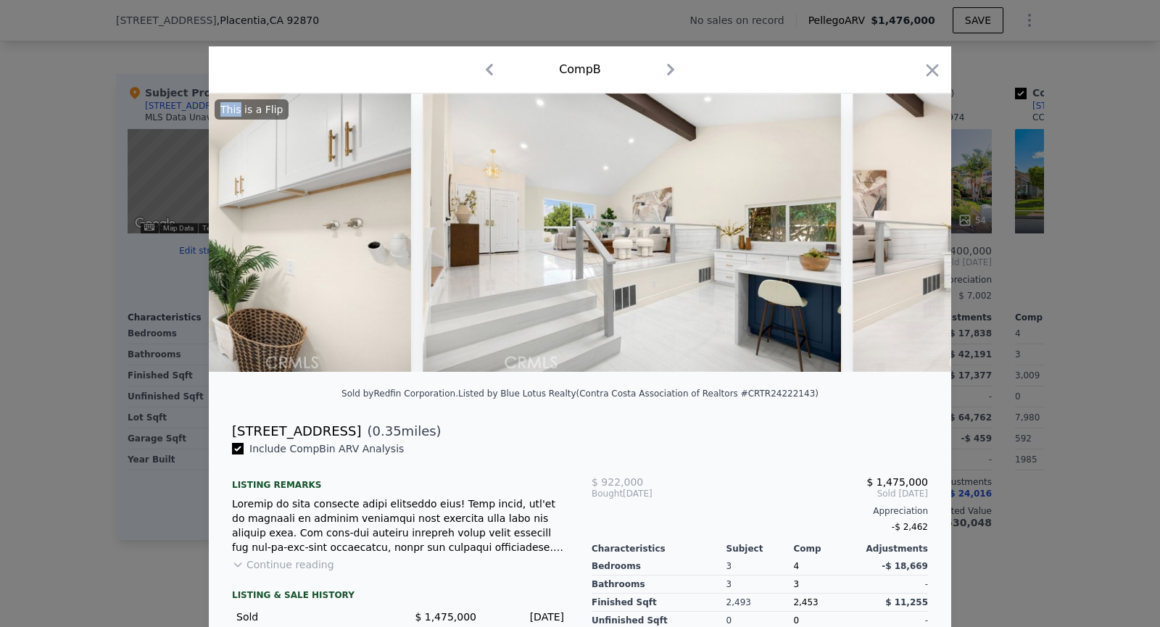
click at [913, 236] on img at bounding box center [1061, 233] width 418 height 278
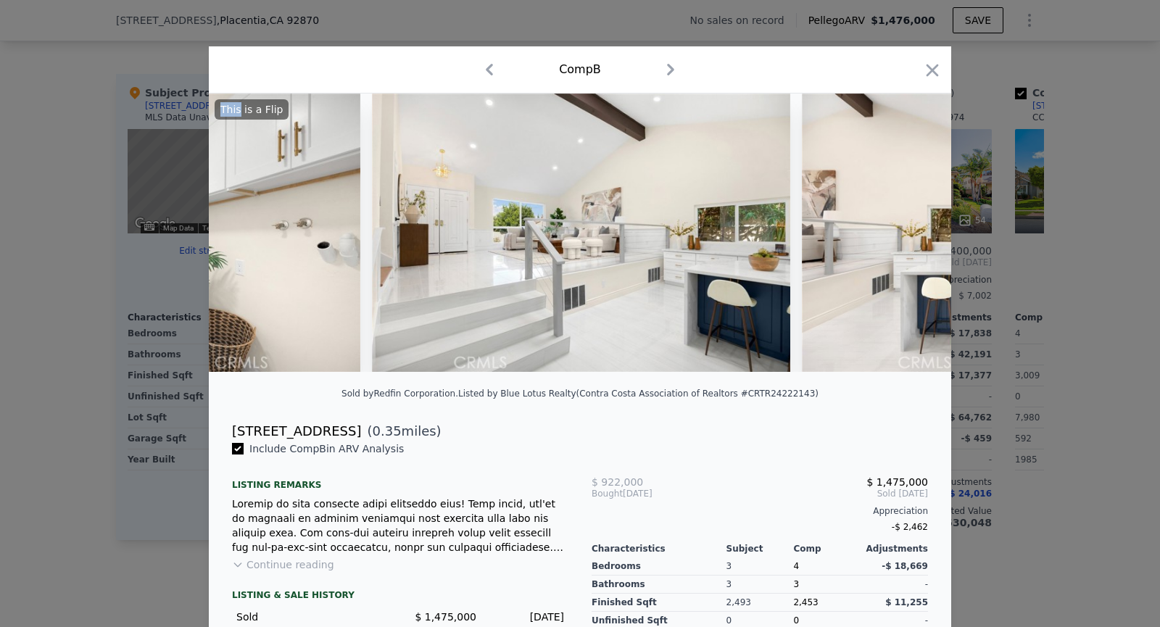
click at [913, 236] on img at bounding box center [1011, 233] width 418 height 278
click at [913, 236] on icon at bounding box center [913, 232] width 9 height 14
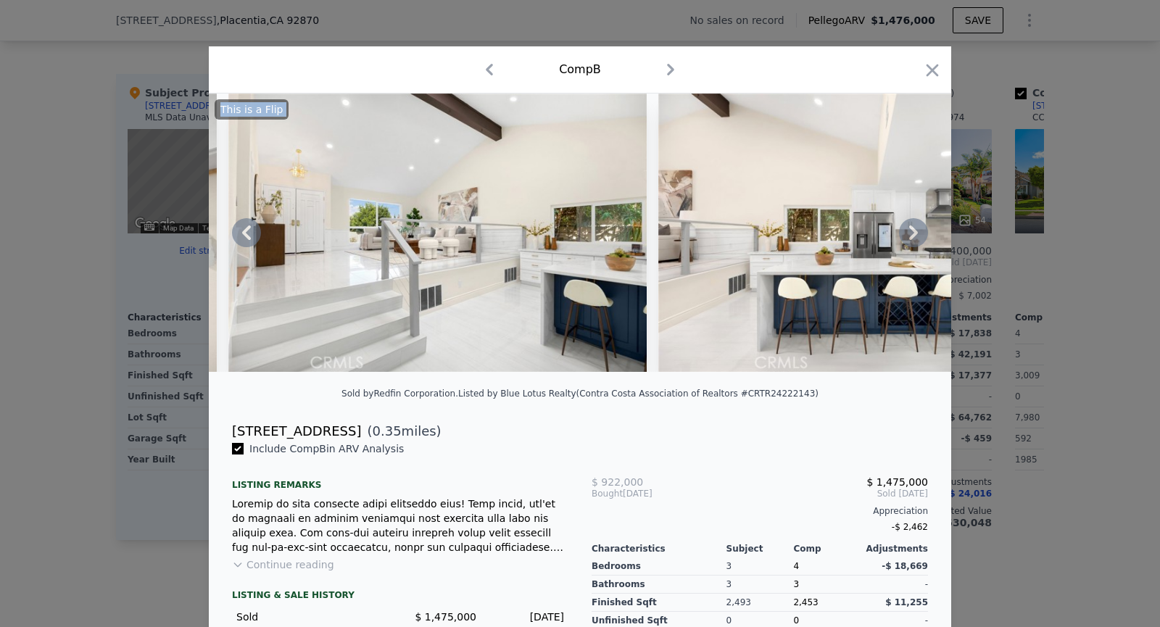
click at [913, 236] on img at bounding box center [867, 233] width 418 height 278
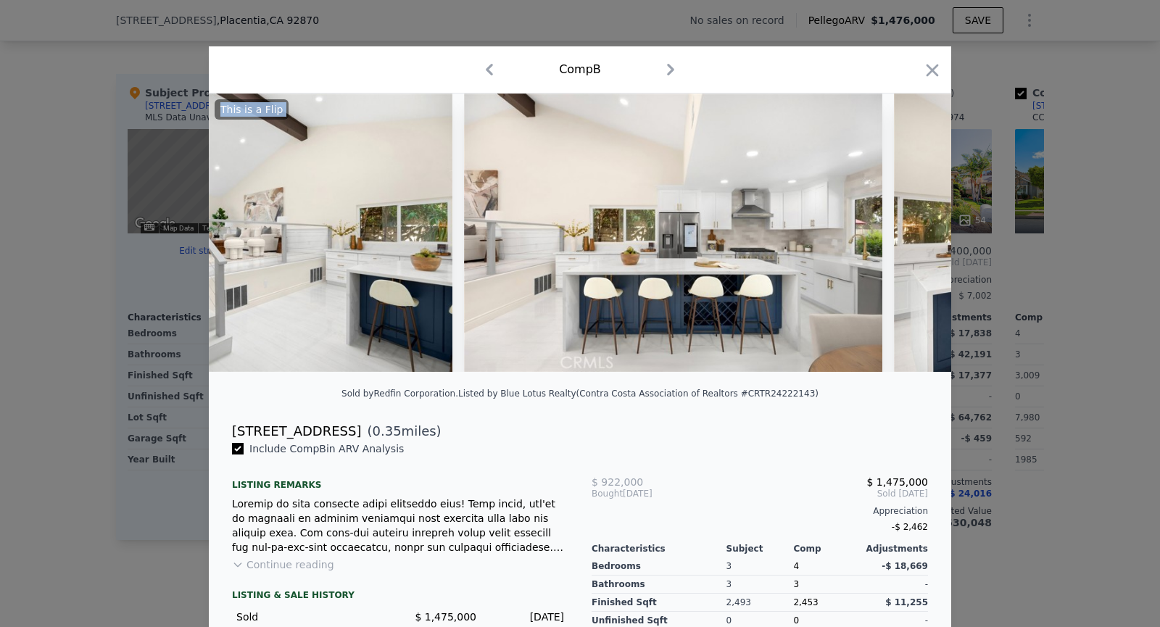
click at [913, 236] on img at bounding box center [1103, 233] width 418 height 278
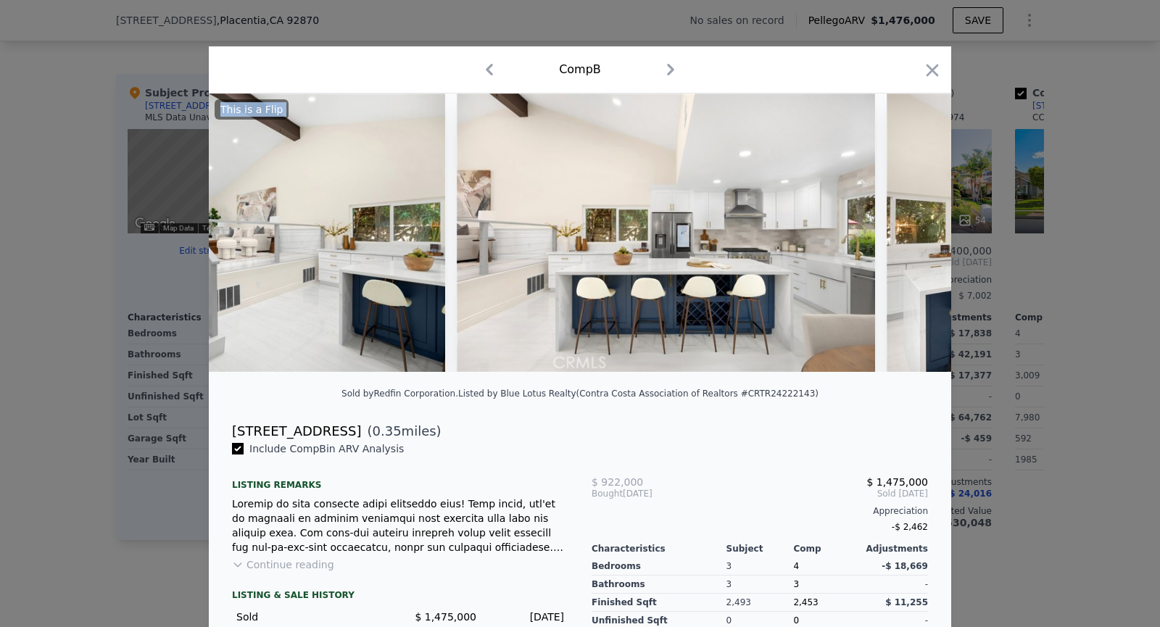
scroll to position [0, 8351]
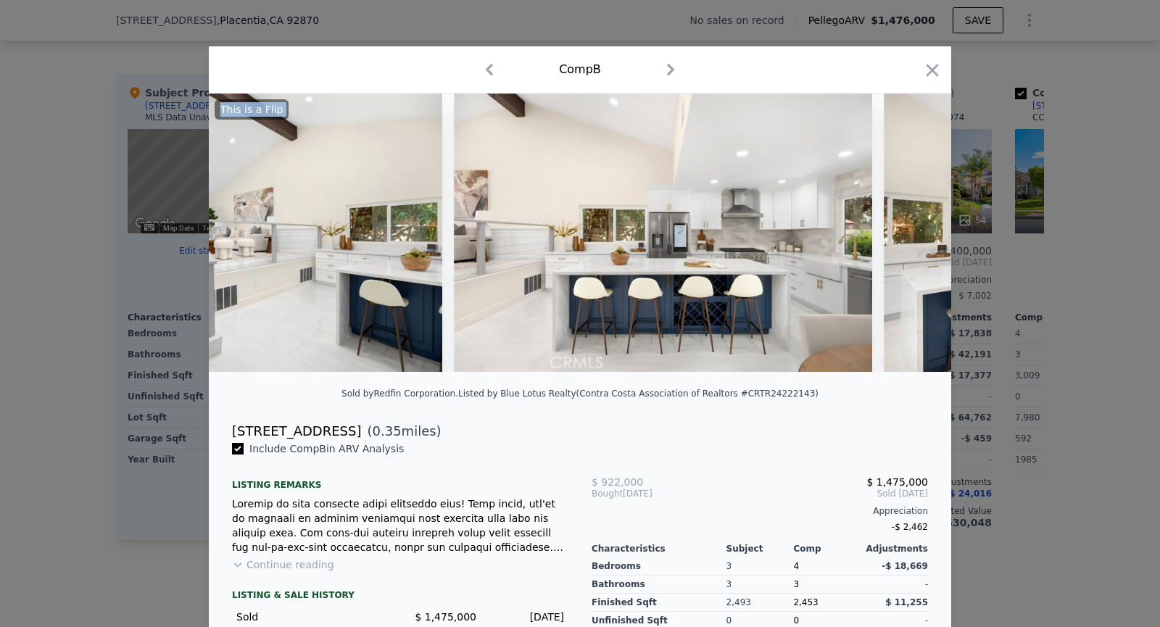
click at [913, 236] on img at bounding box center [1093, 233] width 418 height 278
click at [913, 236] on div "This is a Flip" at bounding box center [580, 233] width 742 height 278
click at [913, 236] on icon at bounding box center [913, 232] width 9 height 14
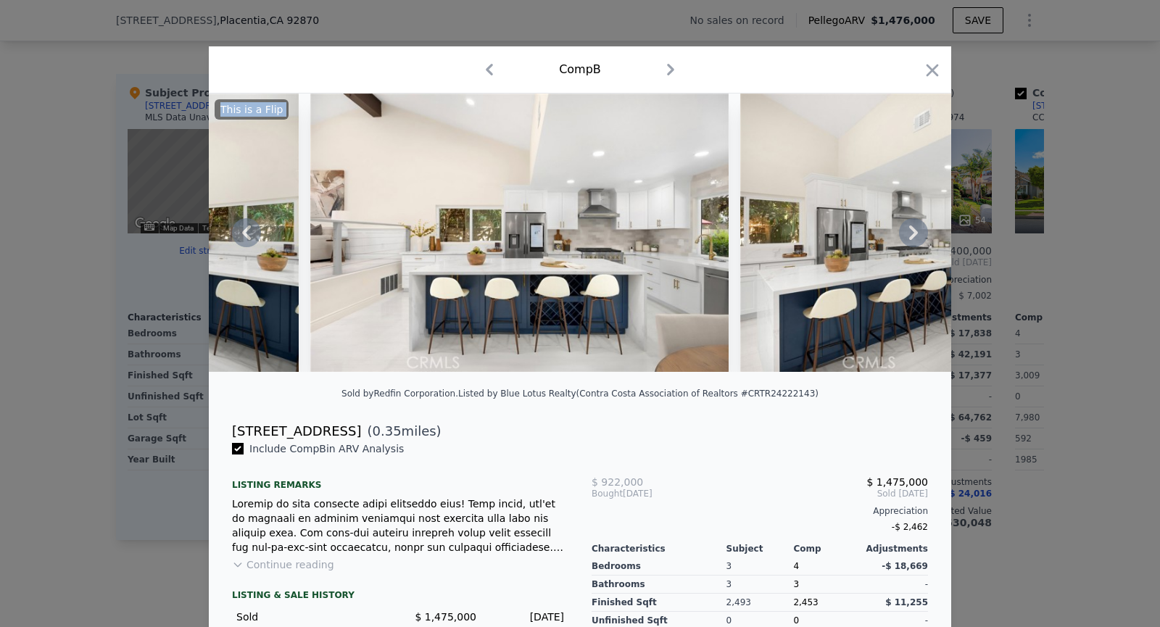
click at [913, 236] on img at bounding box center [949, 233] width 418 height 278
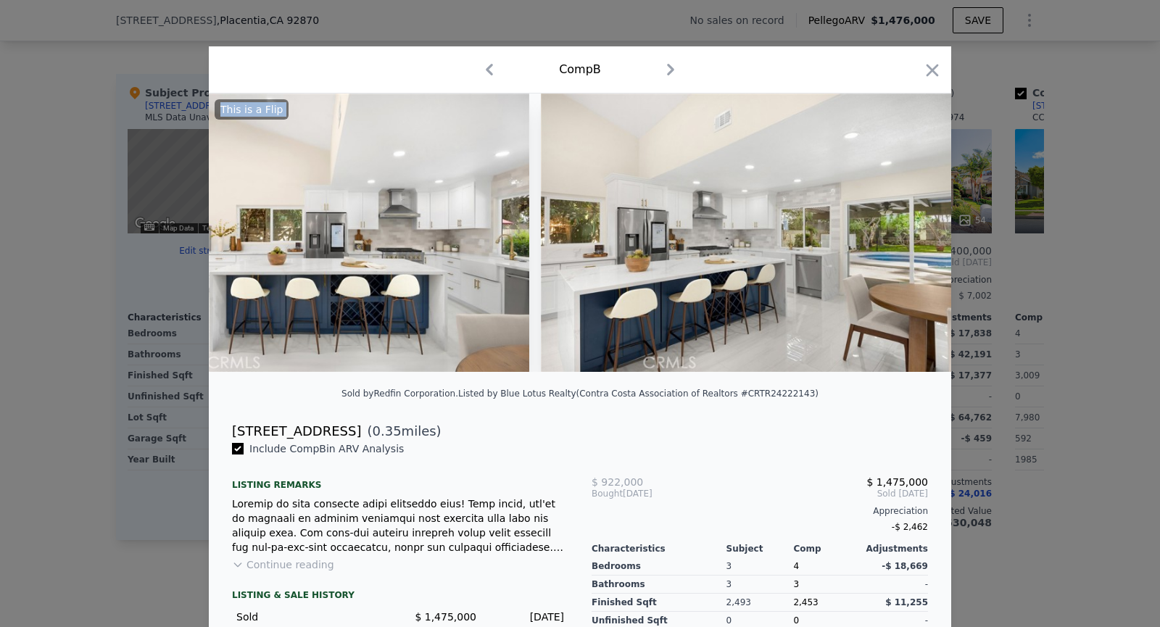
click at [913, 236] on img at bounding box center [750, 233] width 418 height 278
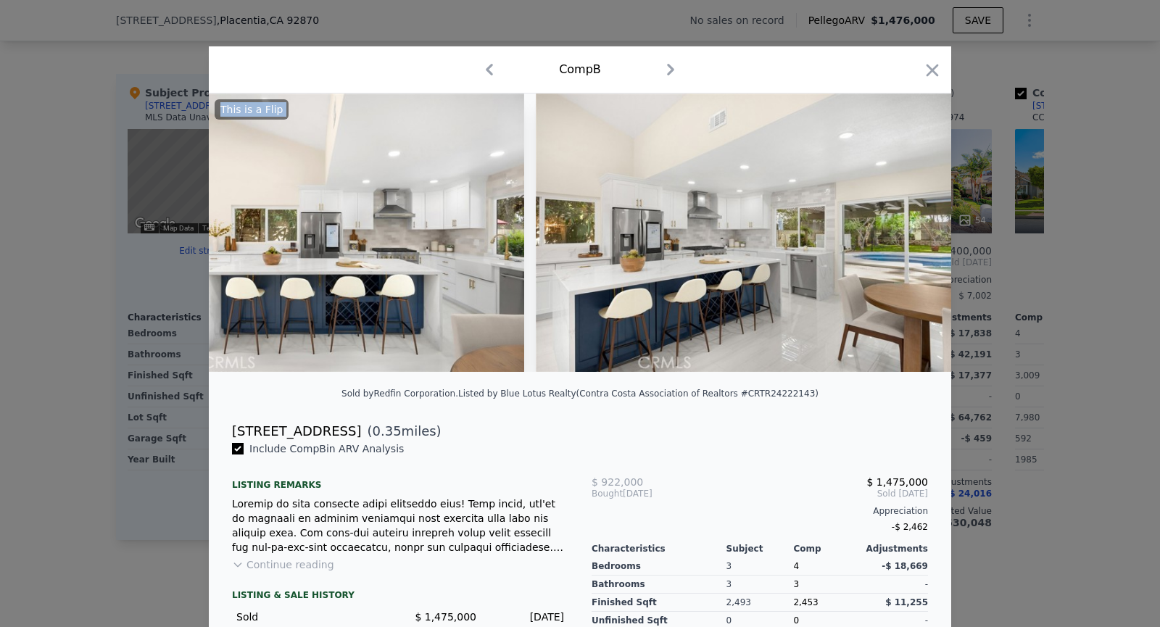
click at [913, 236] on img at bounding box center [745, 233] width 418 height 278
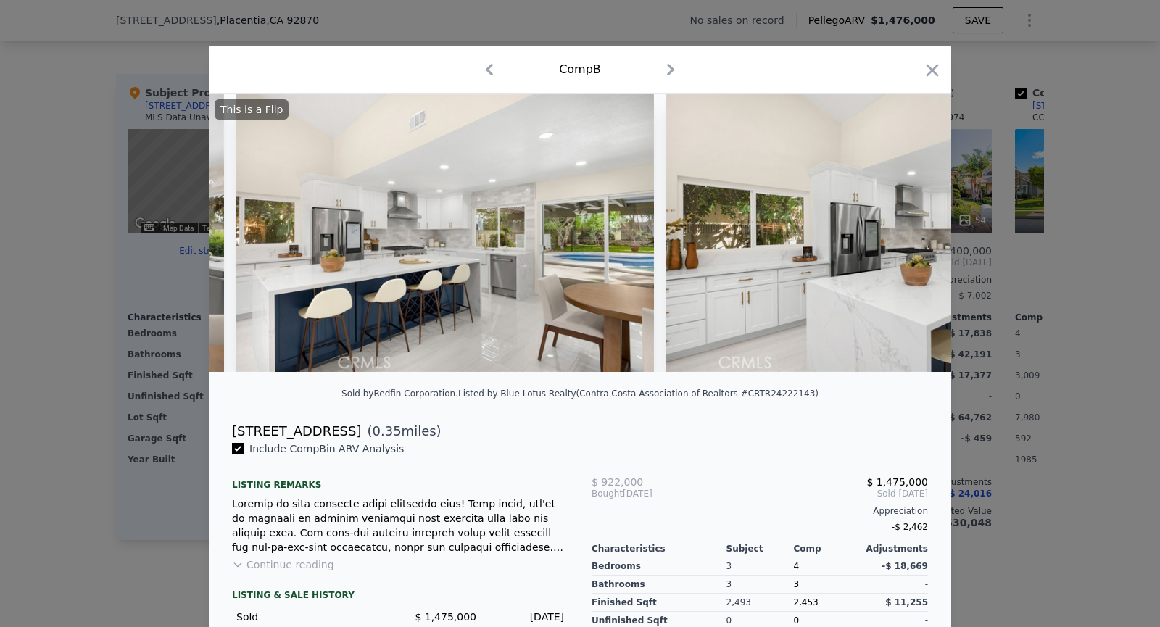
click at [913, 236] on img at bounding box center [874, 233] width 418 height 278
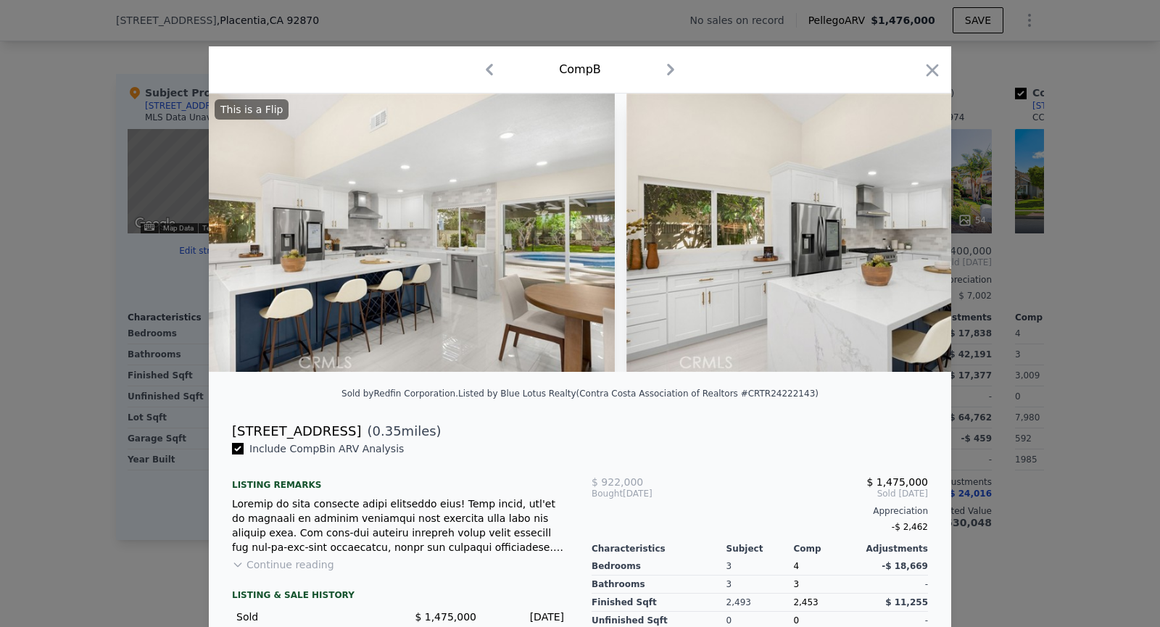
scroll to position [0, 9047]
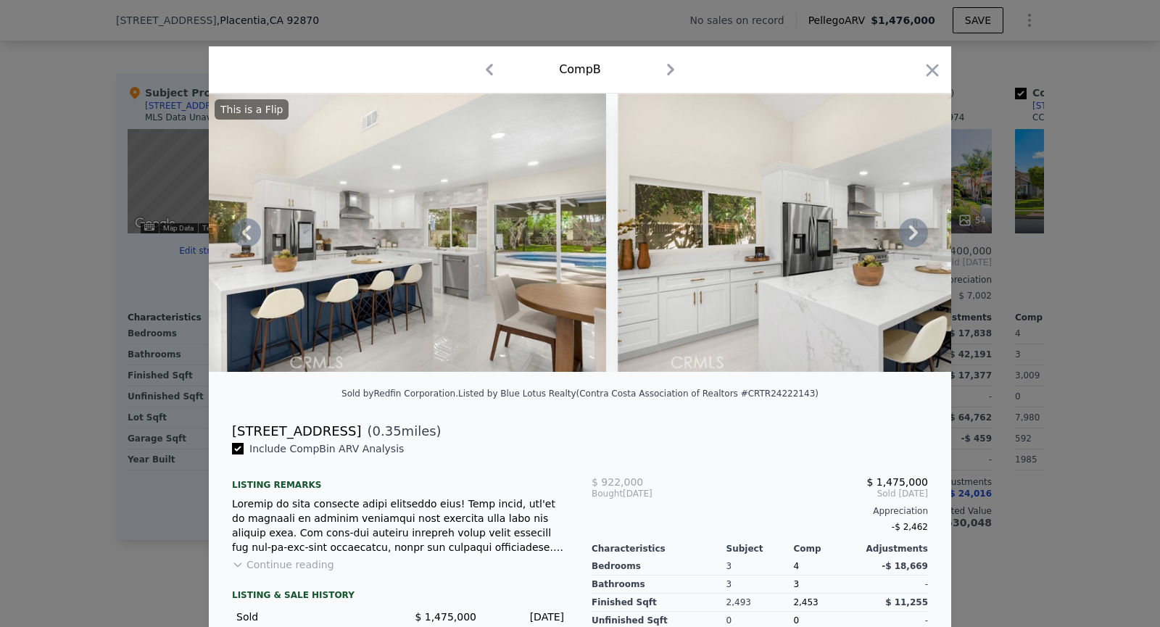
click at [913, 236] on icon at bounding box center [913, 232] width 9 height 14
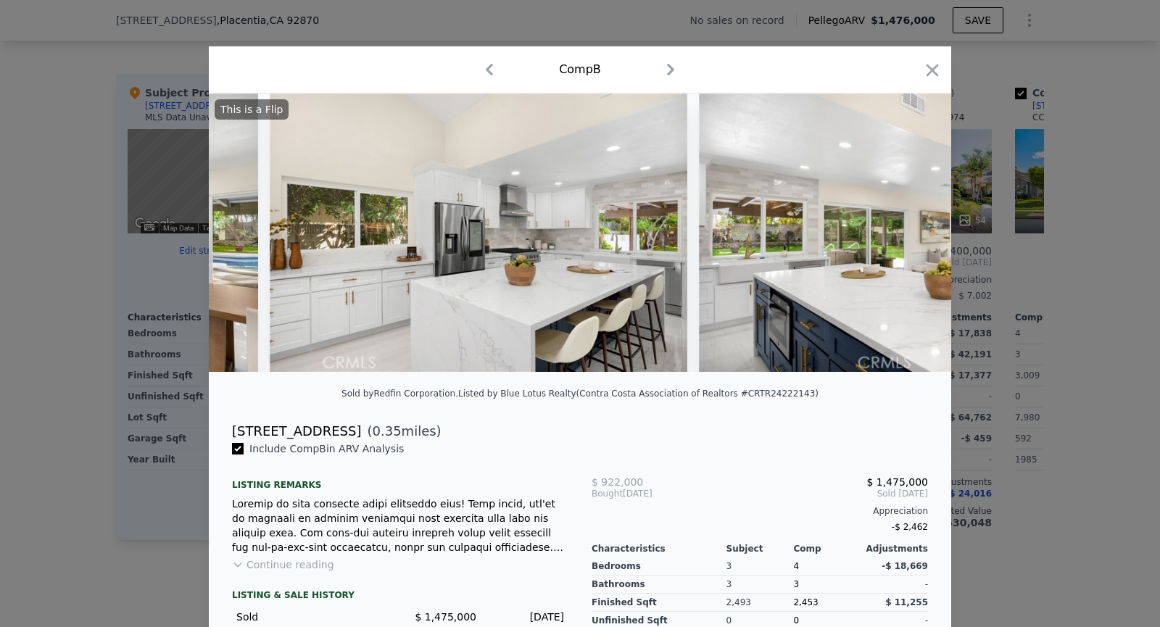
click at [913, 236] on img at bounding box center [908, 233] width 418 height 278
click at [913, 236] on icon at bounding box center [913, 232] width 9 height 14
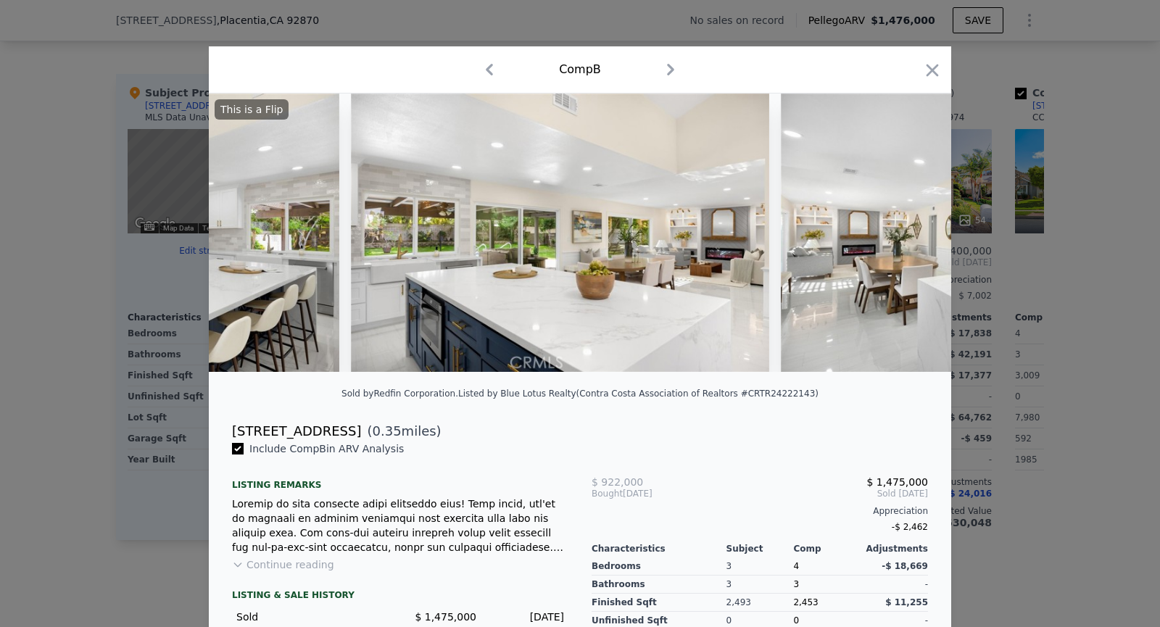
click at [913, 236] on img at bounding box center [990, 233] width 418 height 278
click at [913, 236] on icon at bounding box center [913, 232] width 9 height 14
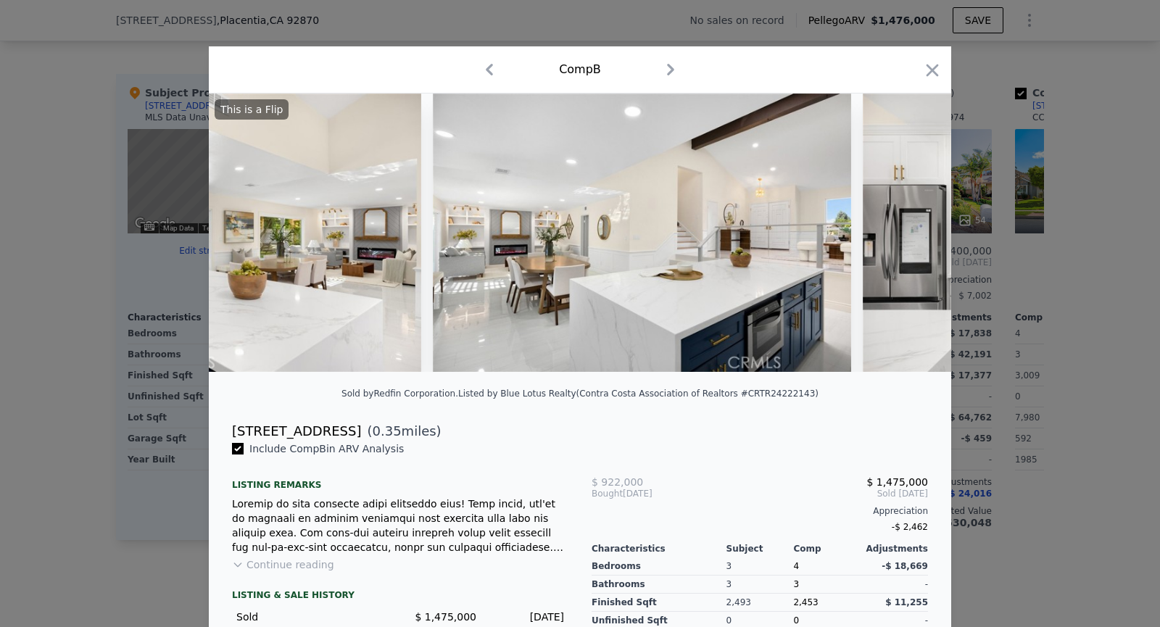
click at [913, 236] on img at bounding box center [1072, 233] width 418 height 278
click at [913, 236] on icon at bounding box center [913, 232] width 9 height 14
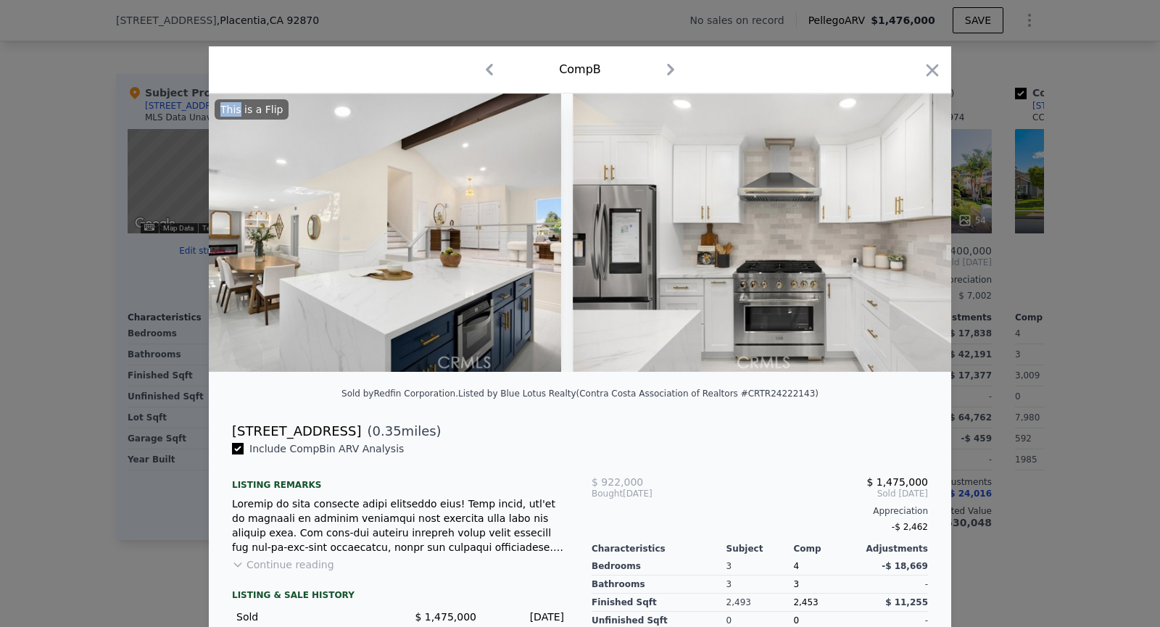
click at [913, 236] on img at bounding box center [782, 233] width 418 height 278
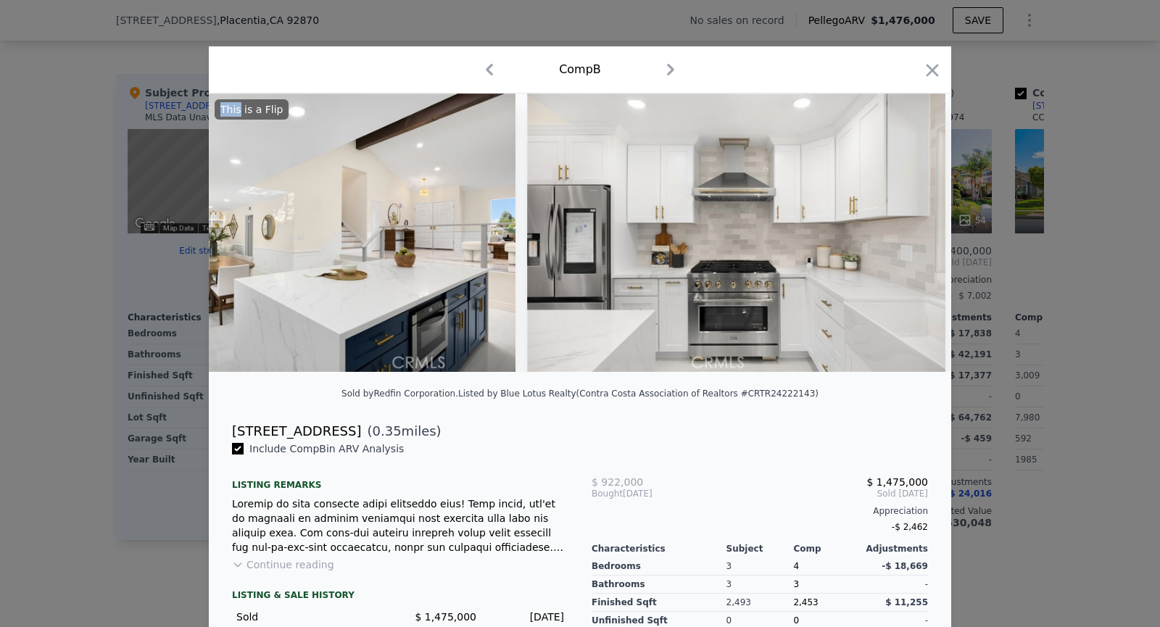
click at [913, 236] on img at bounding box center [736, 233] width 418 height 278
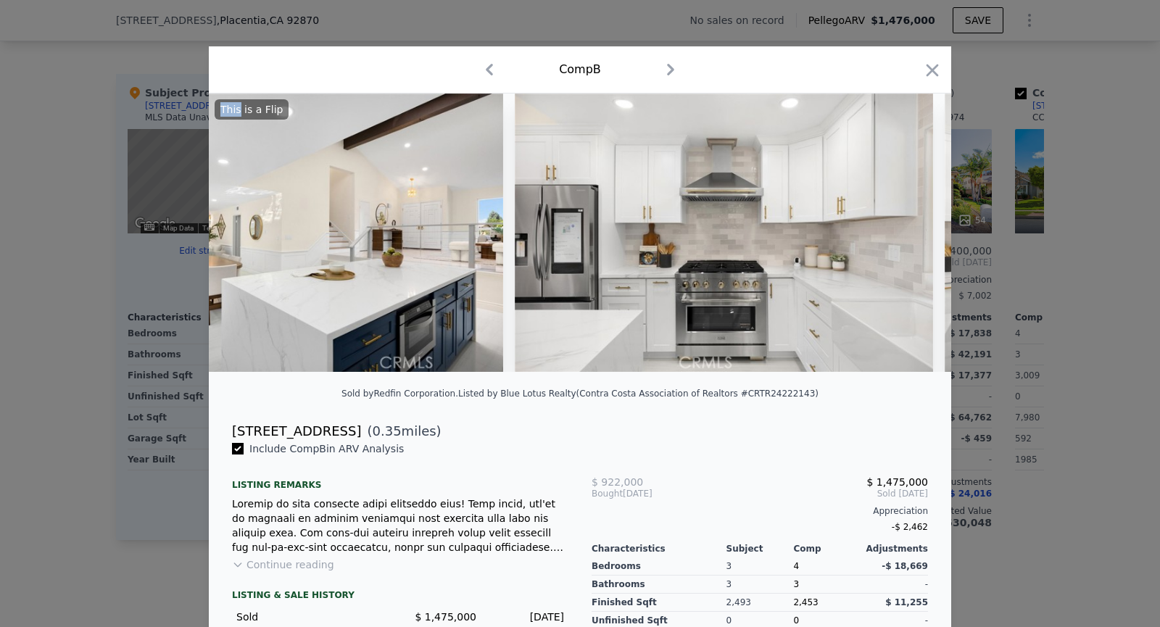
click at [913, 236] on img at bounding box center [724, 233] width 418 height 278
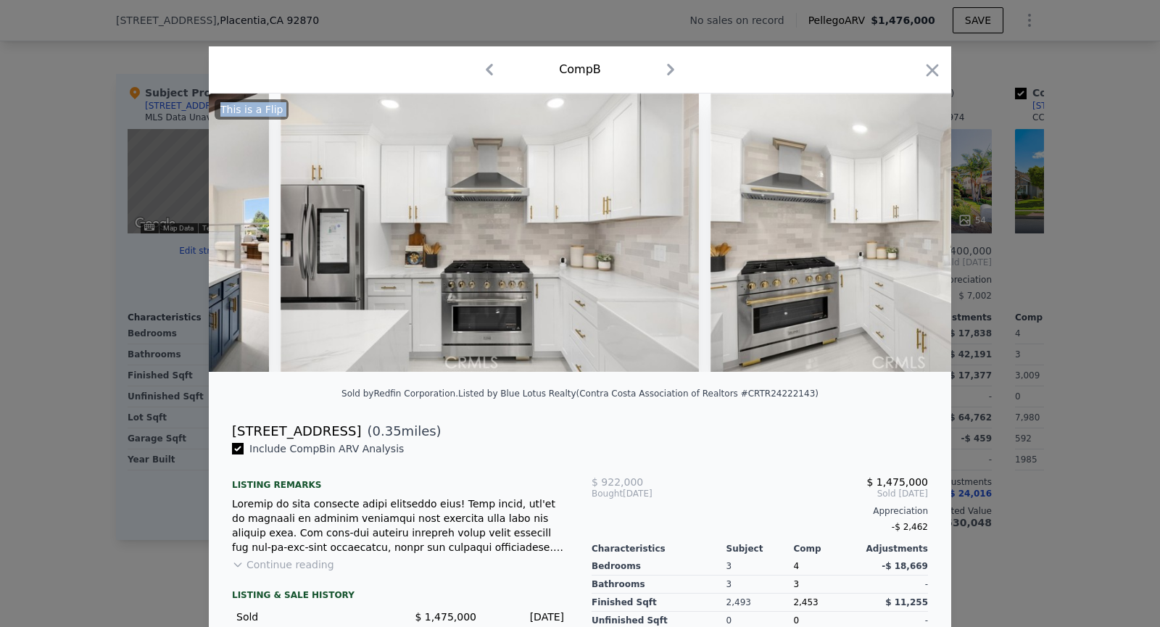
click at [913, 236] on img at bounding box center [919, 233] width 418 height 278
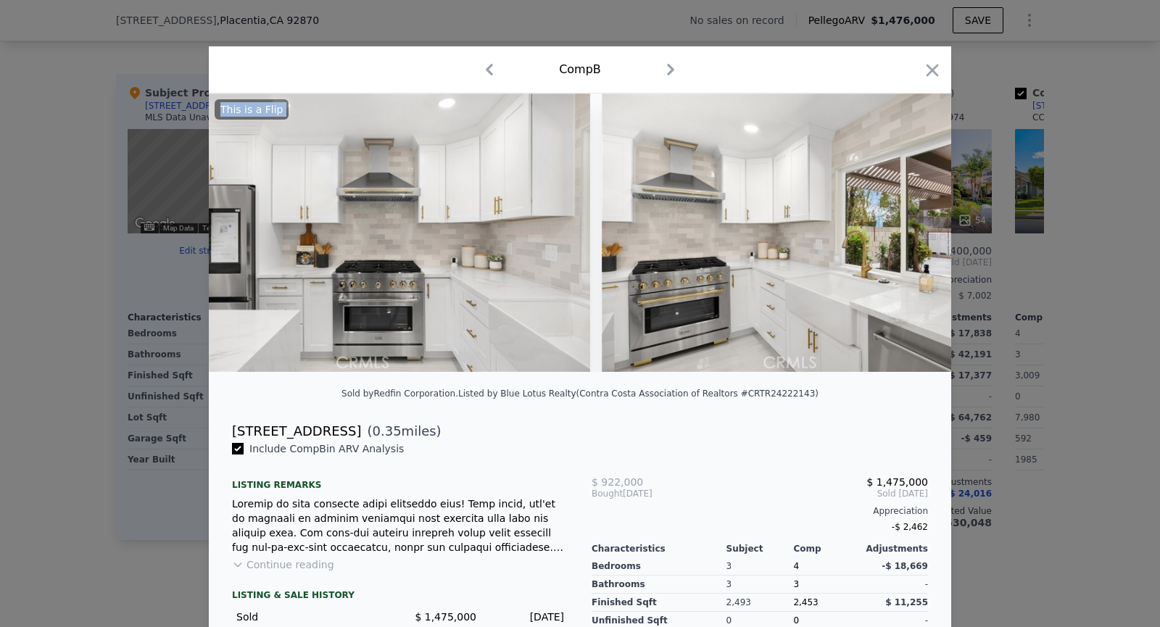
click at [913, 236] on img at bounding box center [811, 233] width 418 height 278
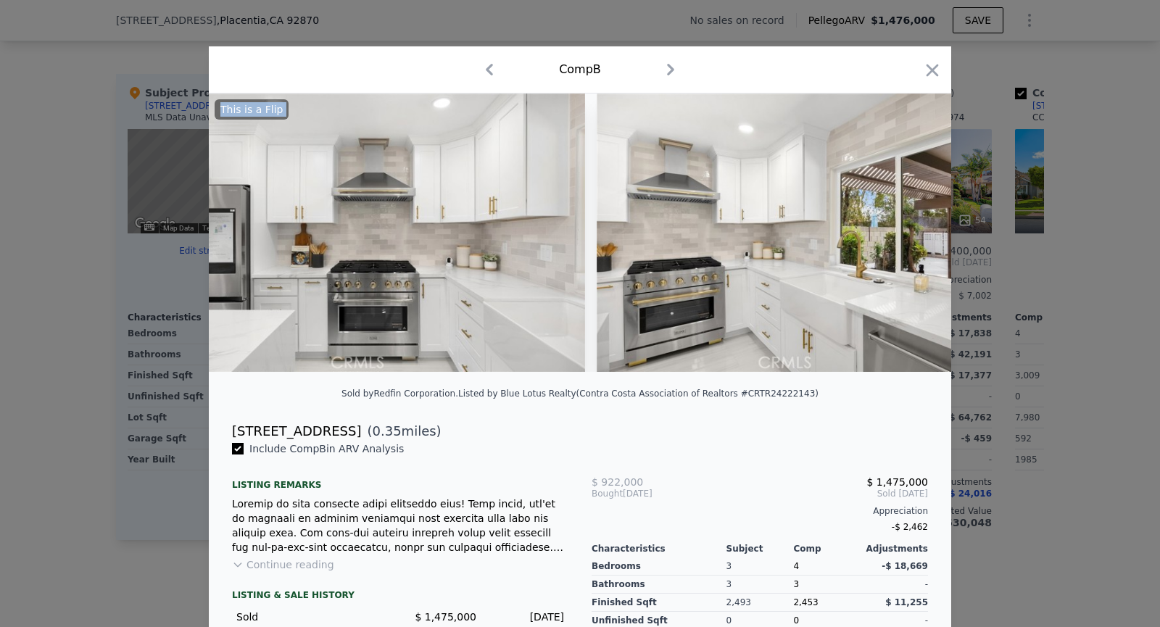
click at [913, 236] on img at bounding box center [806, 233] width 418 height 278
click at [913, 236] on icon at bounding box center [913, 232] width 9 height 14
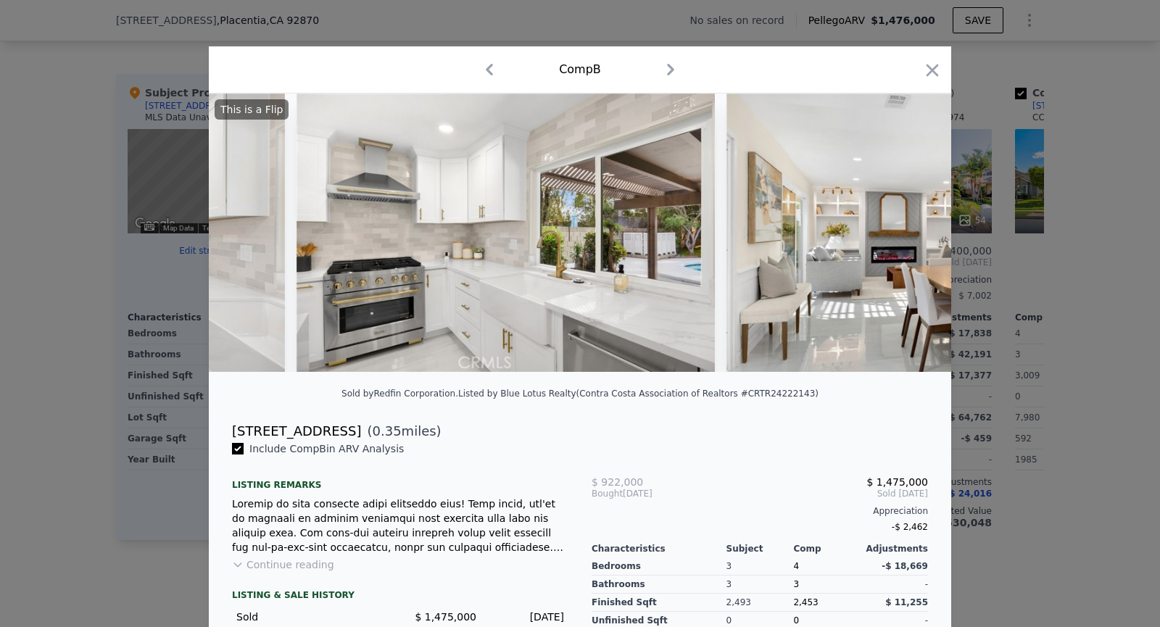
click at [913, 236] on img at bounding box center [935, 233] width 418 height 278
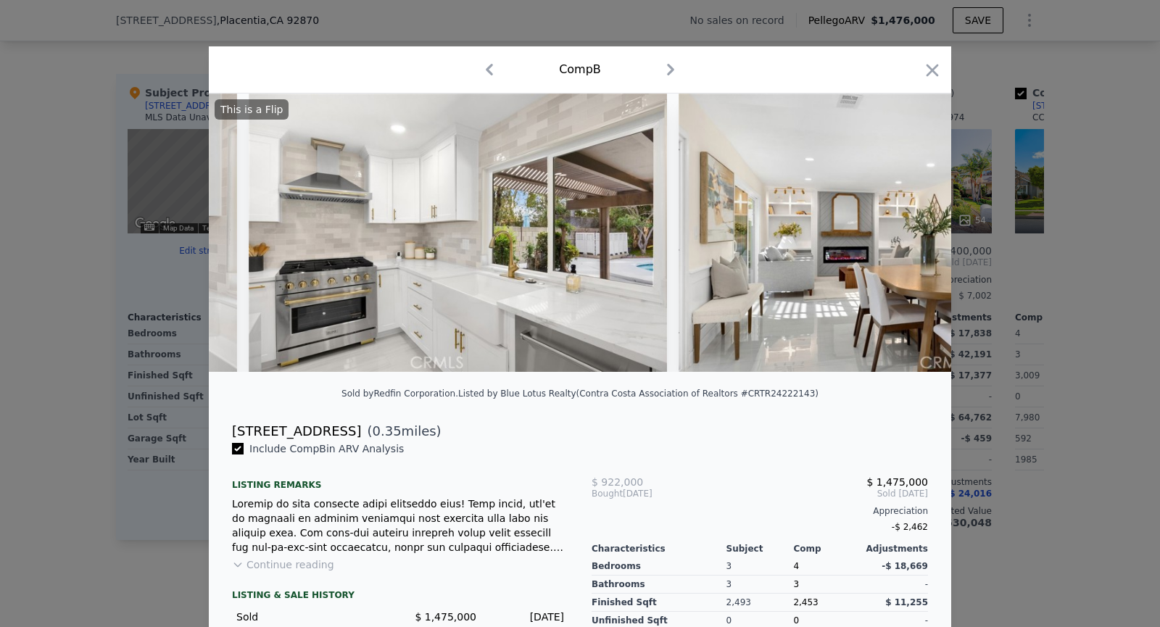
click at [913, 236] on img at bounding box center [887, 233] width 418 height 278
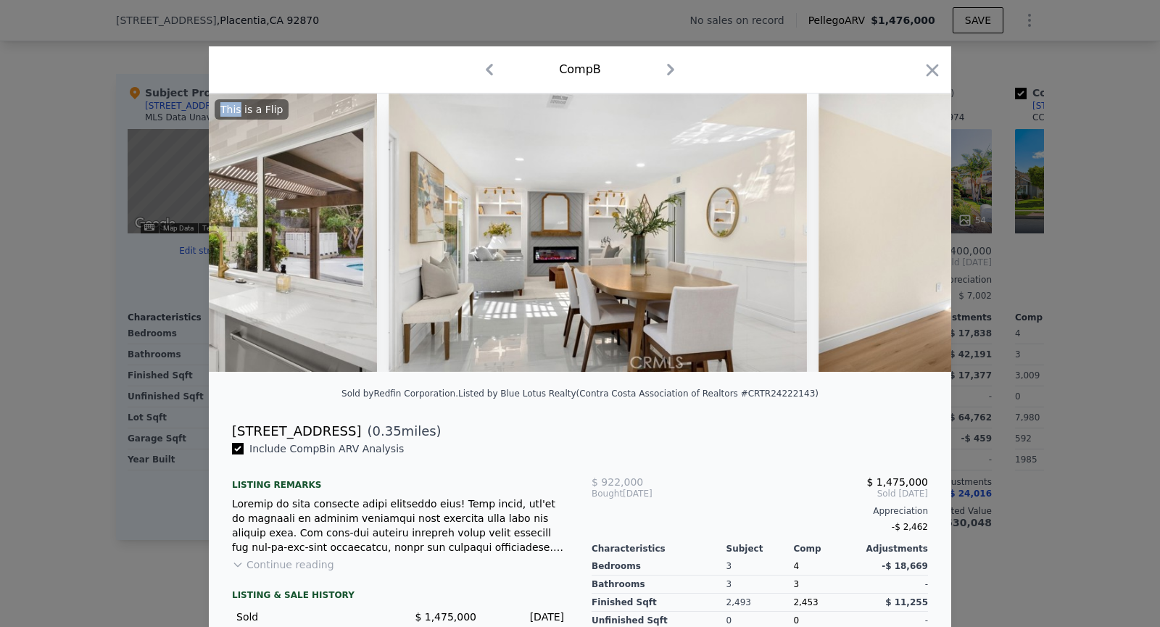
click at [913, 236] on img at bounding box center [1027, 233] width 418 height 278
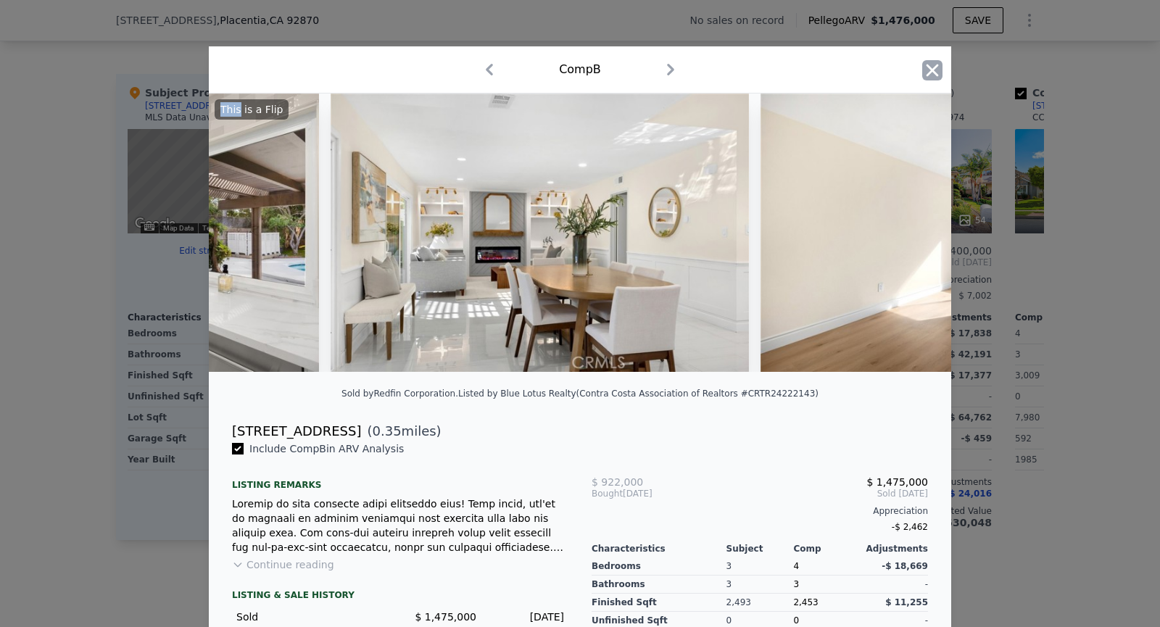
click at [933, 74] on icon "button" at bounding box center [932, 70] width 20 height 20
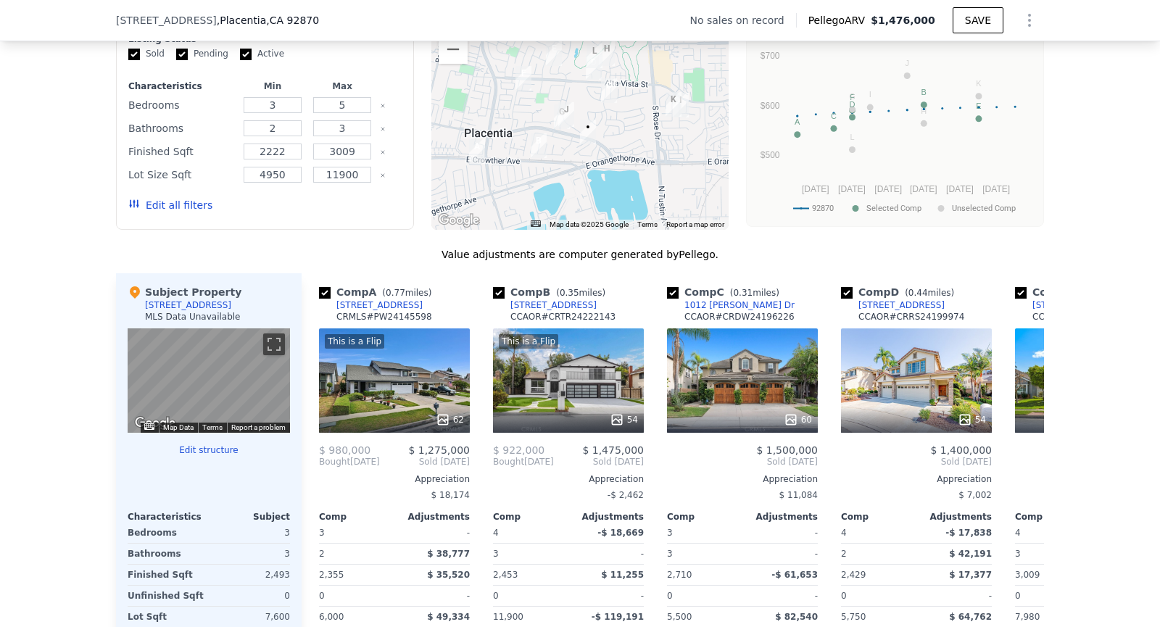
scroll to position [1203, 0]
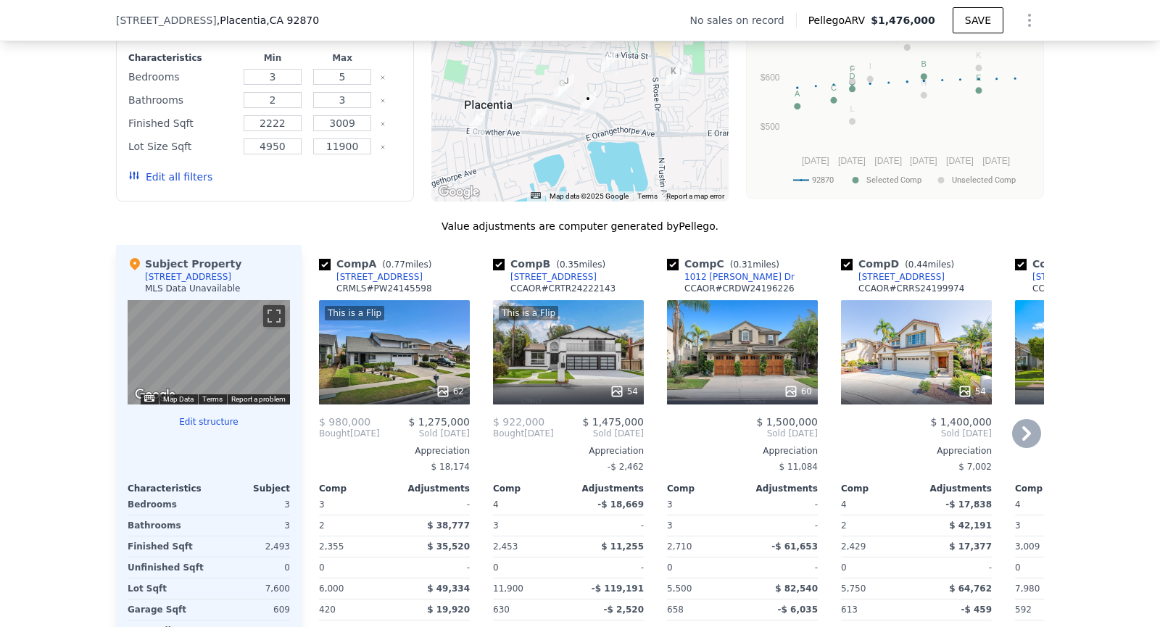
click at [541, 275] on div "[STREET_ADDRESS]" at bounding box center [553, 277] width 86 height 12
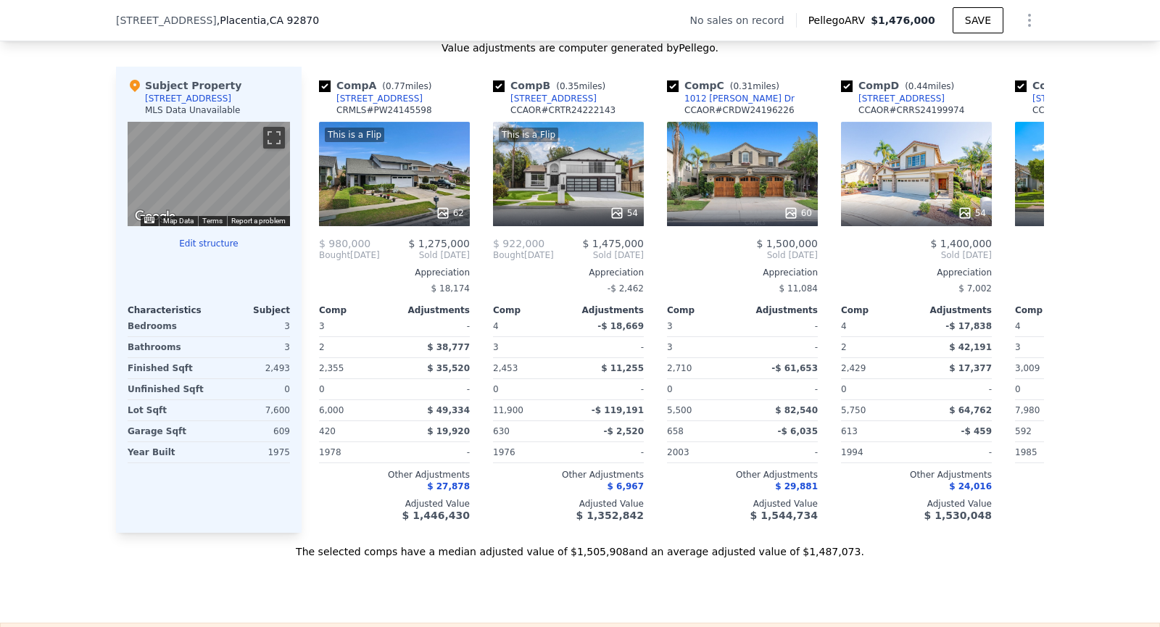
scroll to position [1379, 0]
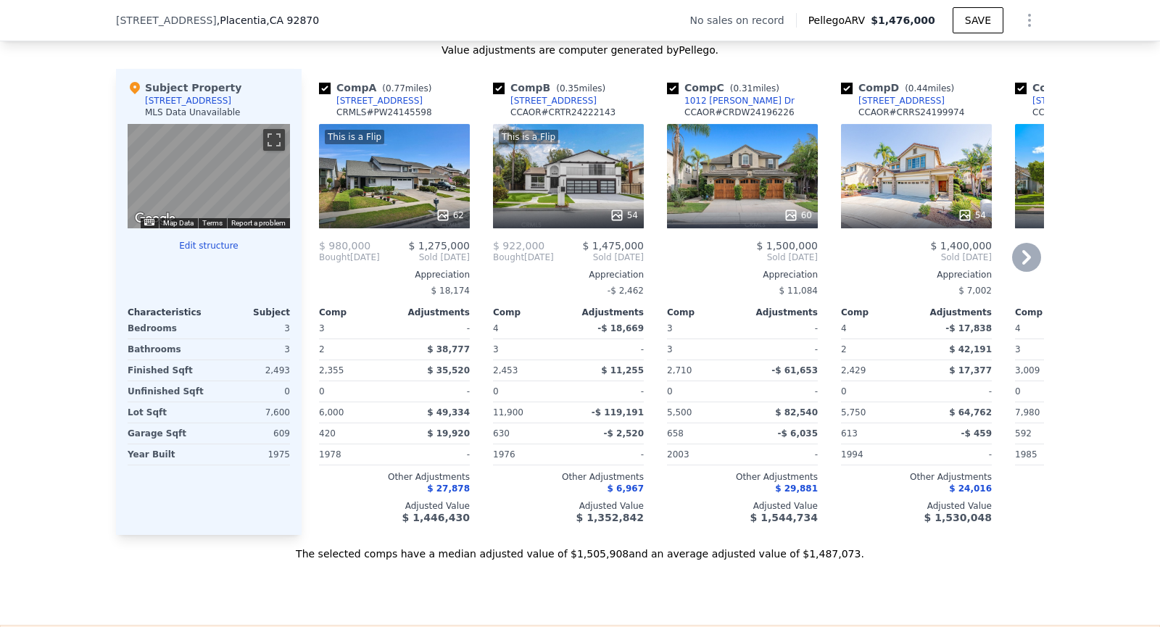
click at [1032, 252] on icon at bounding box center [1026, 257] width 29 height 29
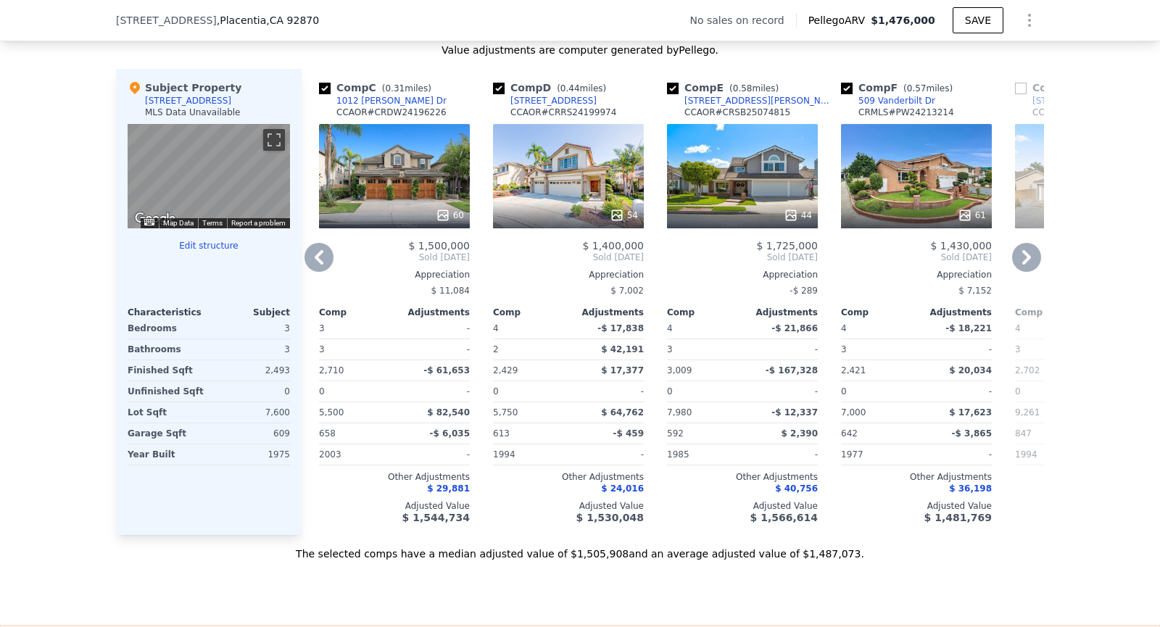
click at [1029, 250] on icon at bounding box center [1026, 257] width 29 height 29
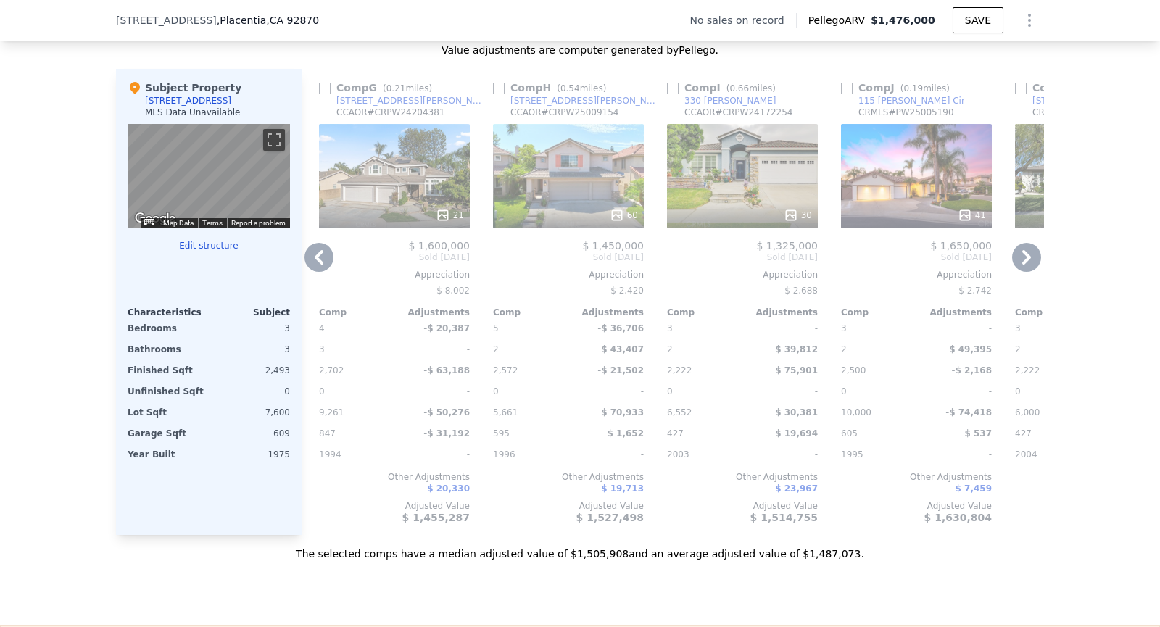
click at [1027, 253] on icon at bounding box center [1026, 257] width 9 height 14
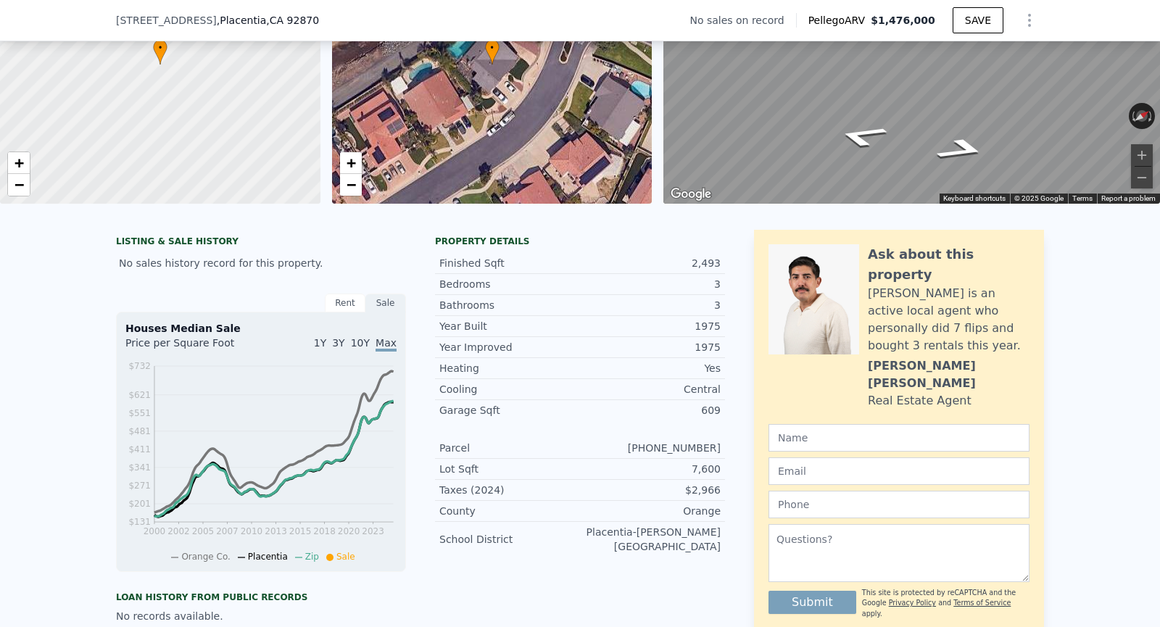
scroll to position [0, 0]
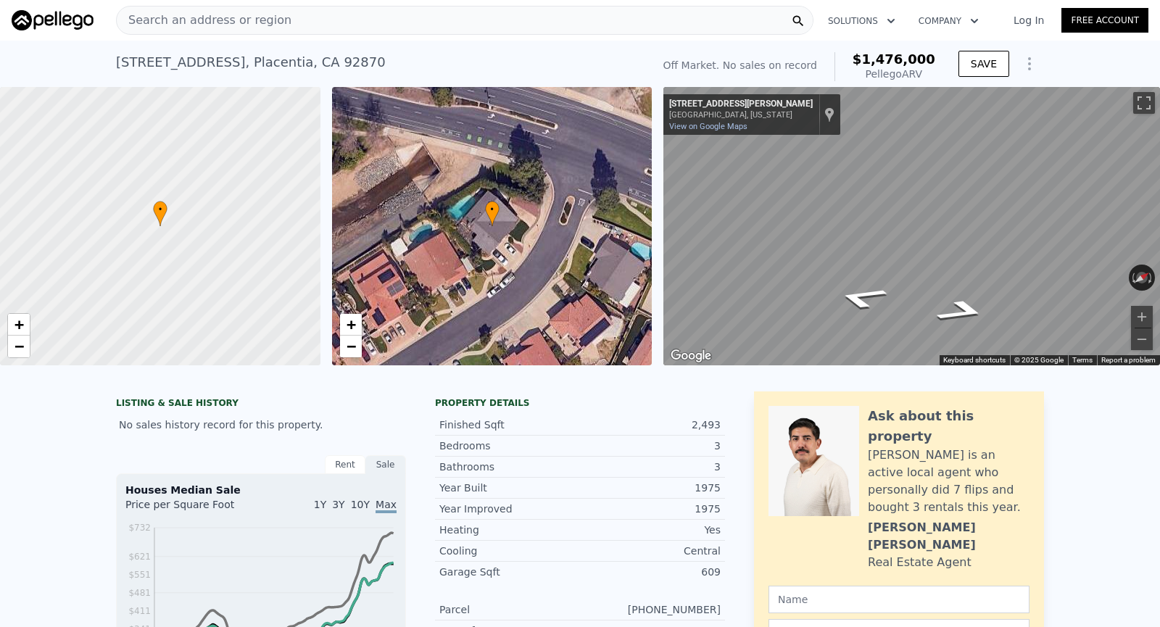
click at [540, 320] on div "• + −" at bounding box center [492, 226] width 320 height 278
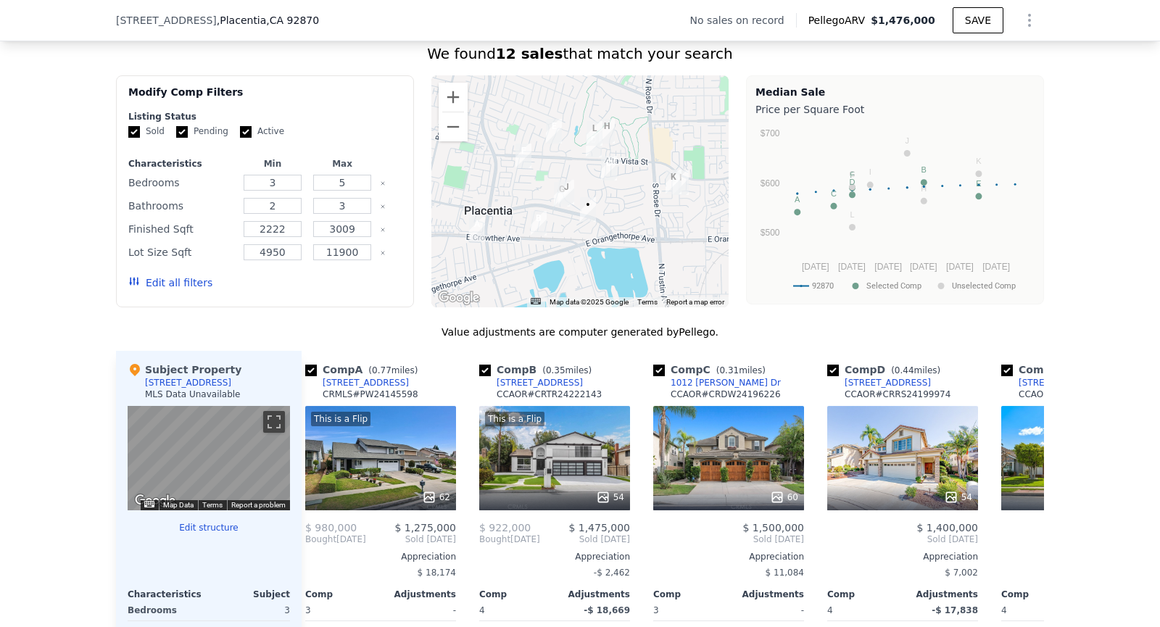
scroll to position [1100, 0]
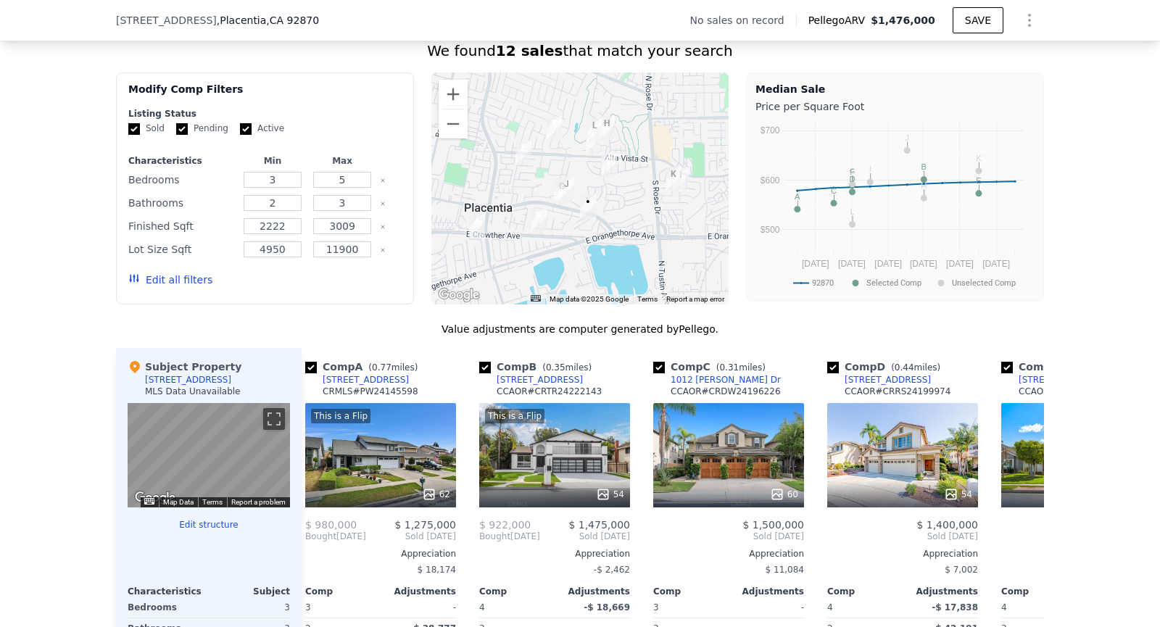
click at [677, 344] on div "Value adjustments are computer generated by Pellego . Subject Property [GEOGRAP…" at bounding box center [580, 581] width 928 height 518
click at [1119, 204] on div "We found 12 sales that match your search Filters Map Prices Modify Comp Filters…" at bounding box center [580, 431] width 1160 height 817
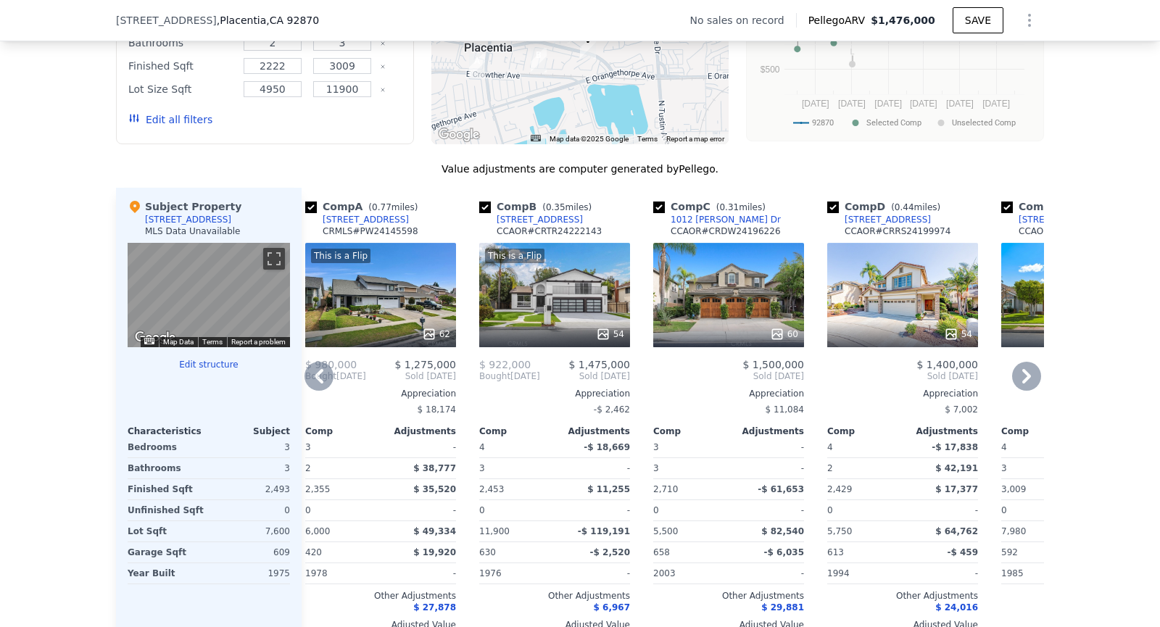
scroll to position [1264, 0]
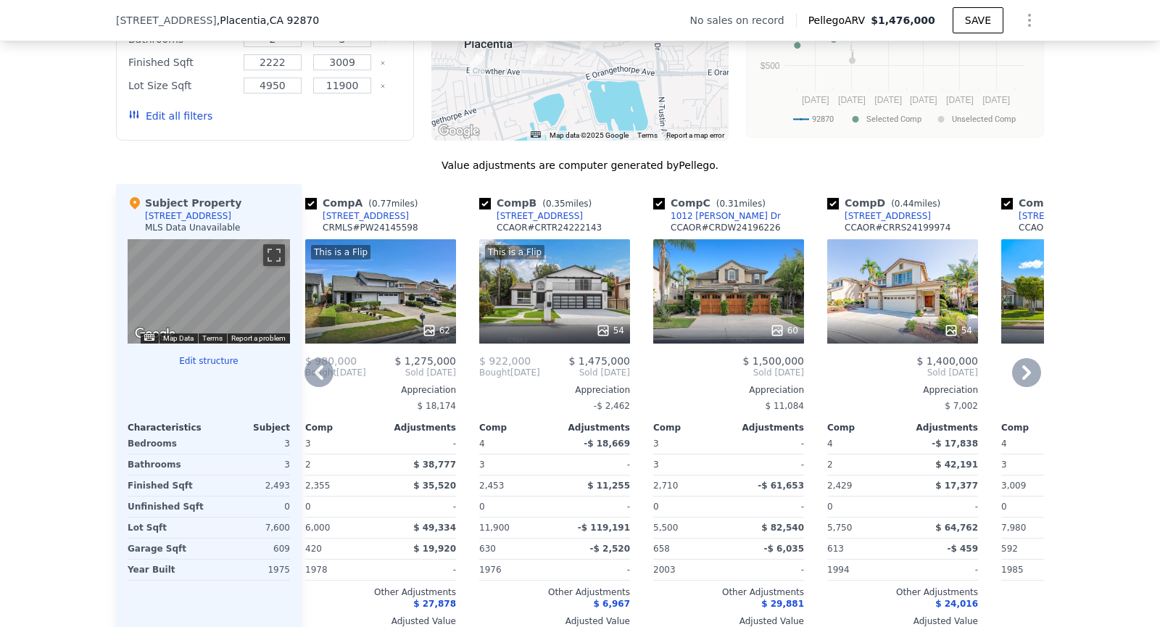
click at [325, 375] on icon at bounding box center [318, 372] width 29 height 29
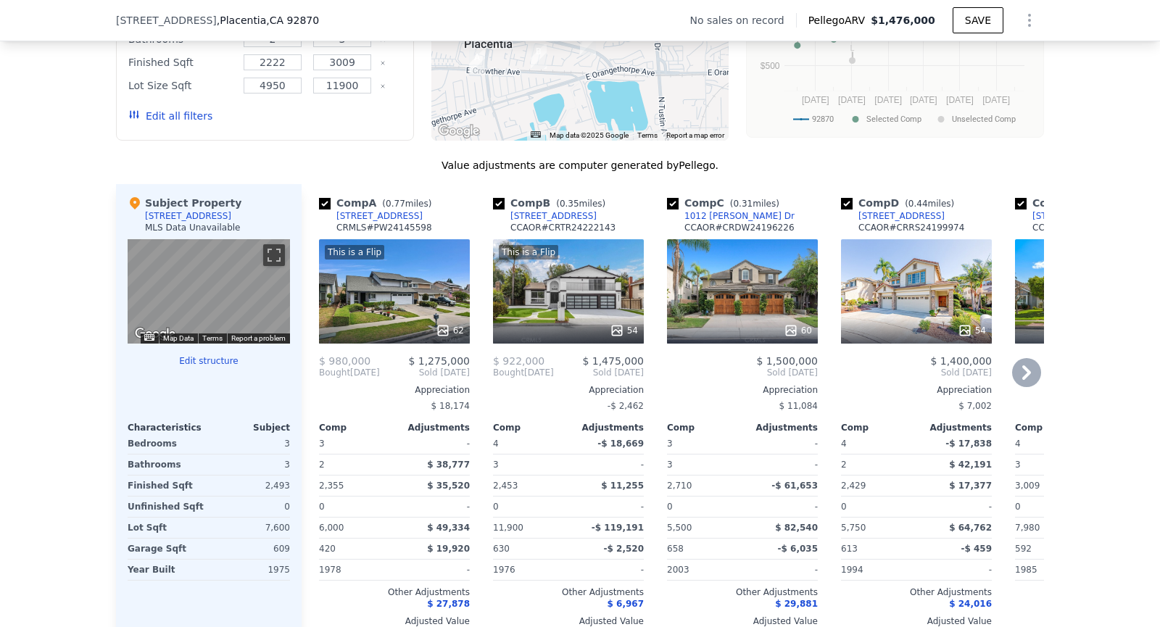
click at [1039, 364] on div "$ 1,725,000" at bounding box center [1090, 361] width 151 height 12
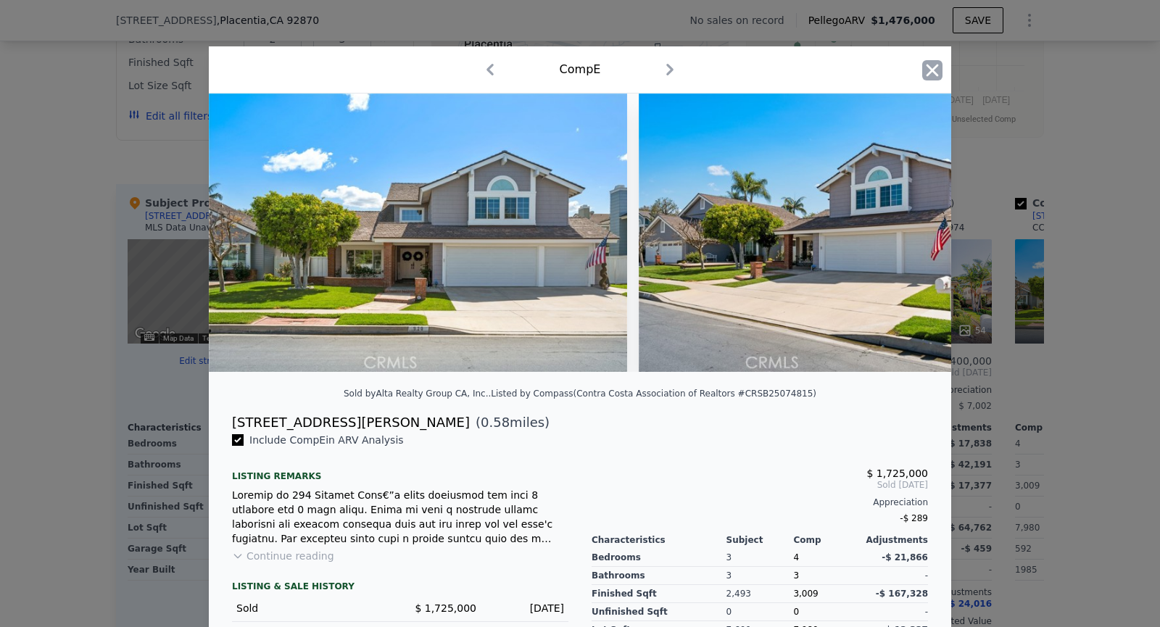
click at [931, 63] on icon "button" at bounding box center [932, 70] width 20 height 20
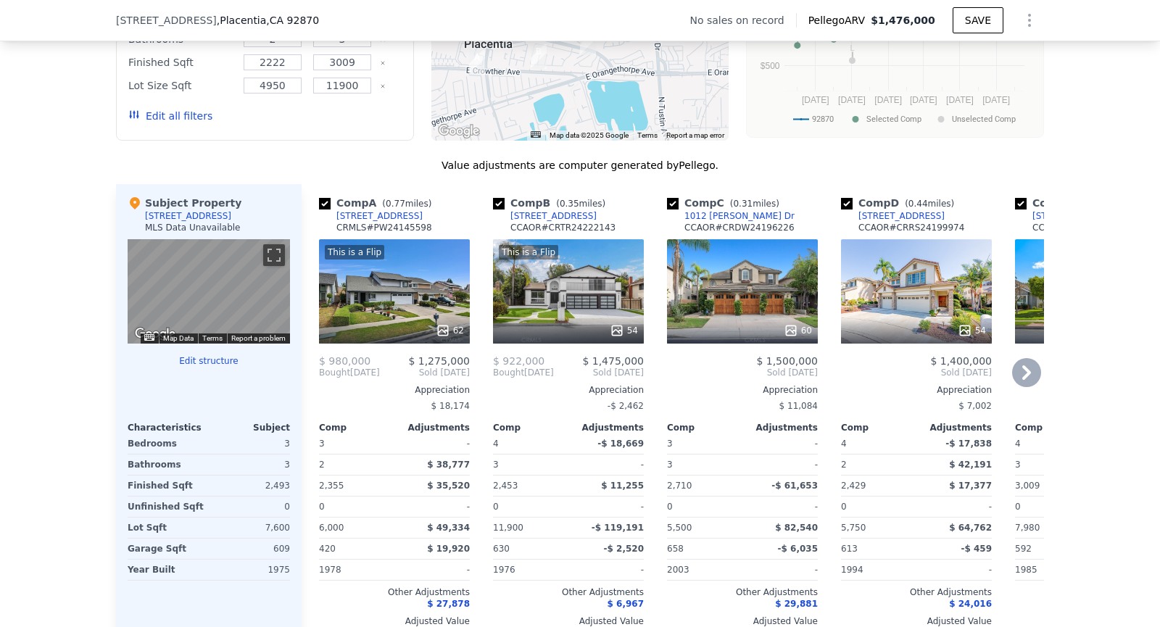
click at [1017, 374] on icon at bounding box center [1026, 372] width 29 height 29
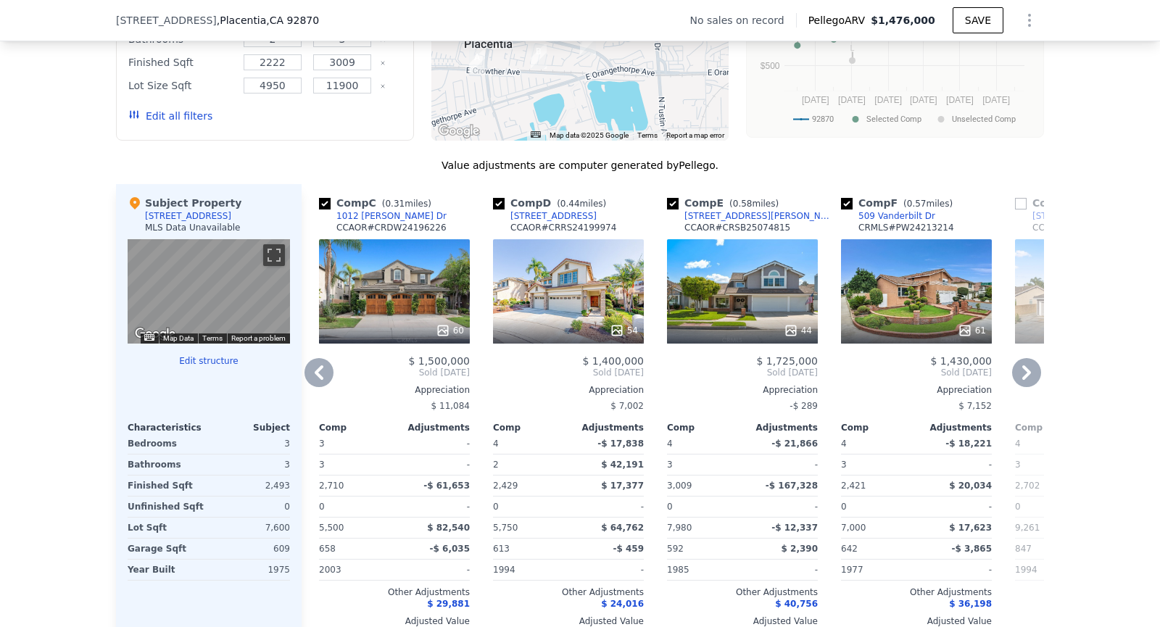
click at [1027, 374] on icon at bounding box center [1026, 372] width 9 height 14
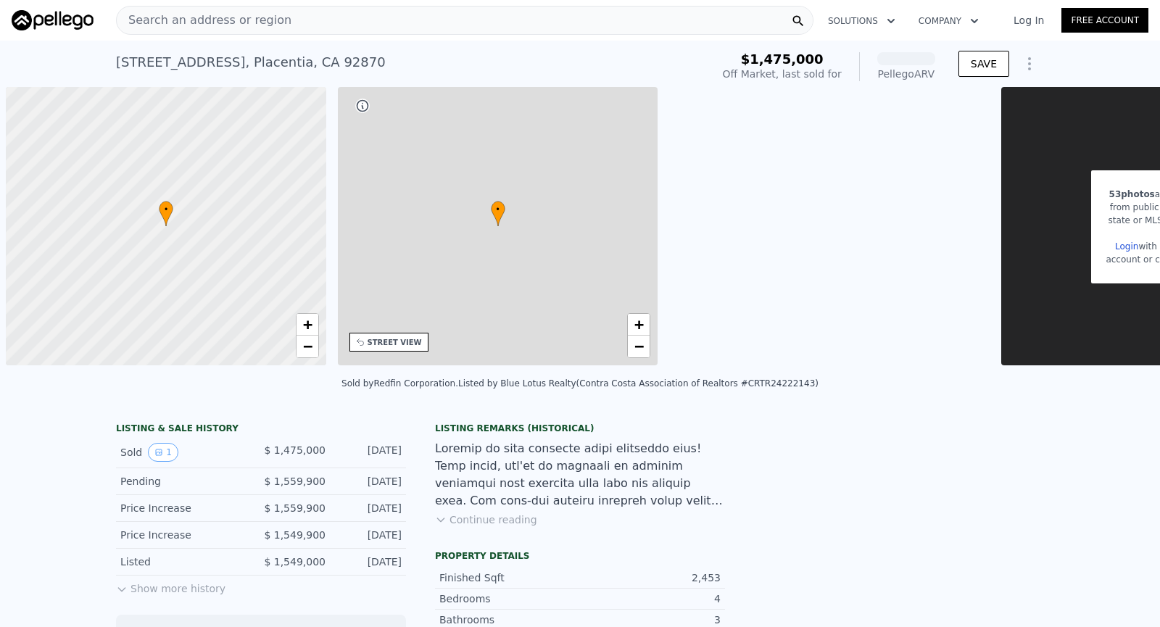
scroll to position [0, 6]
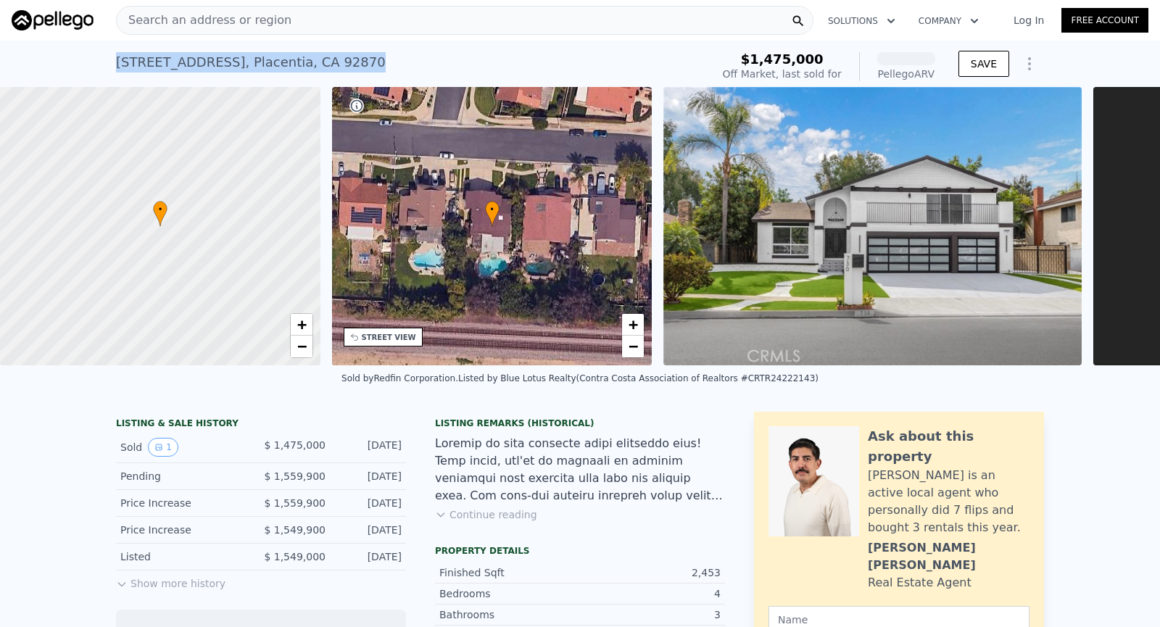
drag, startPoint x: 353, startPoint y: 54, endPoint x: 101, endPoint y: 77, distance: 253.3
click at [101, 77] on div "[STREET_ADDRESS] Sold [DATE] for $1.475m (~ARV ) $1,475,000 Off Market, last so…" at bounding box center [580, 64] width 1160 height 46
copy div "[STREET_ADDRESS]"
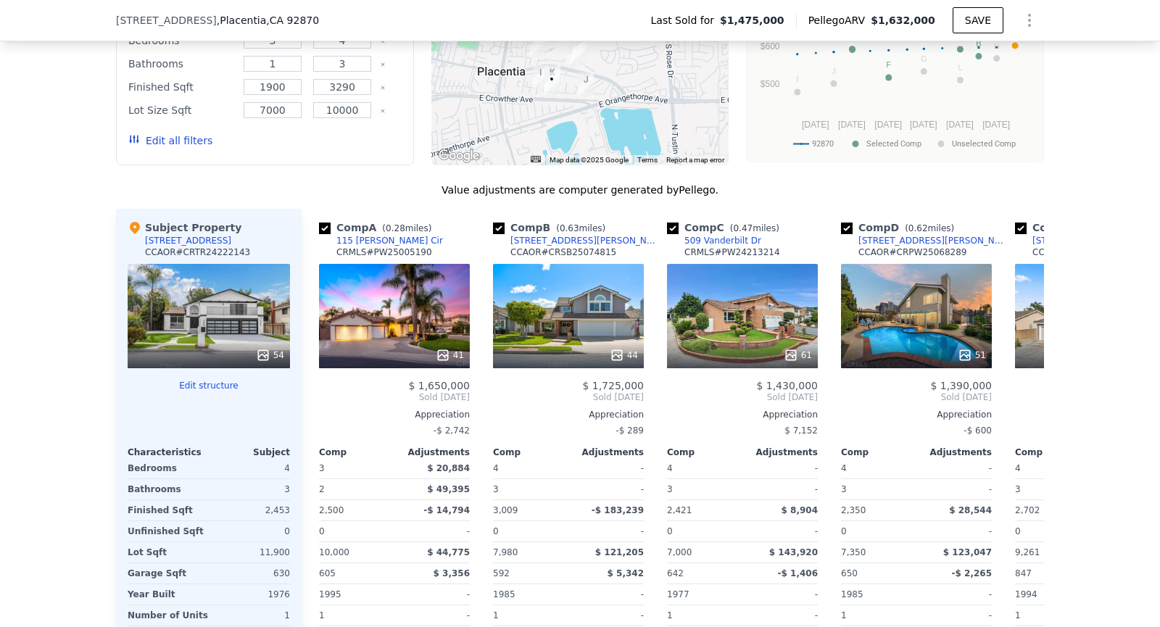
scroll to position [1445, 0]
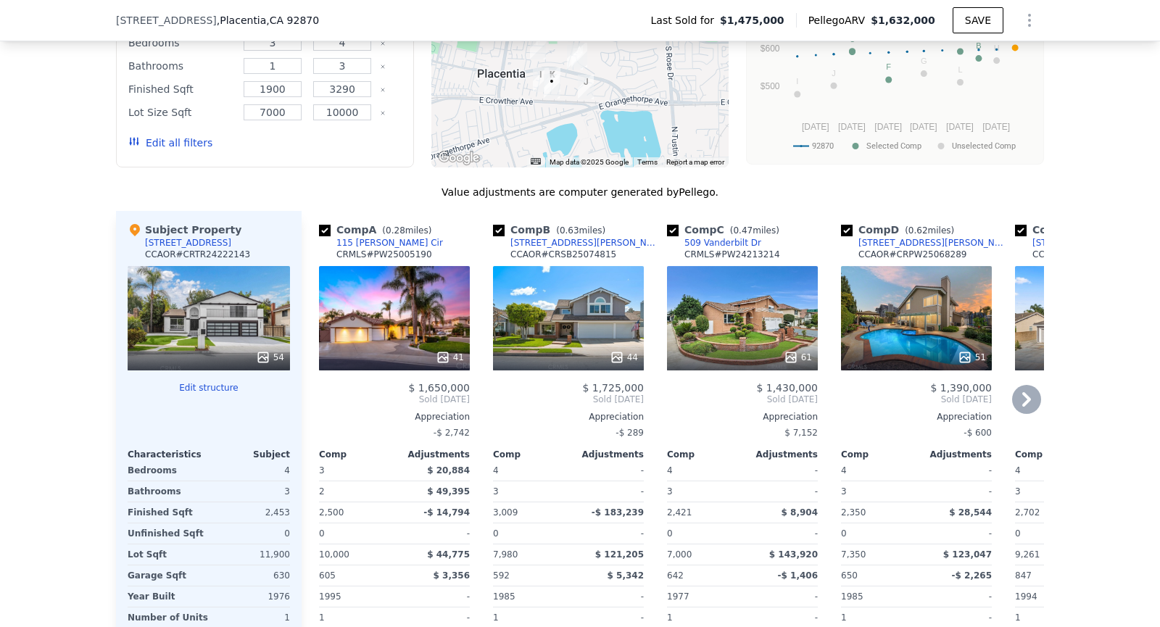
click at [409, 318] on div "41" at bounding box center [394, 318] width 151 height 104
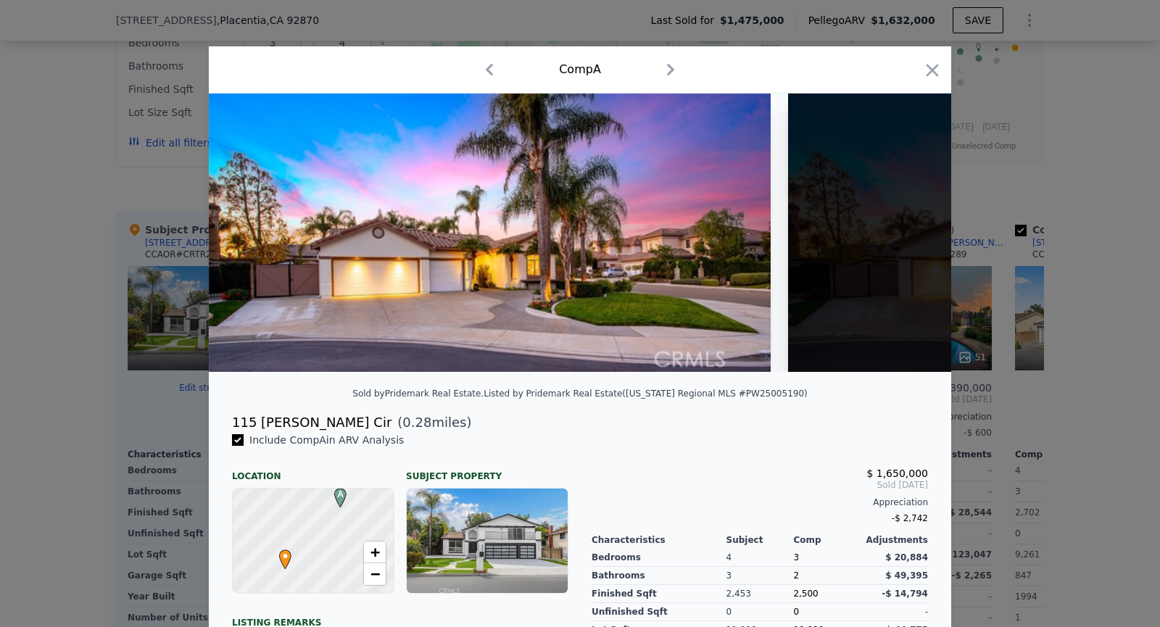
scroll to position [0, 404]
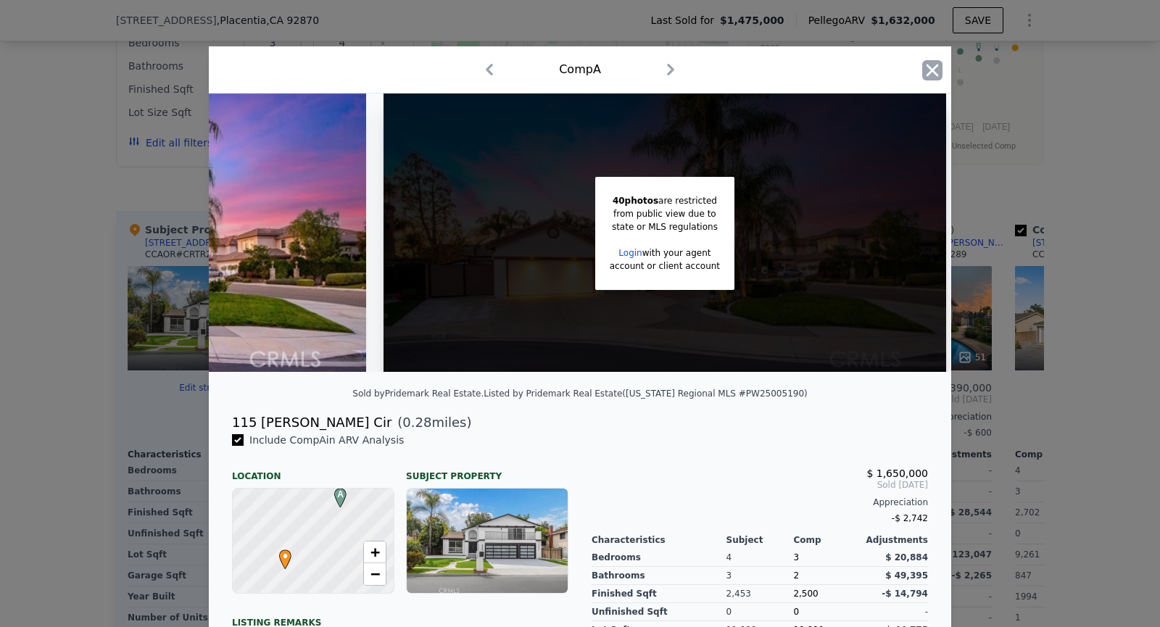
click at [929, 74] on icon "button" at bounding box center [932, 70] width 20 height 20
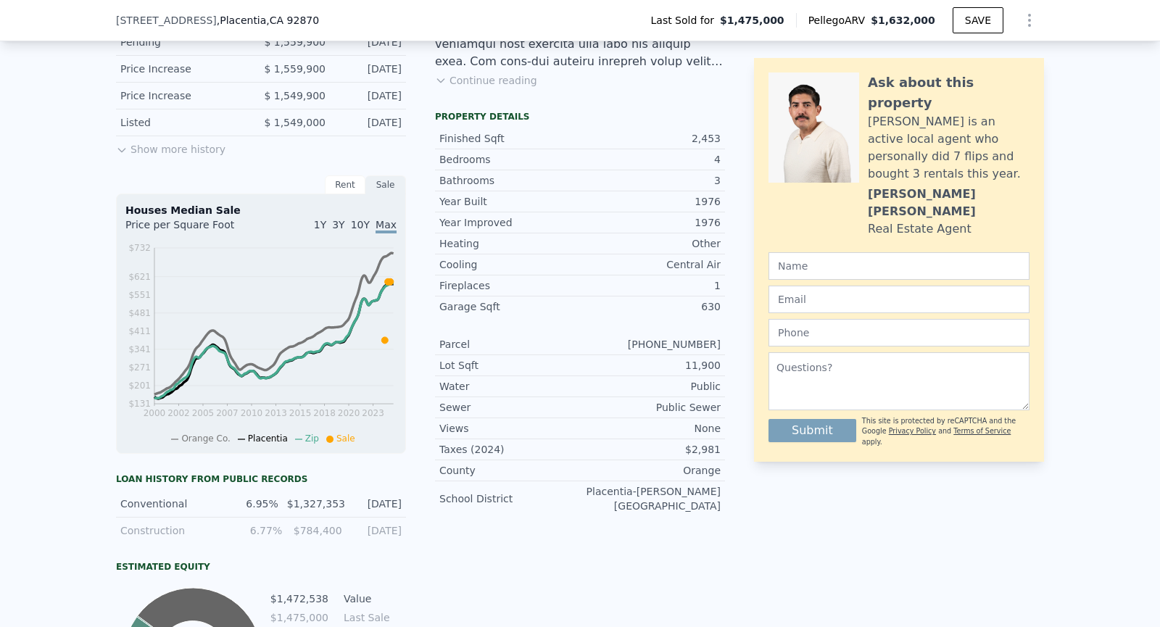
scroll to position [5, 0]
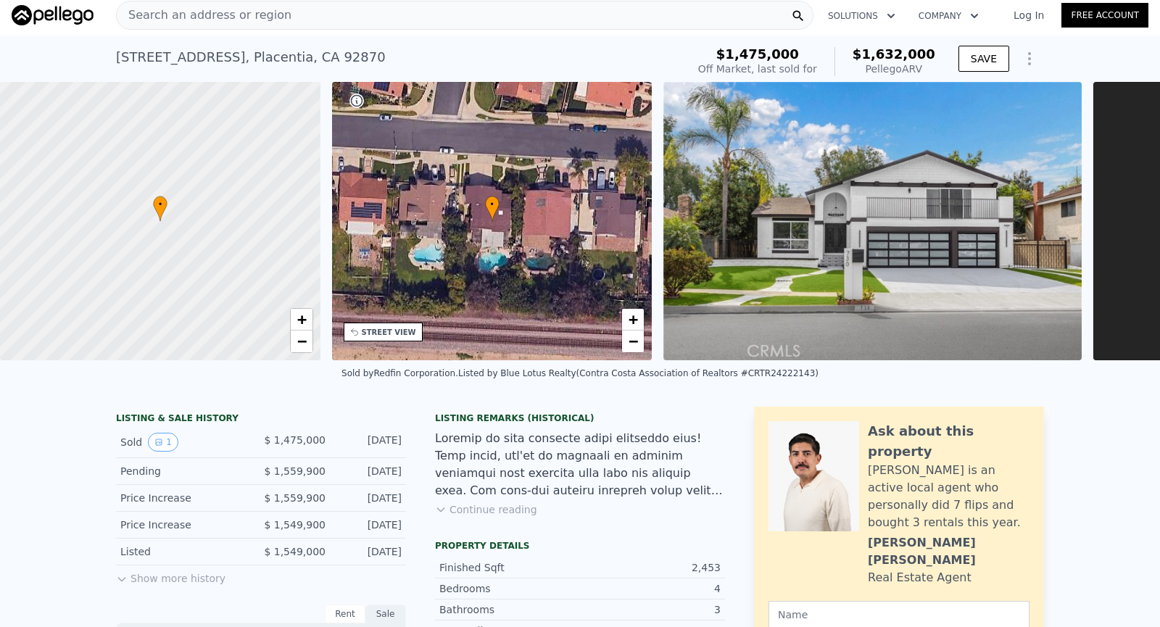
click at [412, 312] on div "• + −" at bounding box center [492, 221] width 320 height 278
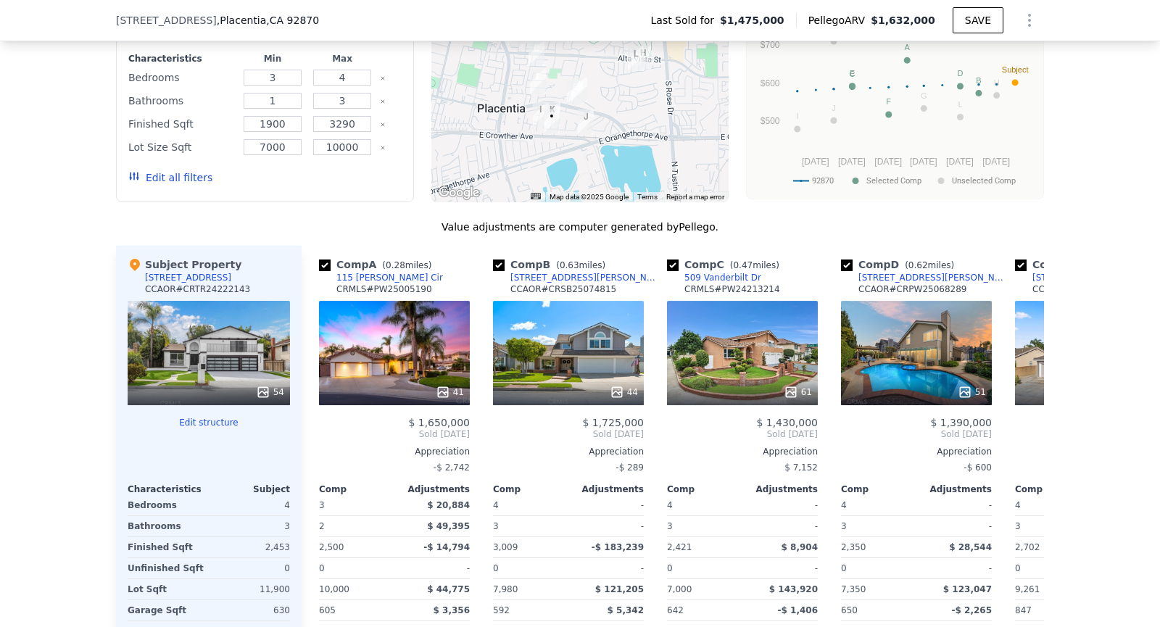
scroll to position [1418, 0]
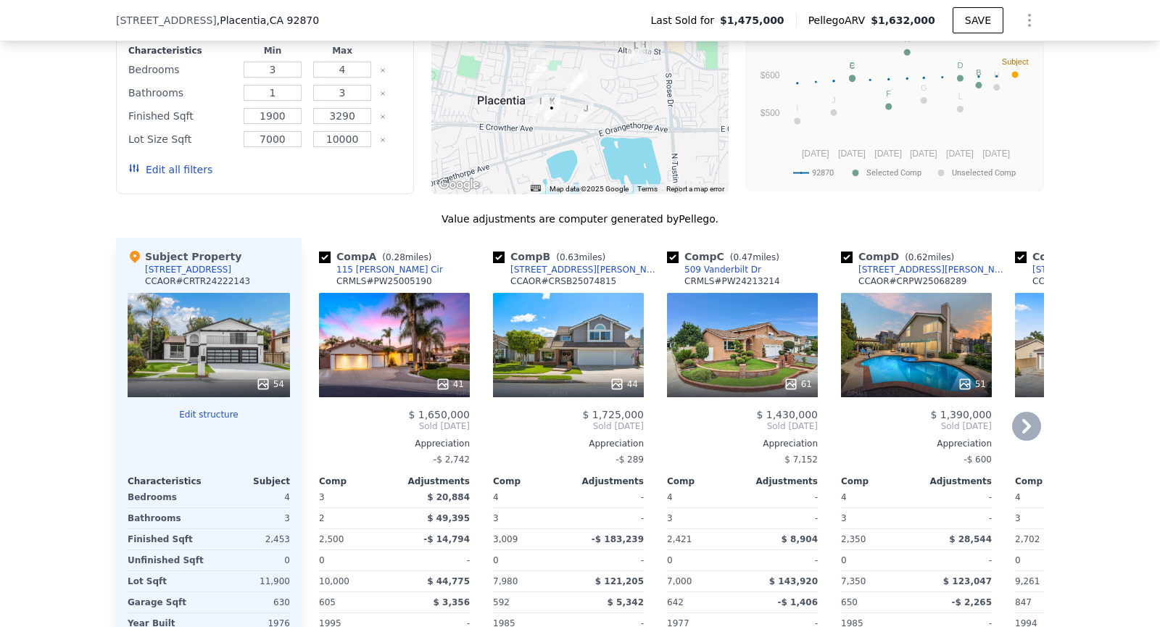
click at [399, 333] on div "41" at bounding box center [394, 345] width 151 height 104
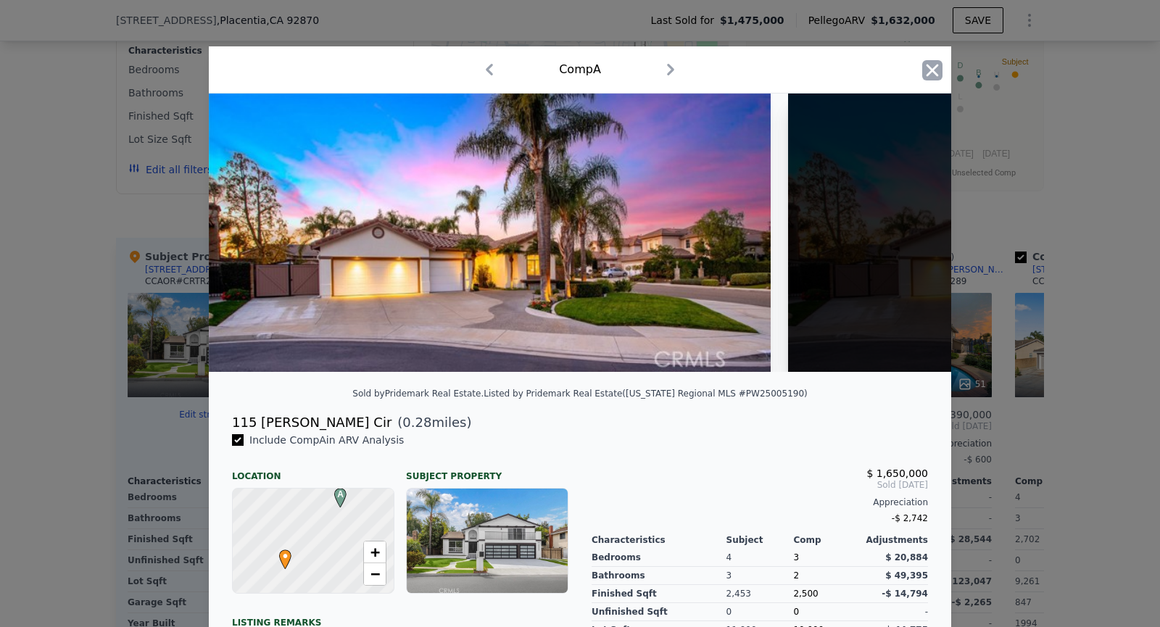
click at [925, 60] on icon "button" at bounding box center [932, 70] width 20 height 20
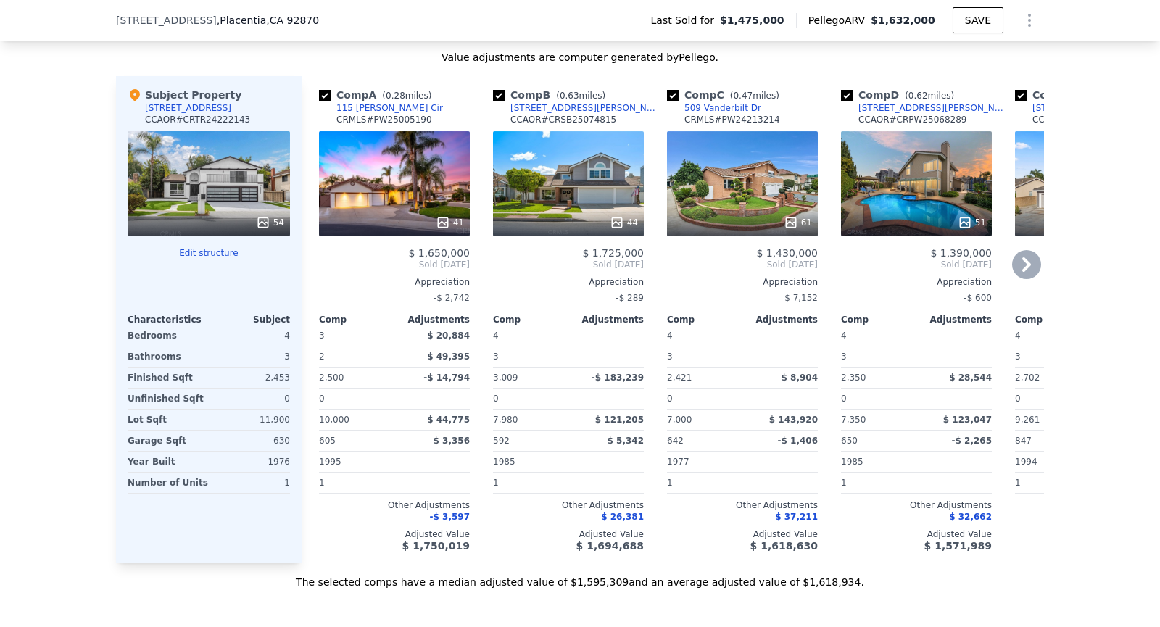
scroll to position [1584, 0]
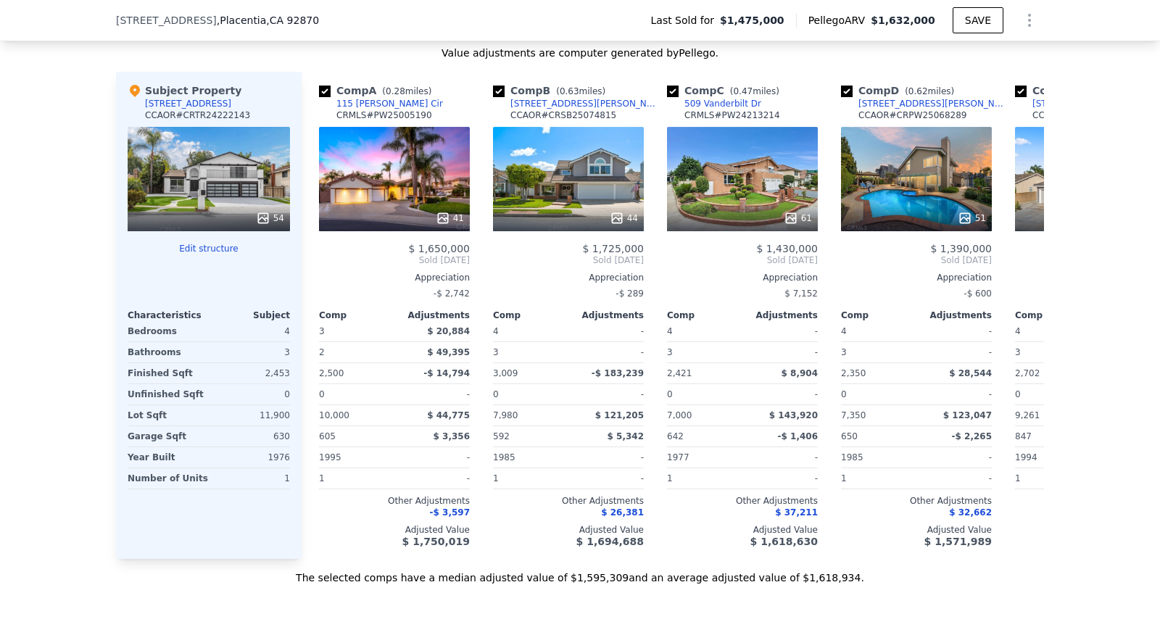
click at [736, 611] on div "Sale Comps Rental Comps We found 12 sales that match your search Listings provi…" at bounding box center [580, 143] width 1160 height 1011
click at [415, 363] on div "-$ 14,794" at bounding box center [433, 373] width 72 height 20
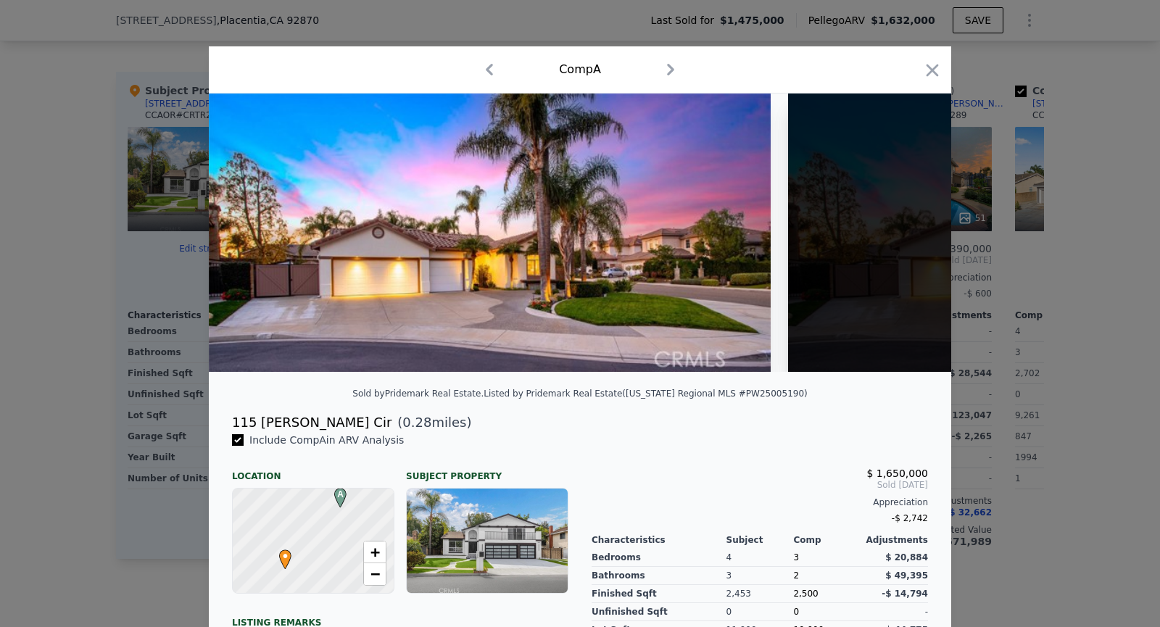
click at [289, 424] on div "115 [PERSON_NAME] Cir" at bounding box center [311, 422] width 159 height 20
copy div "115 [PERSON_NAME] Cir"
click at [930, 74] on icon "button" at bounding box center [932, 70] width 20 height 20
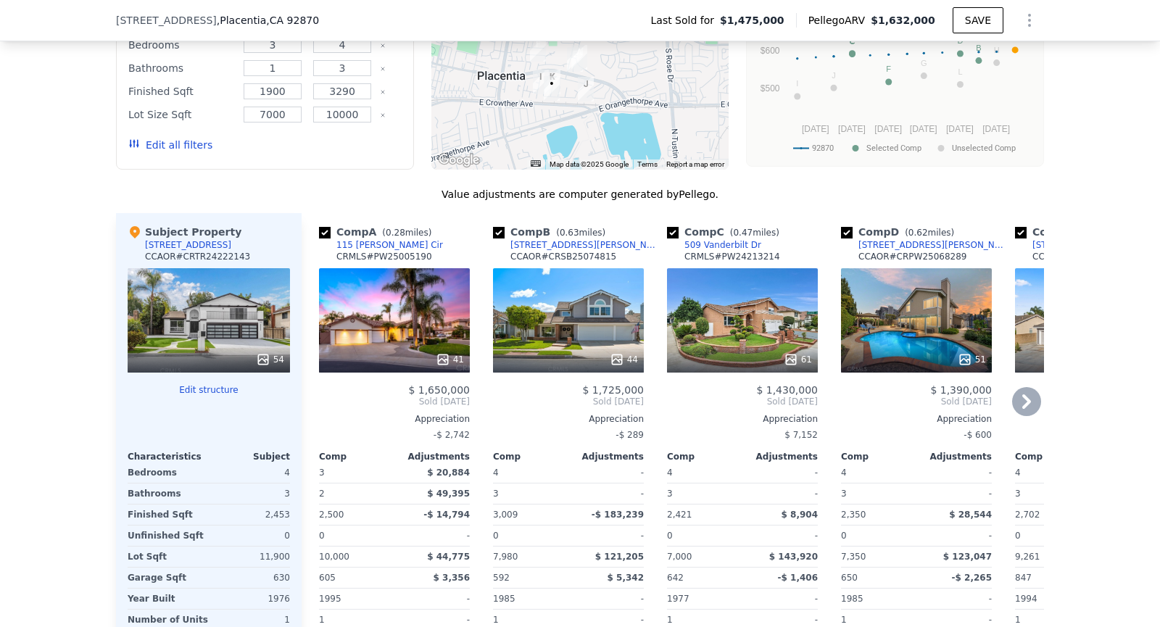
scroll to position [1447, 0]
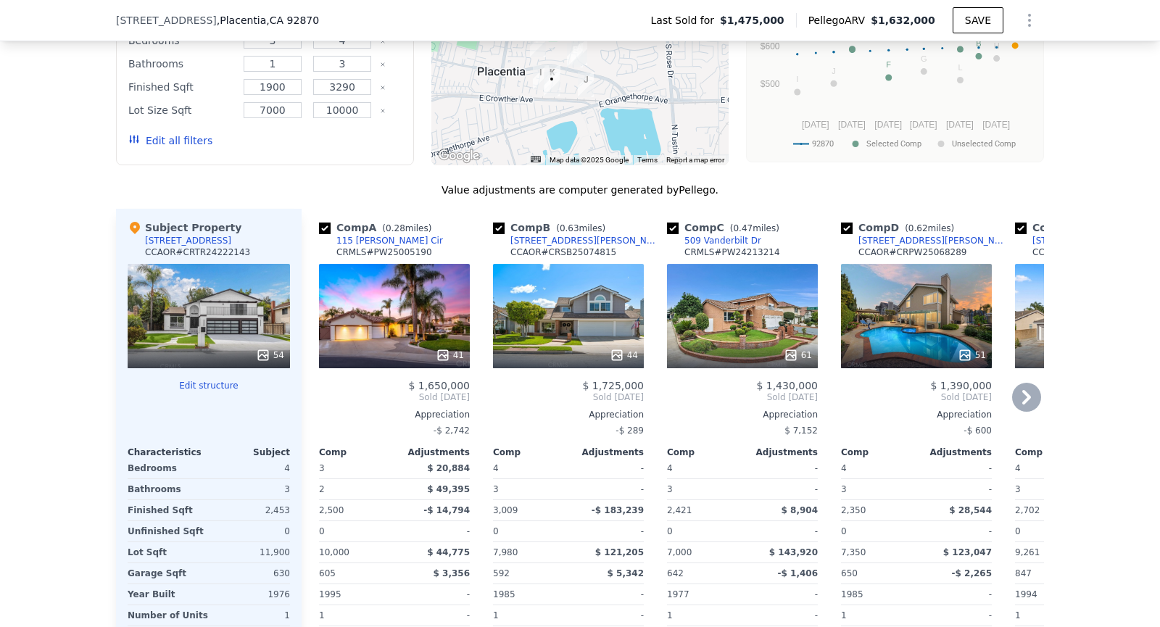
click at [1036, 386] on icon at bounding box center [1026, 397] width 29 height 29
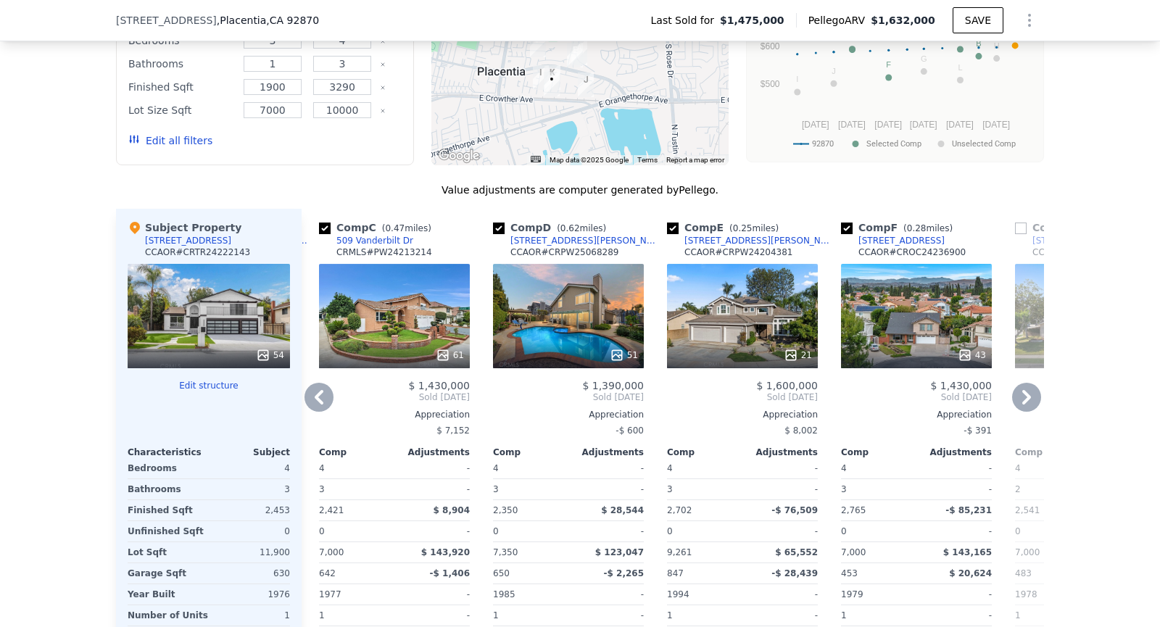
click at [1028, 388] on icon at bounding box center [1026, 397] width 29 height 29
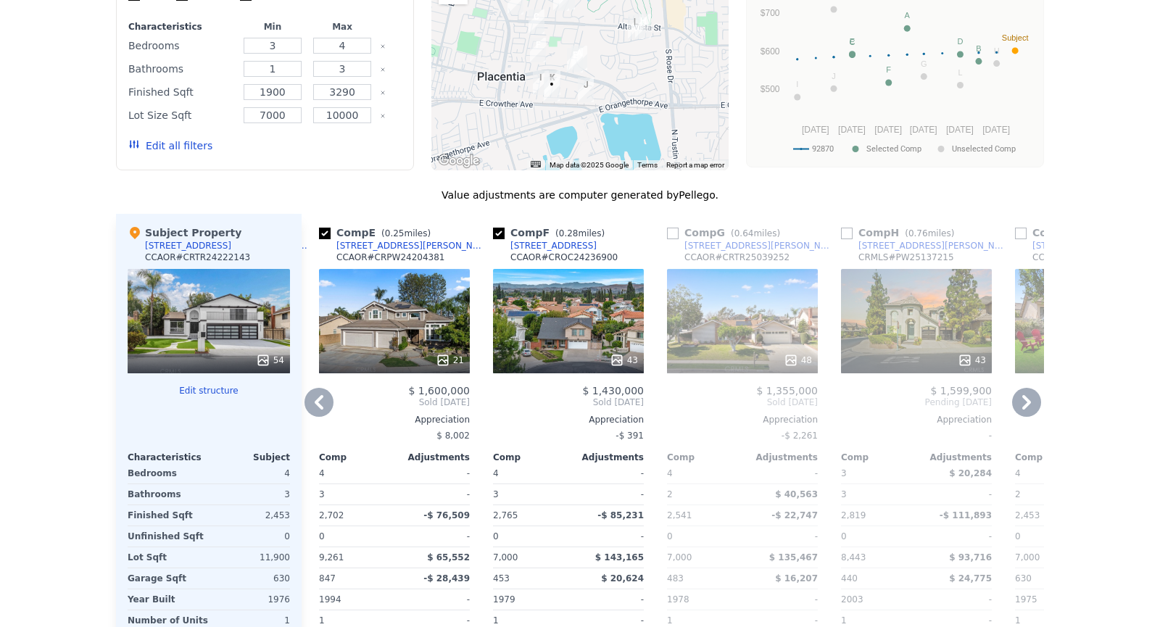
scroll to position [0, 0]
